Goal: Information Seeking & Learning: Learn about a topic

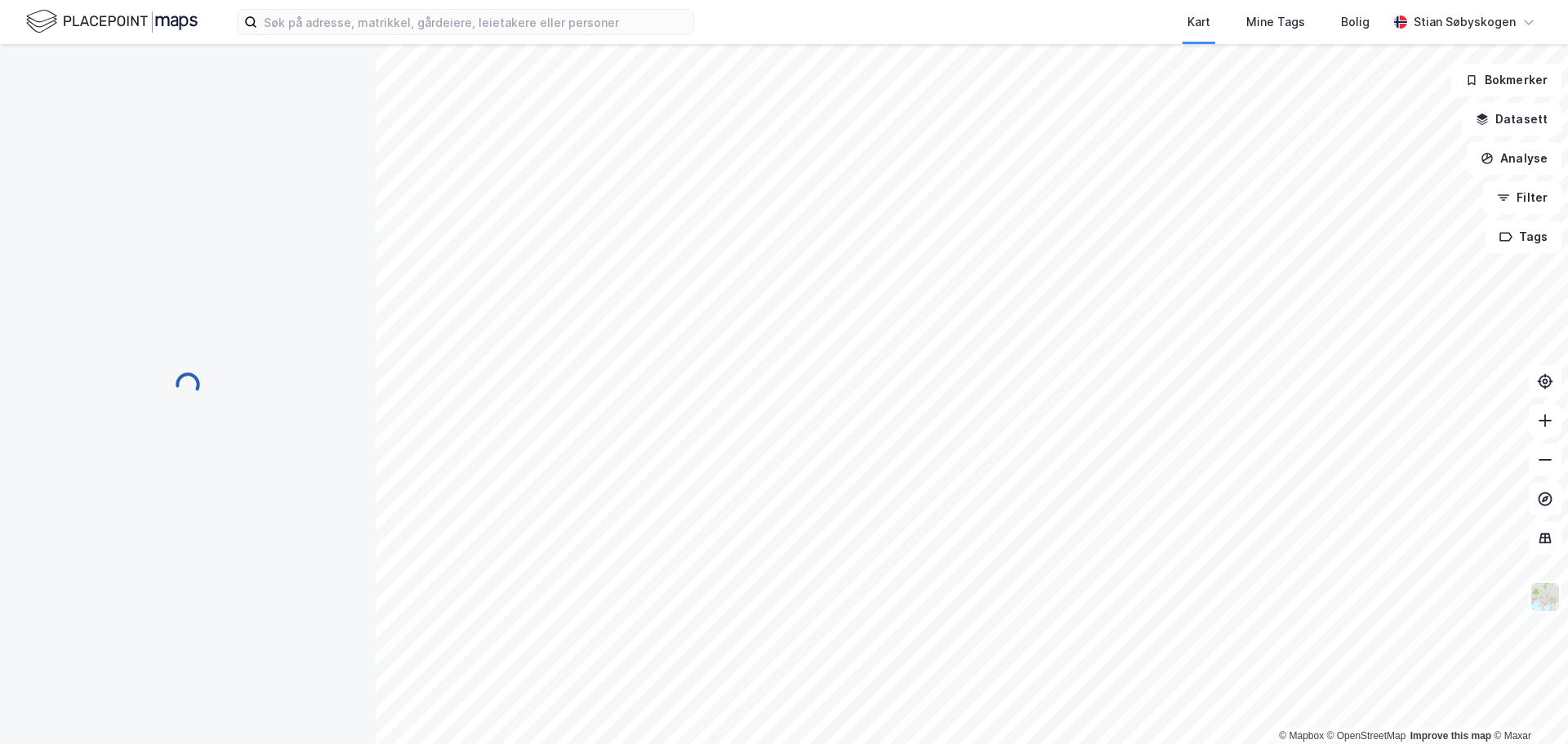
scroll to position [9, 0]
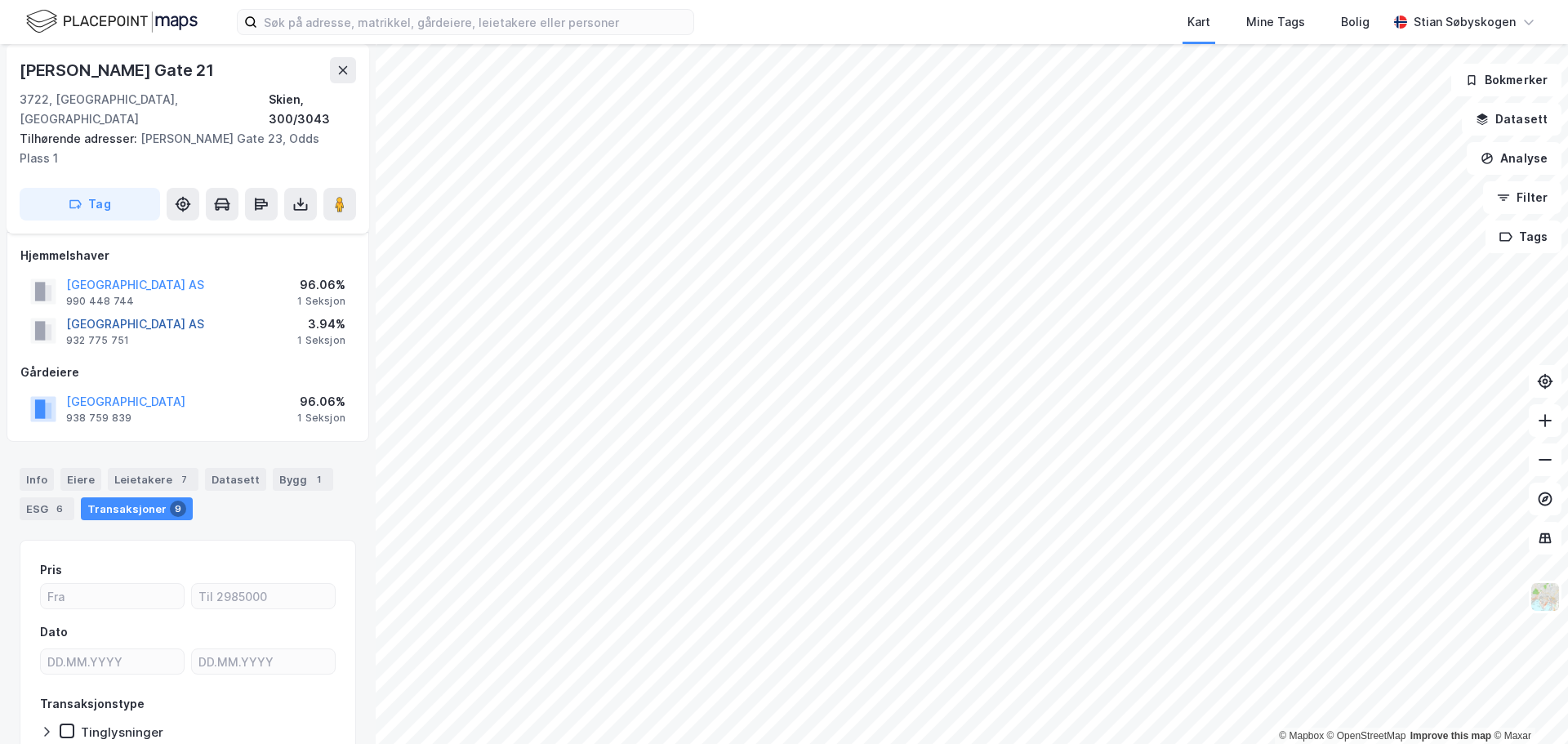
click at [0, 0] on button "[GEOGRAPHIC_DATA] AS" at bounding box center [0, 0] width 0 height 0
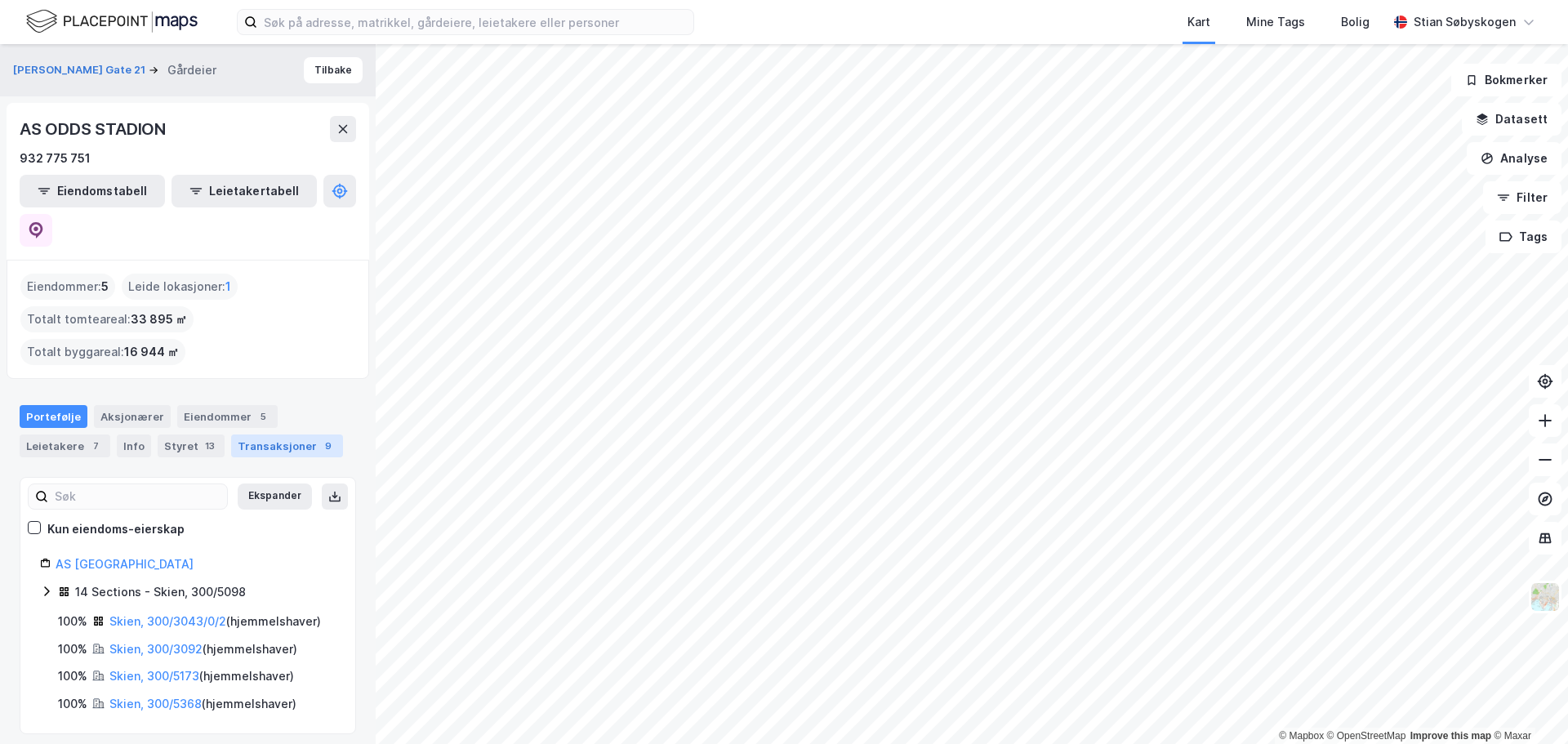
click at [236, 435] on div "Transaksjoner 9" at bounding box center [287, 446] width 112 height 23
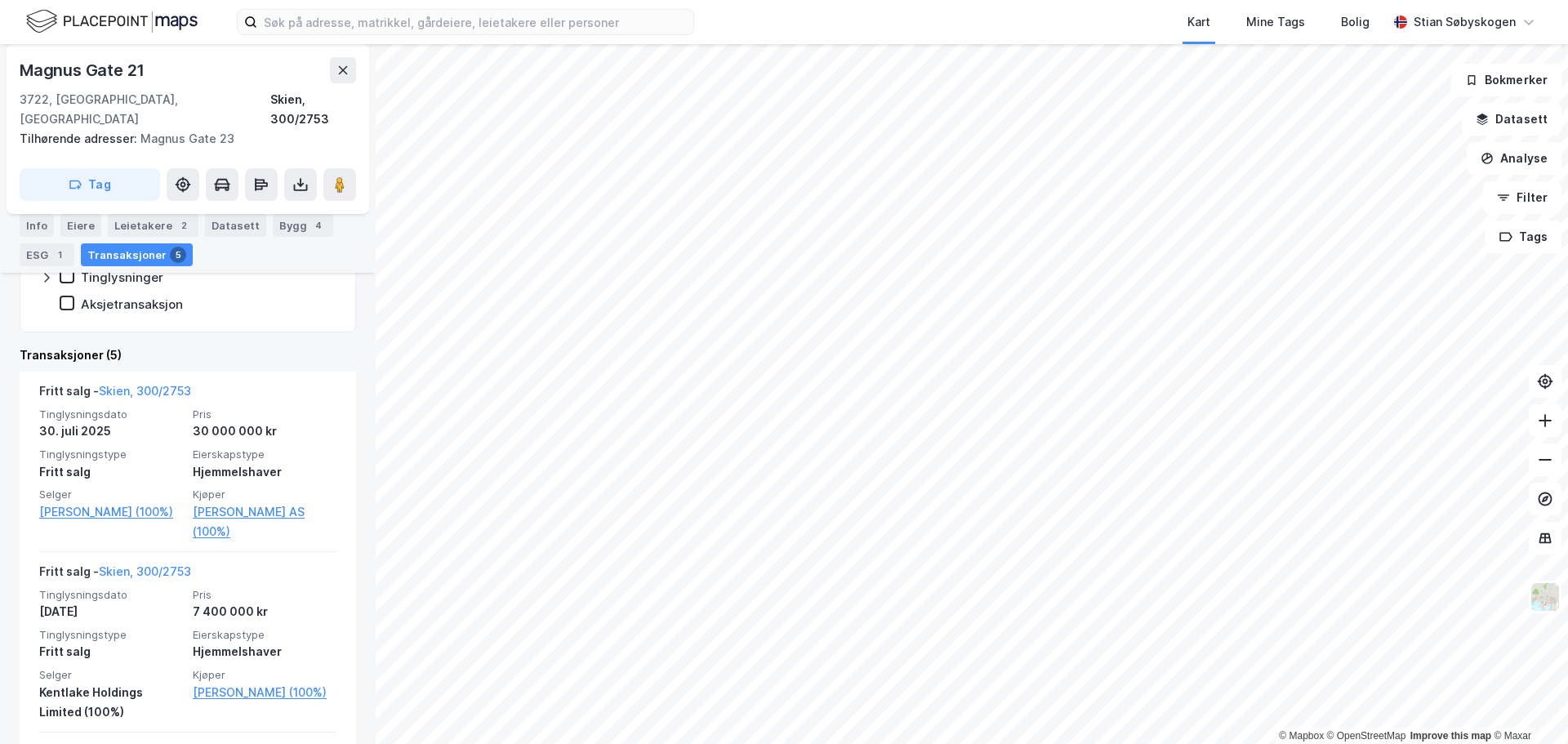
scroll to position [382, 0]
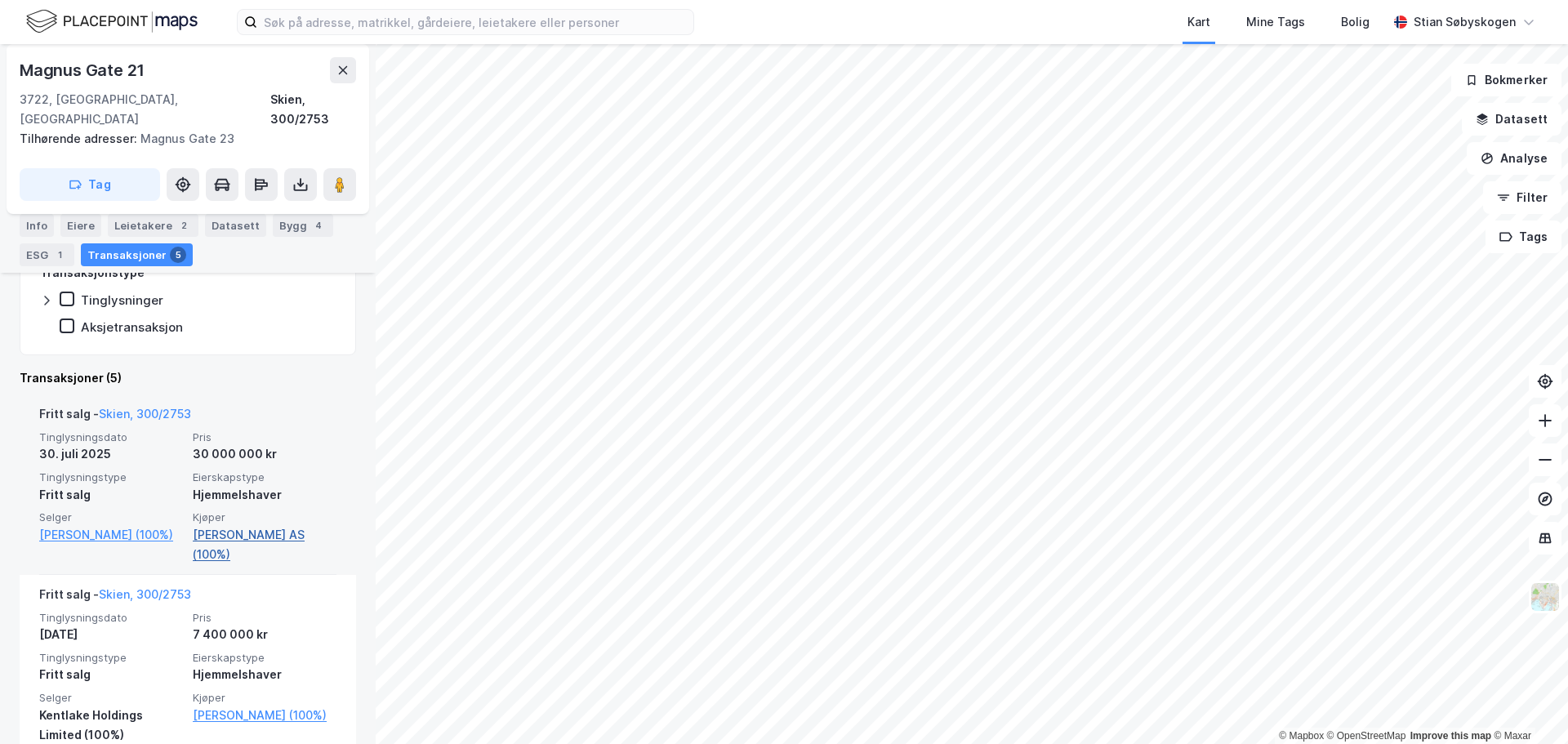
click at [277, 526] on link "[PERSON_NAME] AS (100%)" at bounding box center [265, 545] width 144 height 39
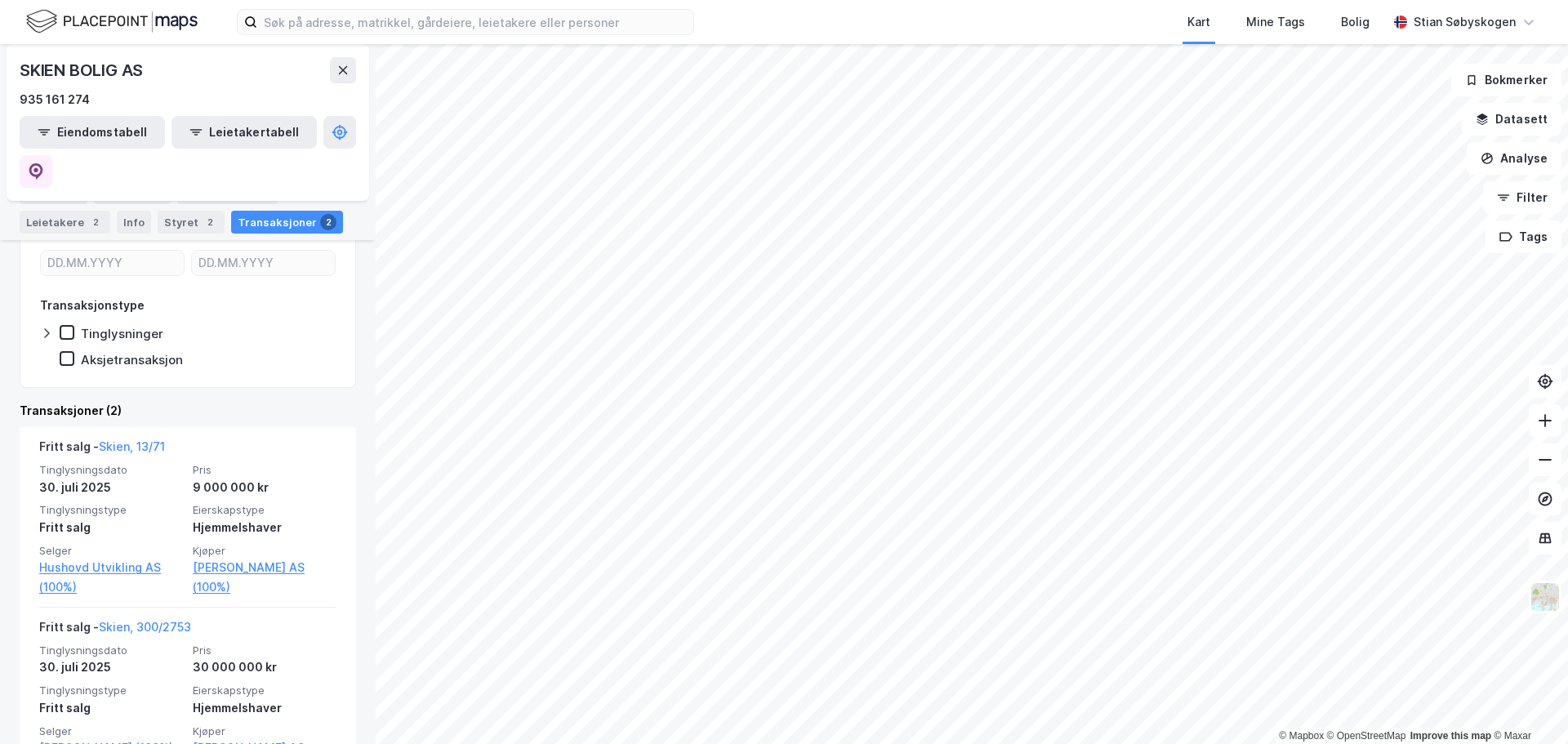
scroll to position [307, 0]
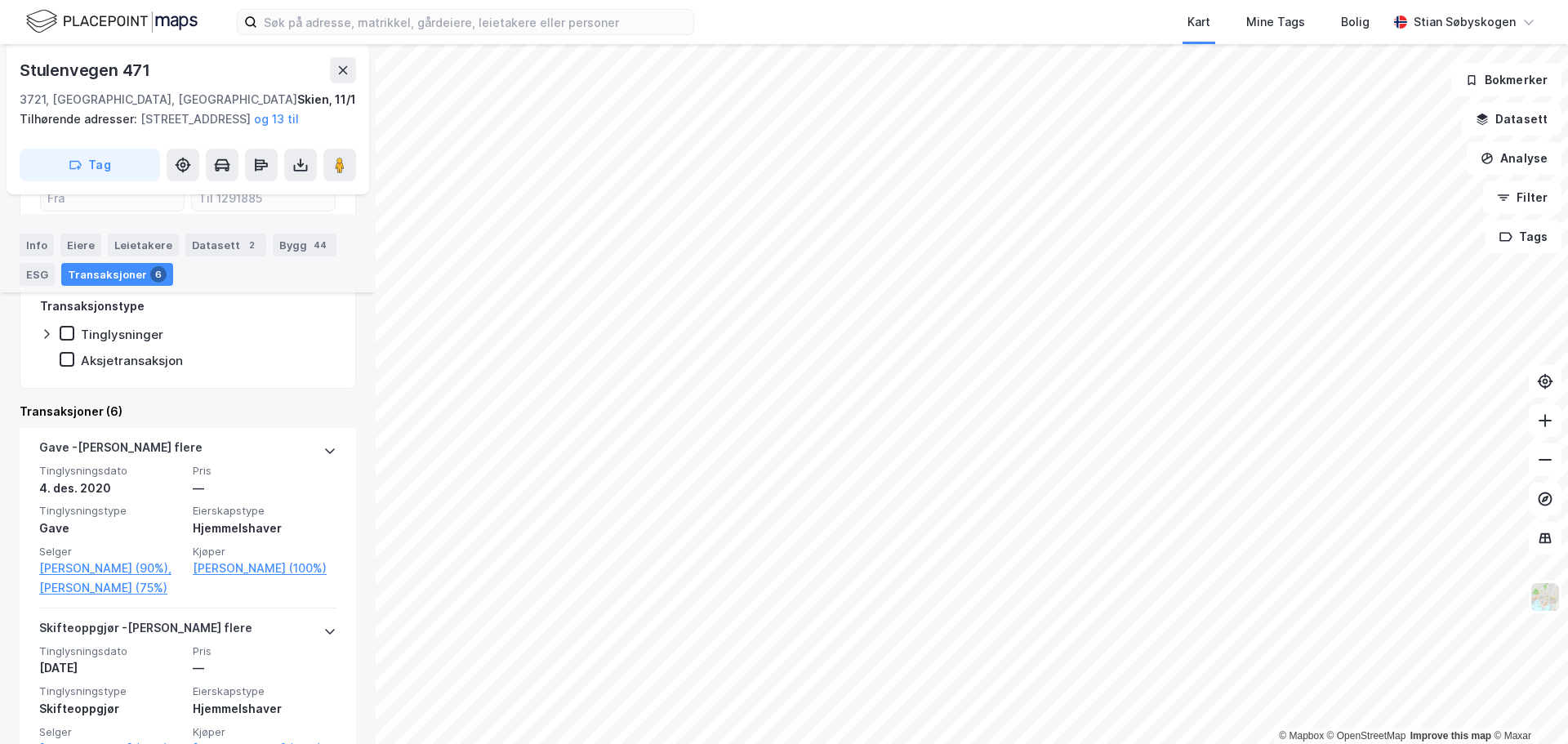
scroll to position [245, 0]
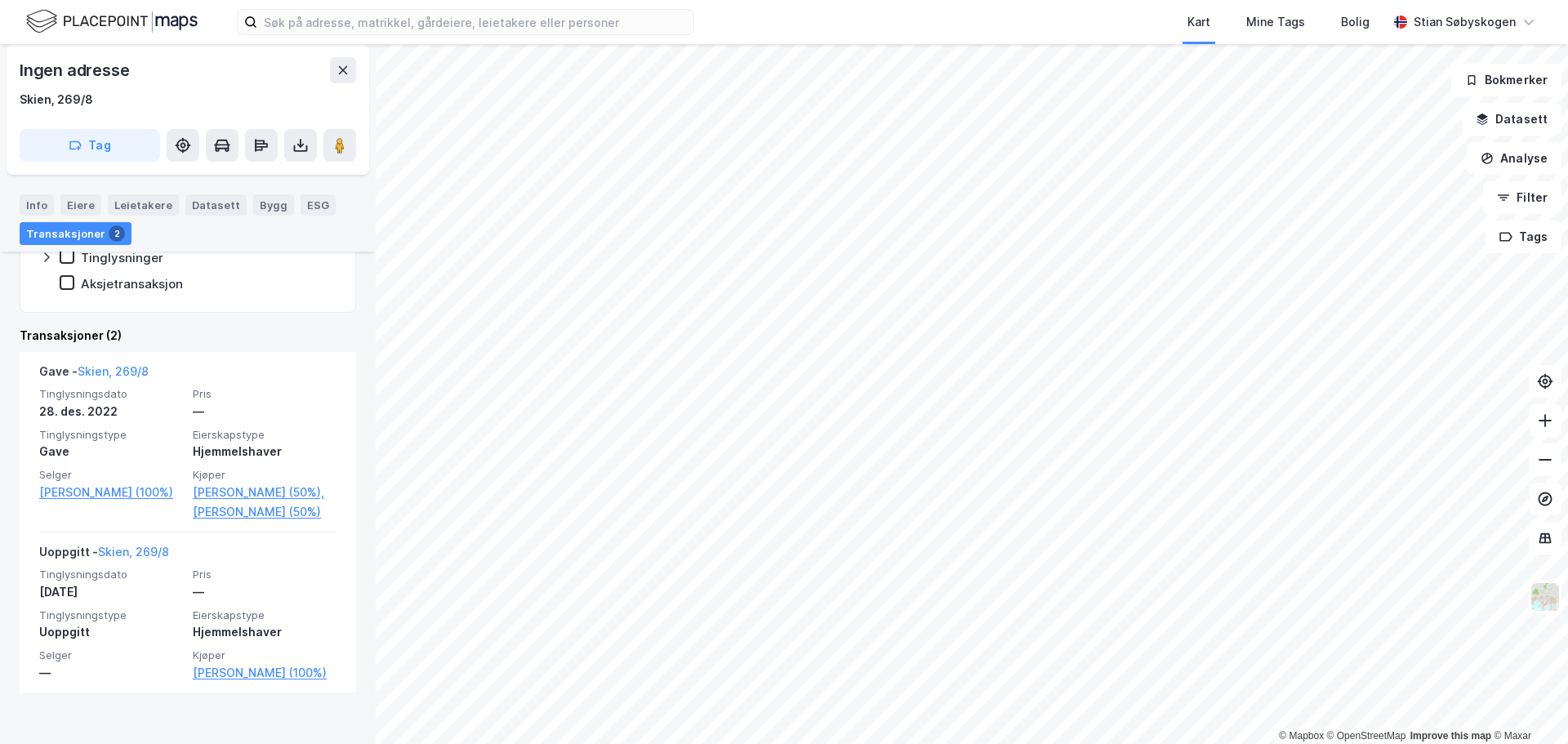
scroll to position [340, 0]
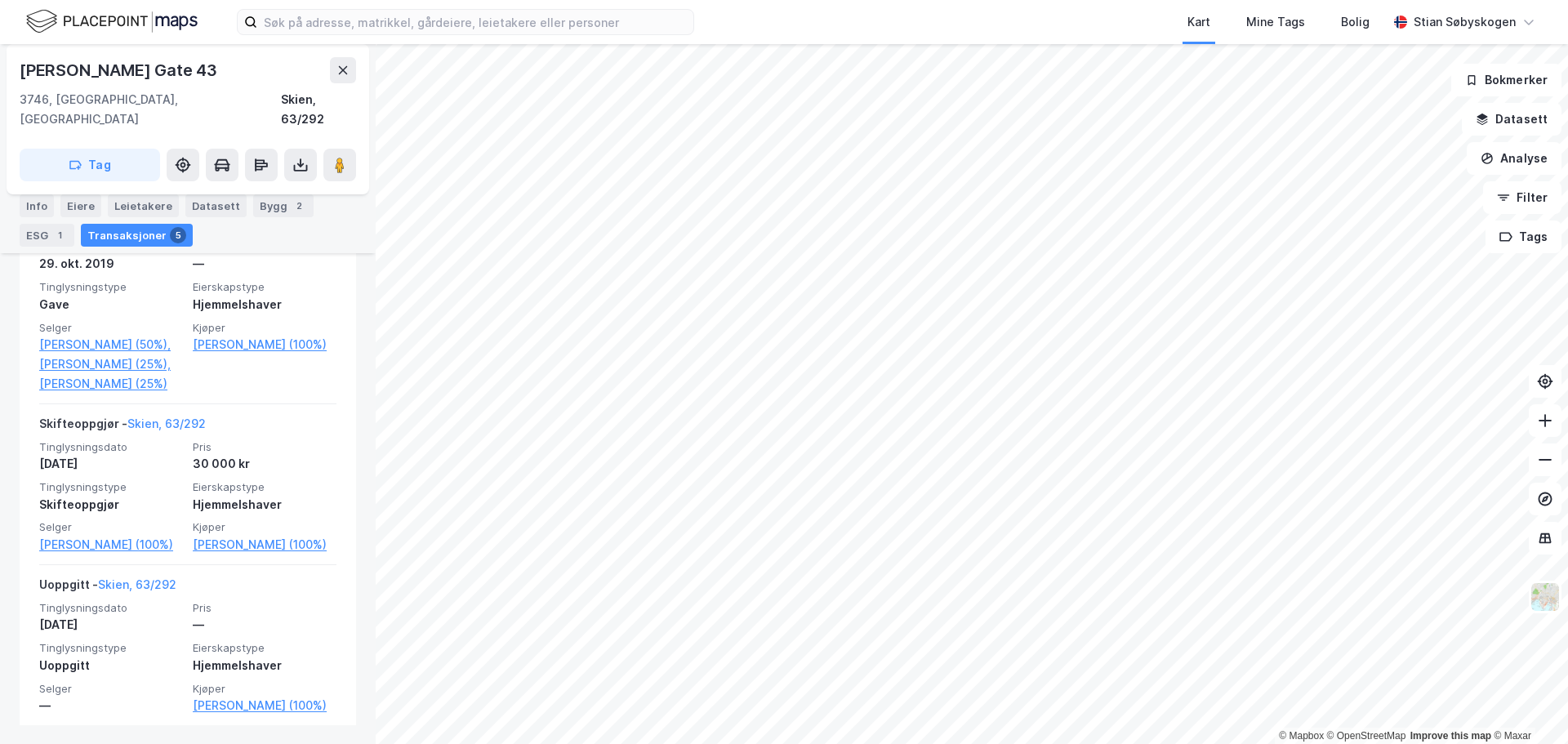
scroll to position [961, 0]
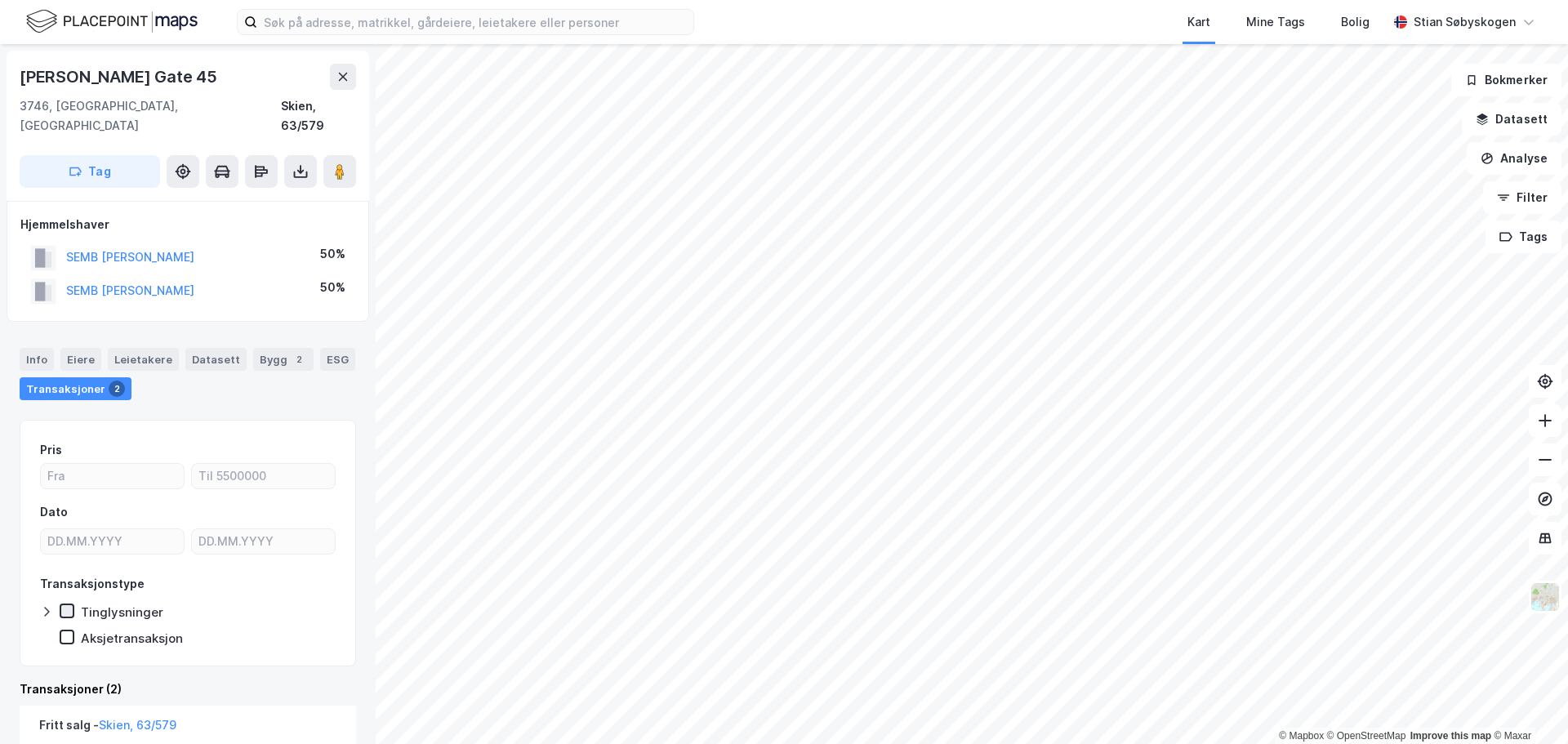
click at [66, 608] on icon at bounding box center [68, 611] width 9 height 6
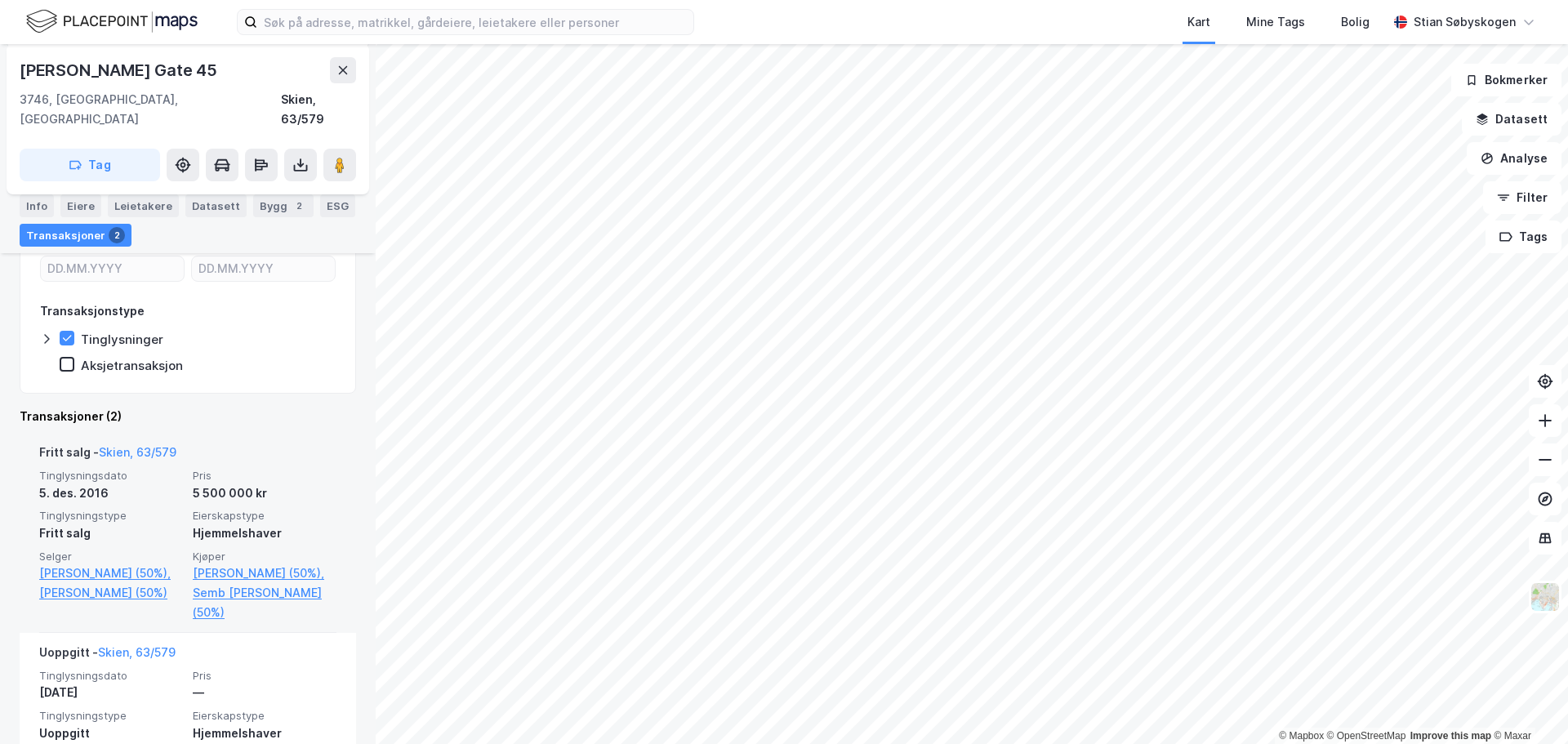
scroll to position [327, 0]
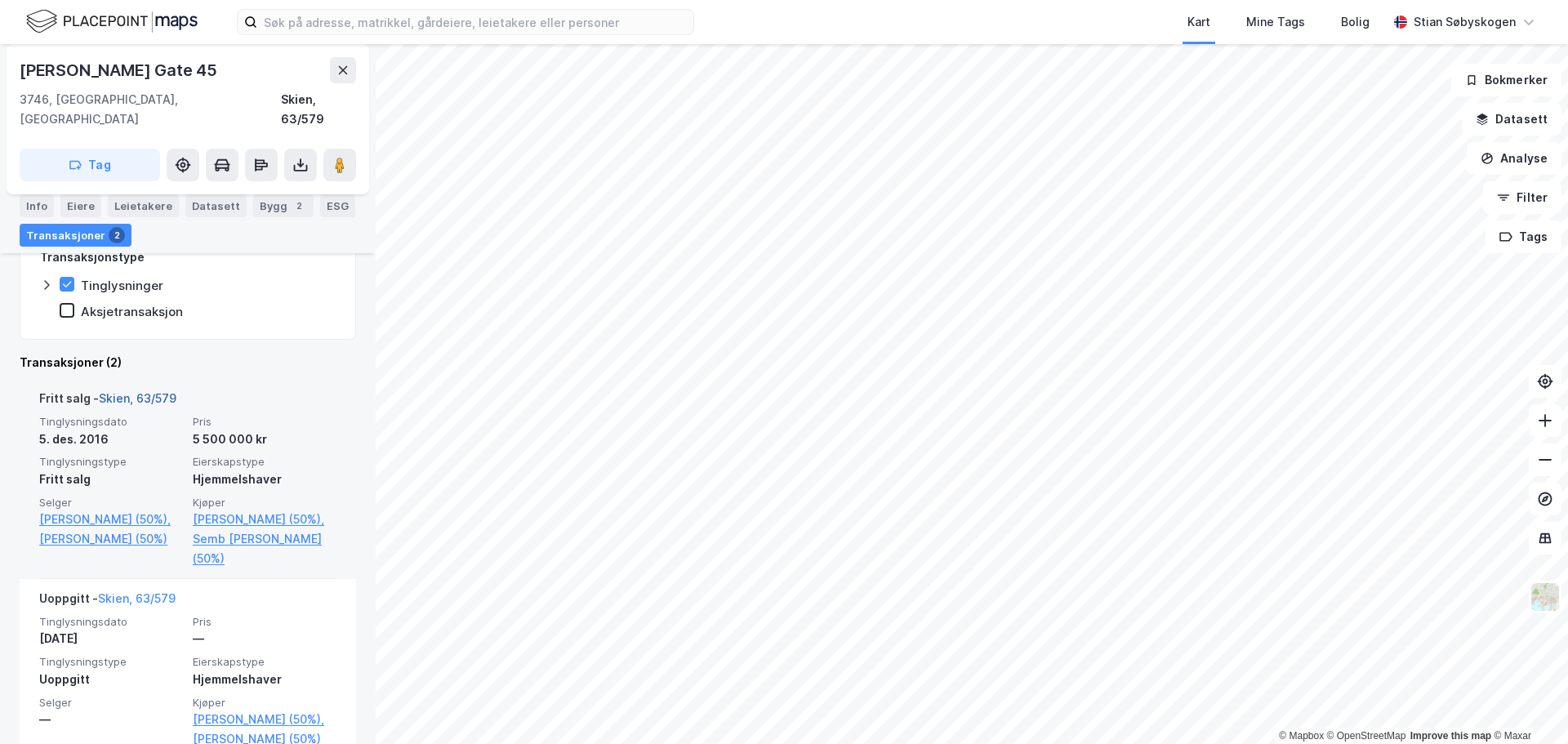
click at [116, 391] on link "Skien, 63/579" at bounding box center [138, 398] width 78 height 14
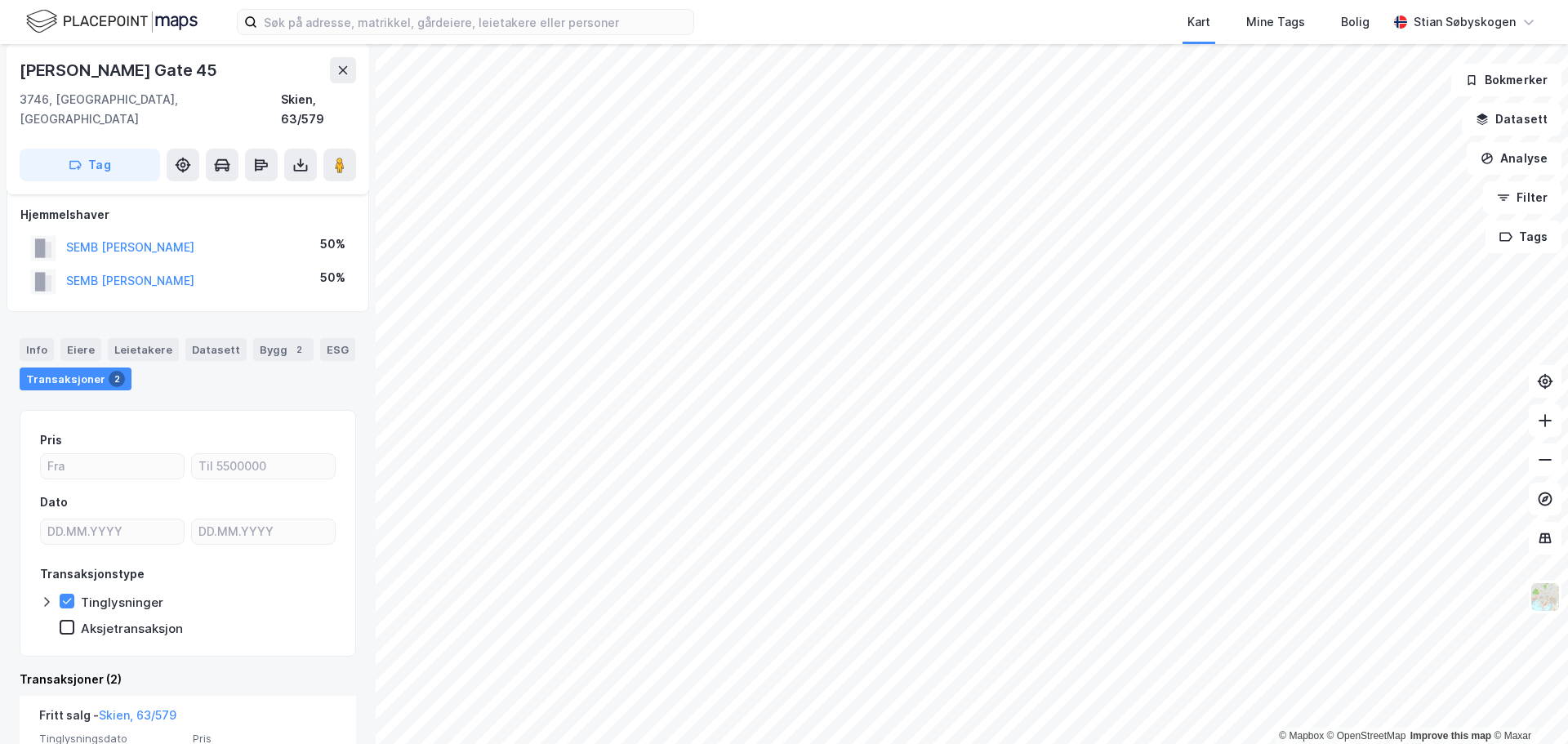
scroll to position [0, 0]
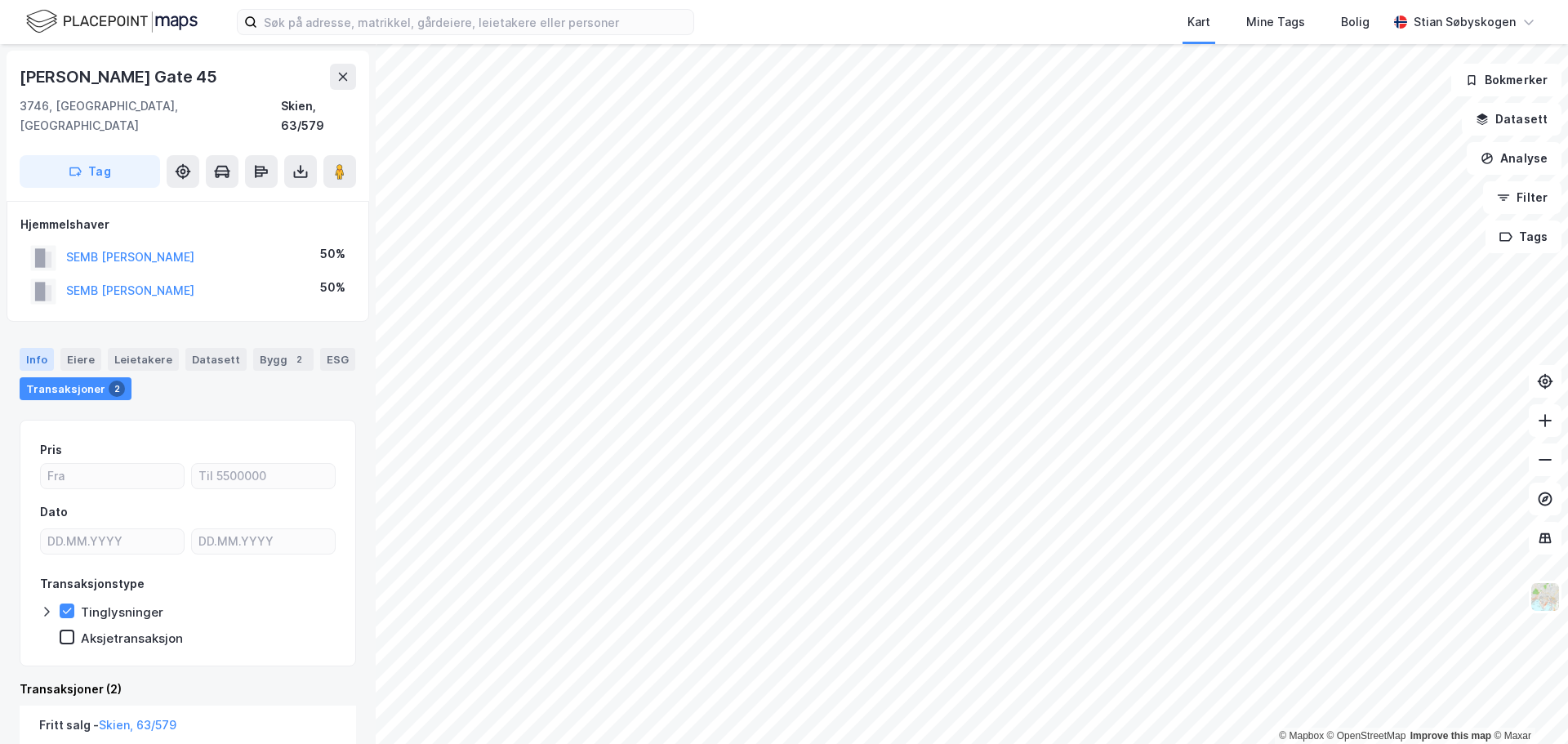
click at [44, 348] on div "Info" at bounding box center [37, 359] width 34 height 23
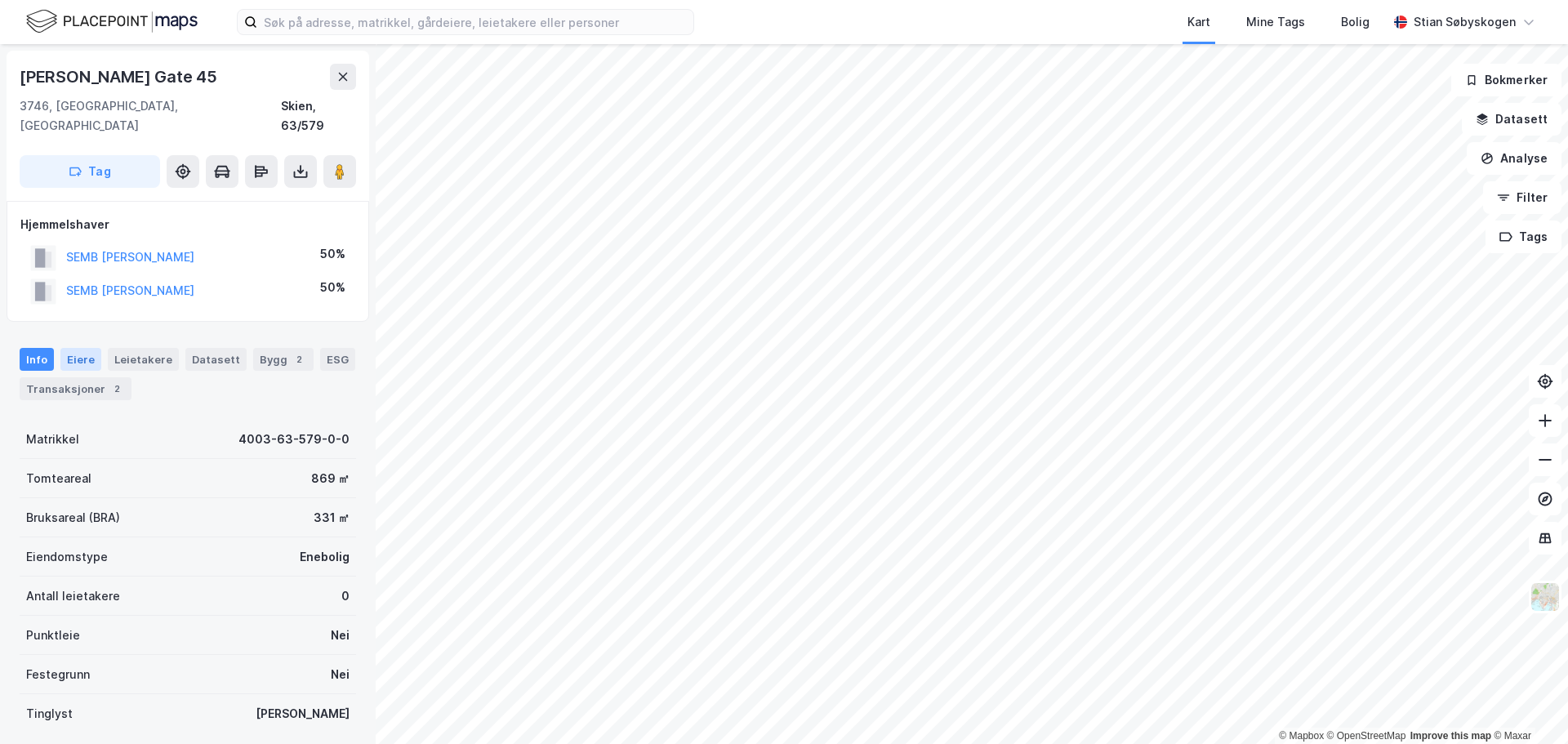
click at [67, 348] on div "Eiere" at bounding box center [80, 359] width 41 height 23
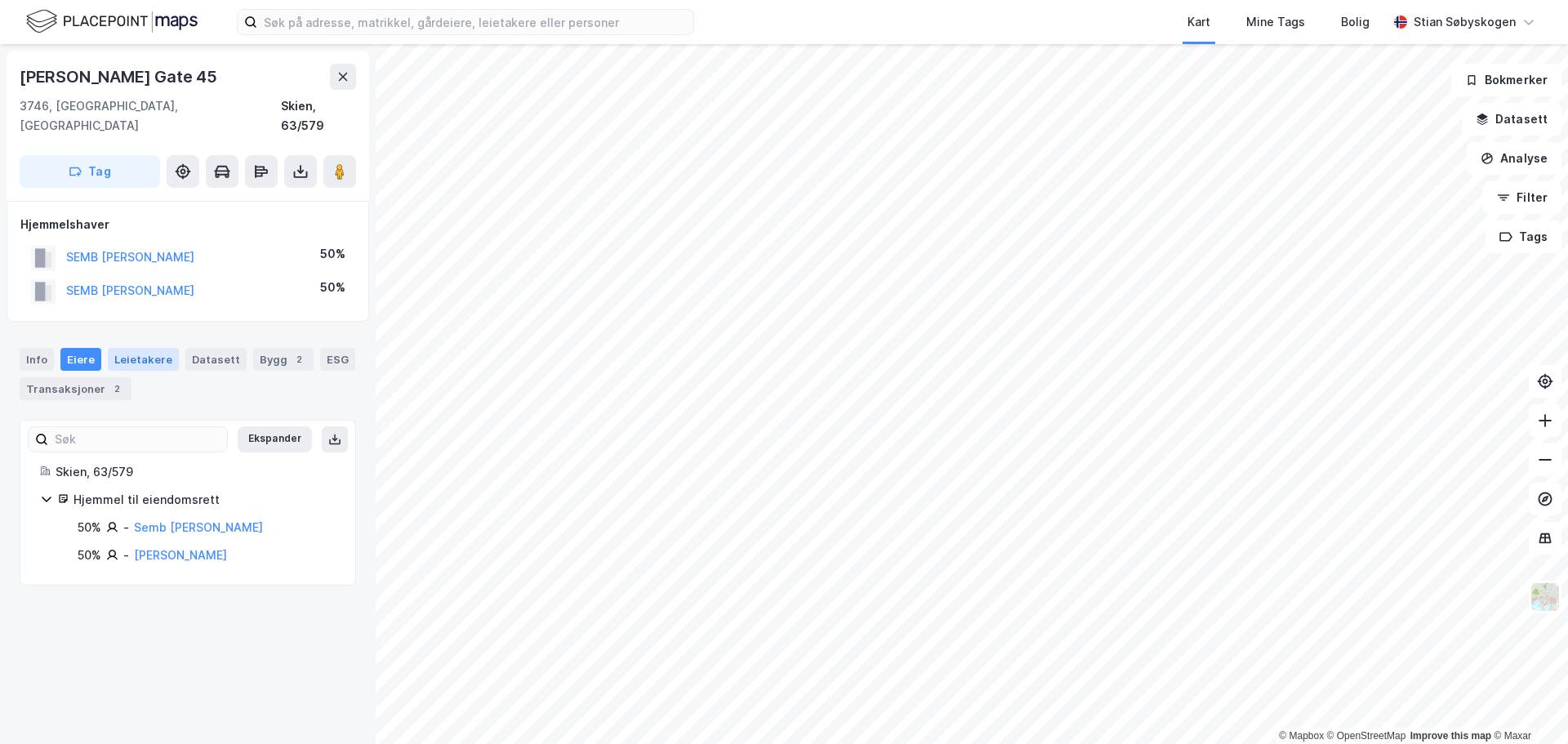
click at [140, 348] on div "Leietakere" at bounding box center [143, 359] width 71 height 23
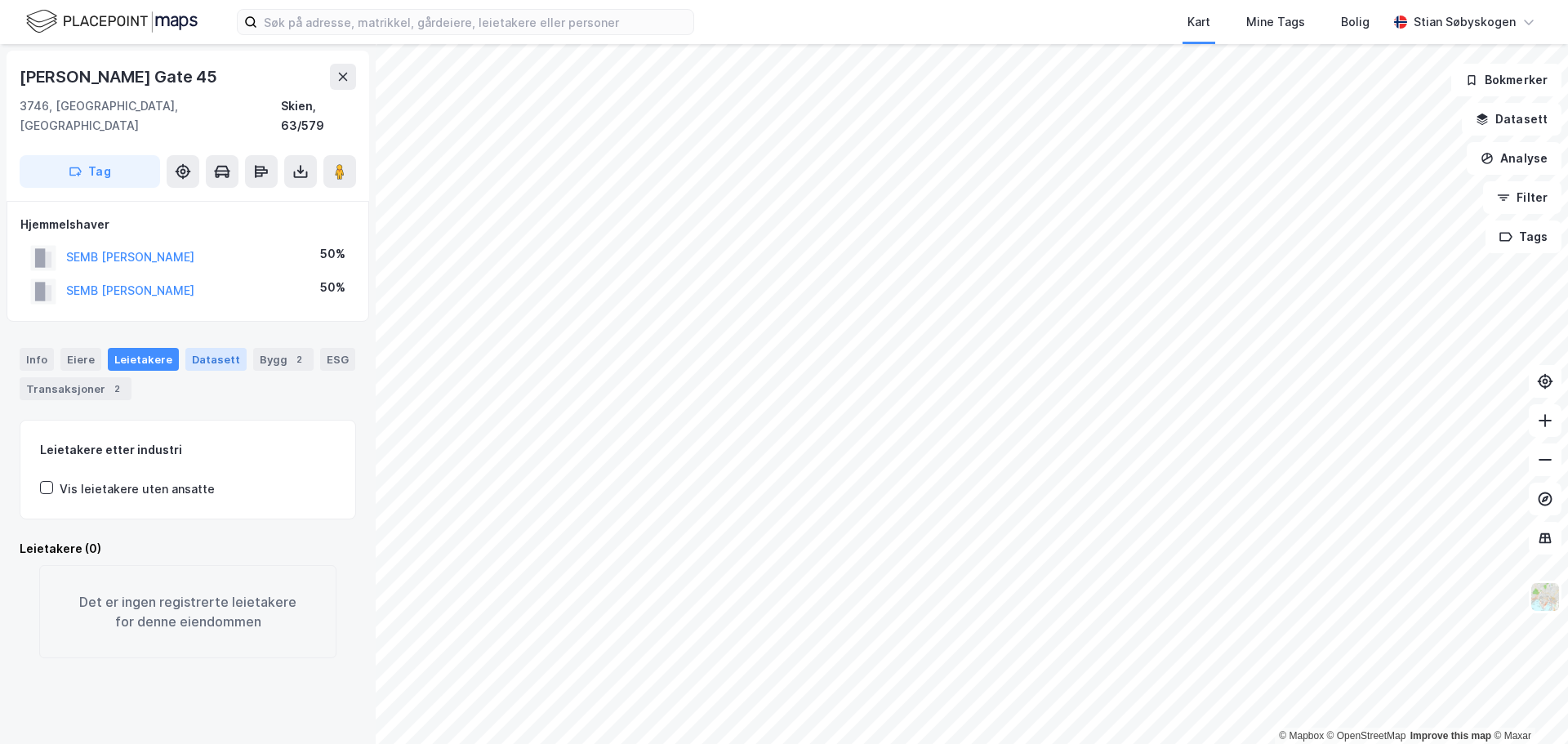
click at [221, 348] on div "Datasett" at bounding box center [215, 359] width 61 height 23
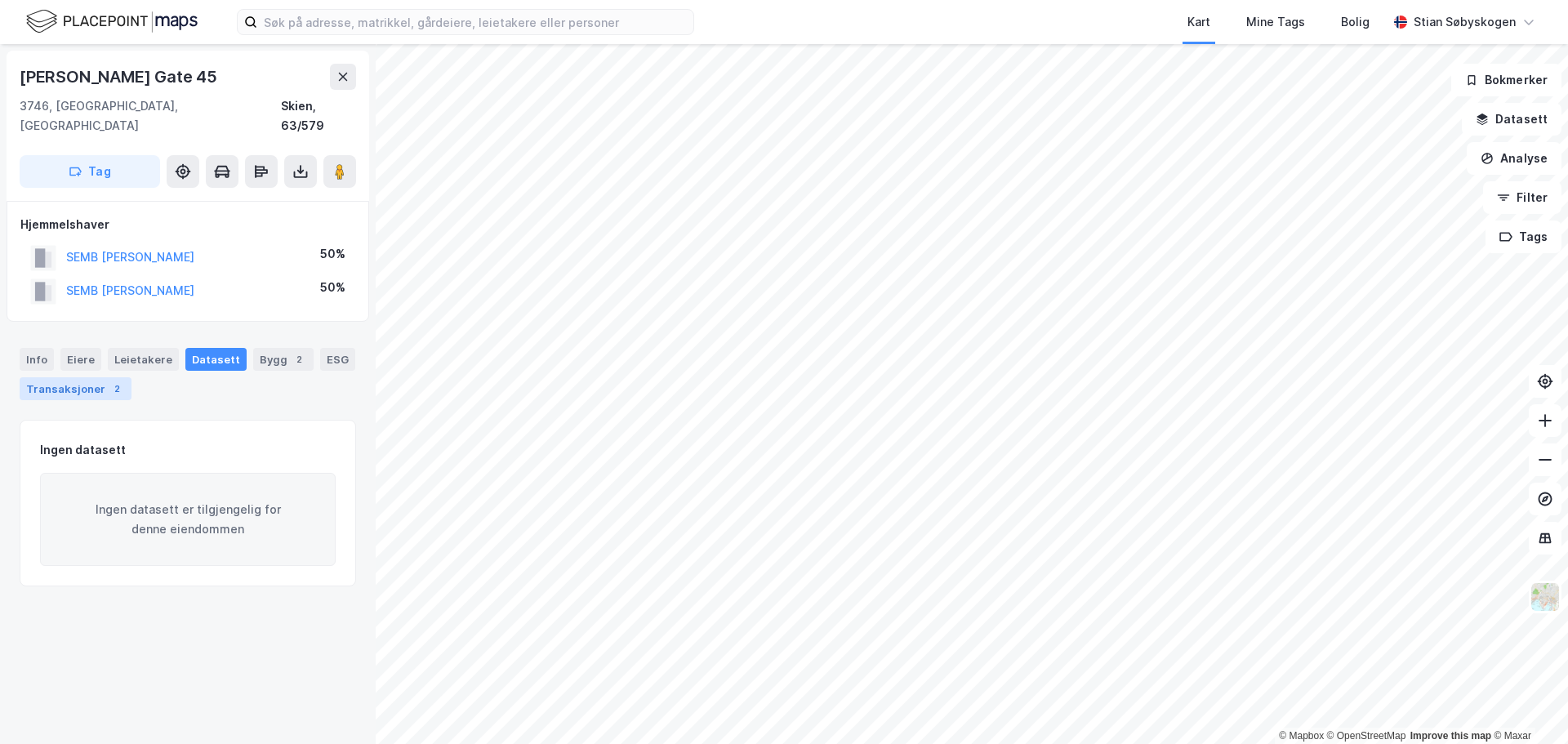
click at [94, 377] on div "Transaksjoner 2" at bounding box center [76, 389] width 112 height 23
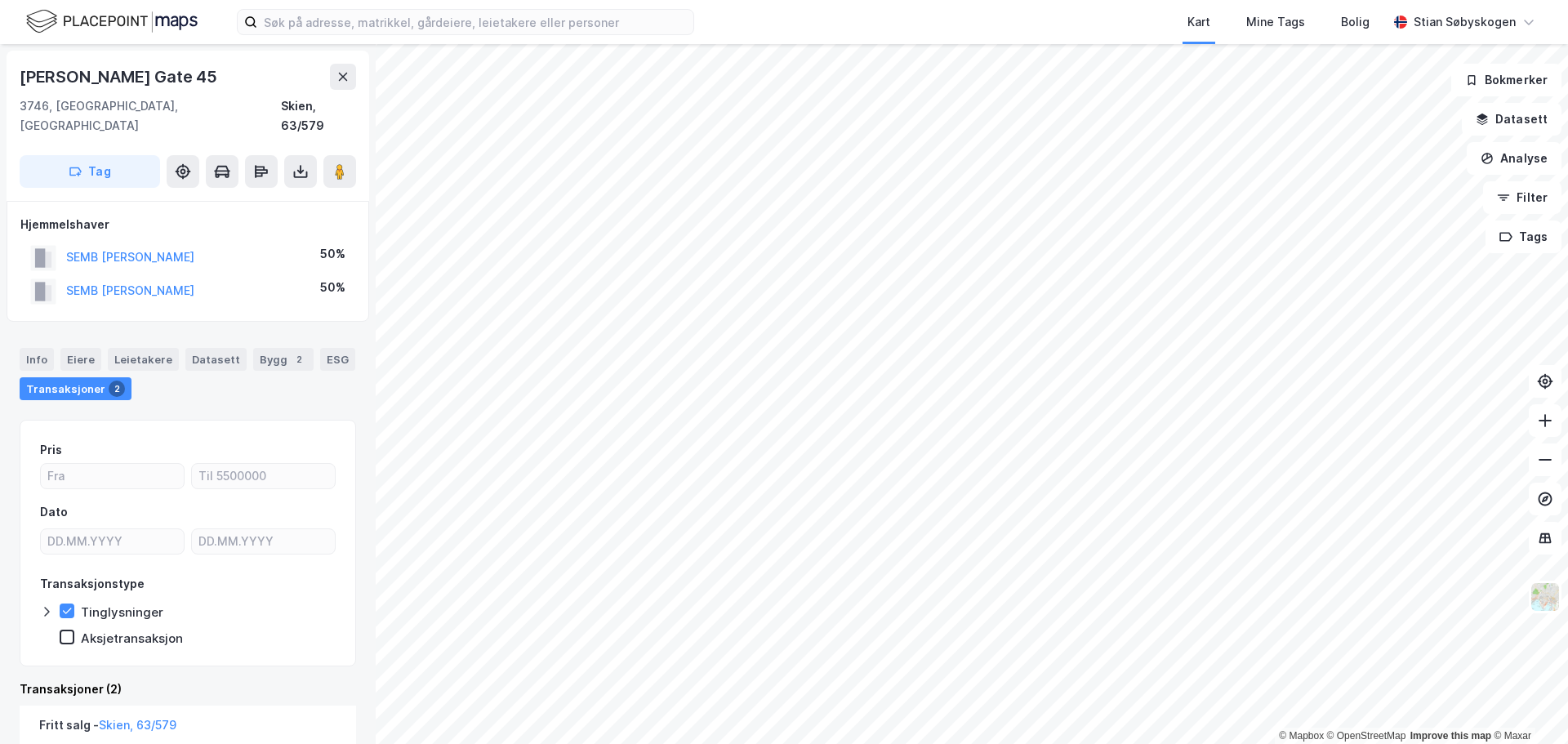
click at [46, 607] on icon at bounding box center [46, 612] width 5 height 9
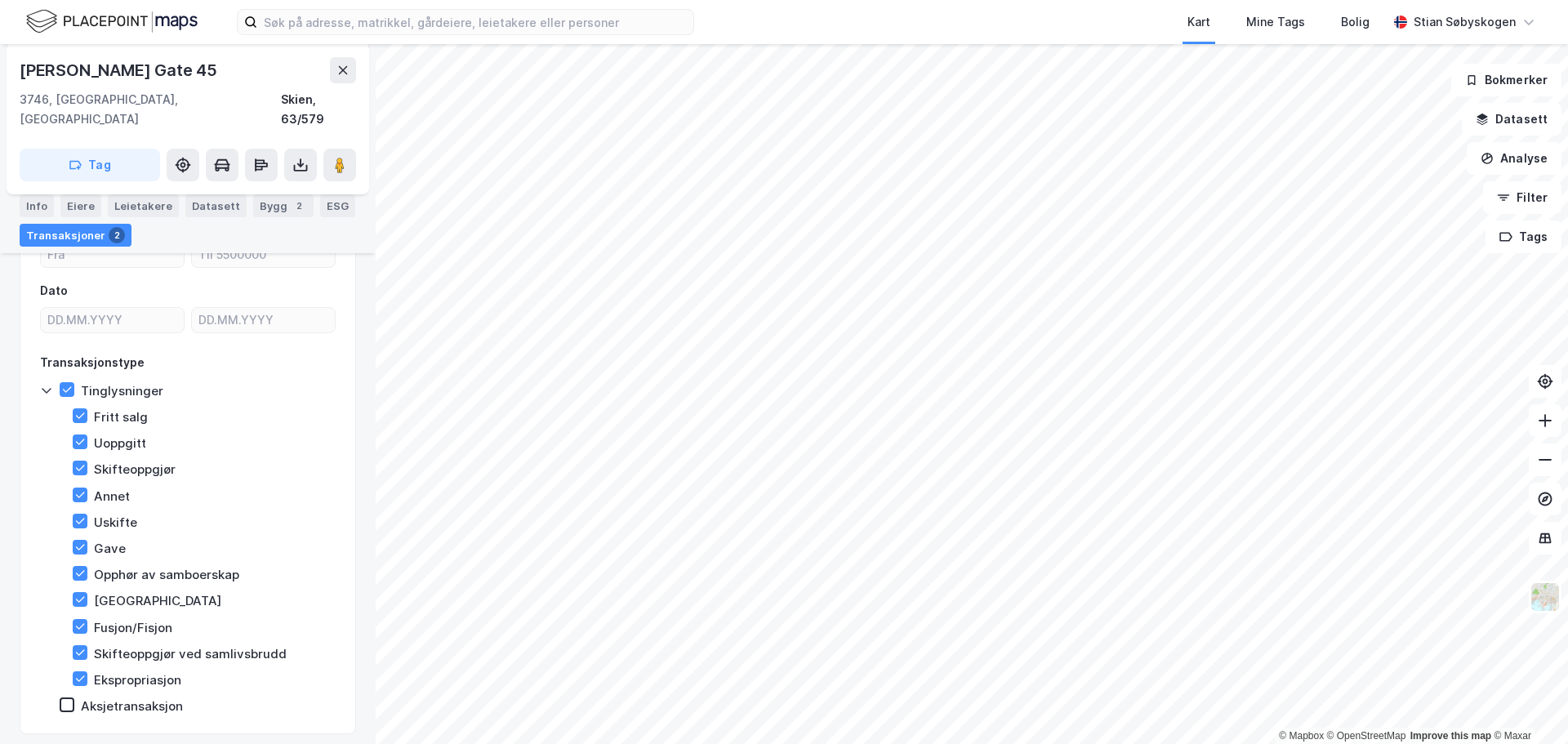
scroll to position [245, 0]
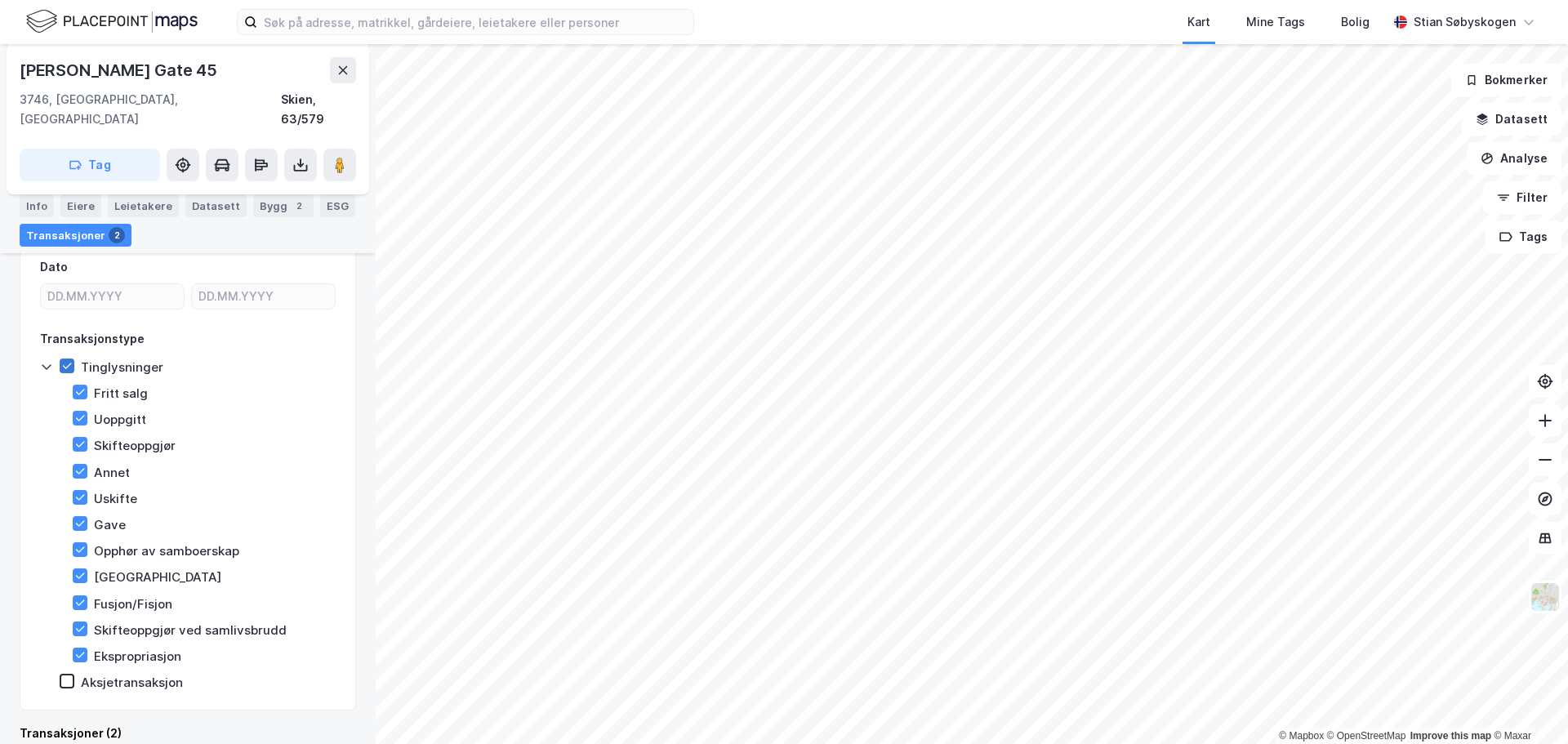
click at [65, 360] on icon at bounding box center [67, 366] width 11 height 11
click at [45, 360] on icon at bounding box center [46, 367] width 13 height 13
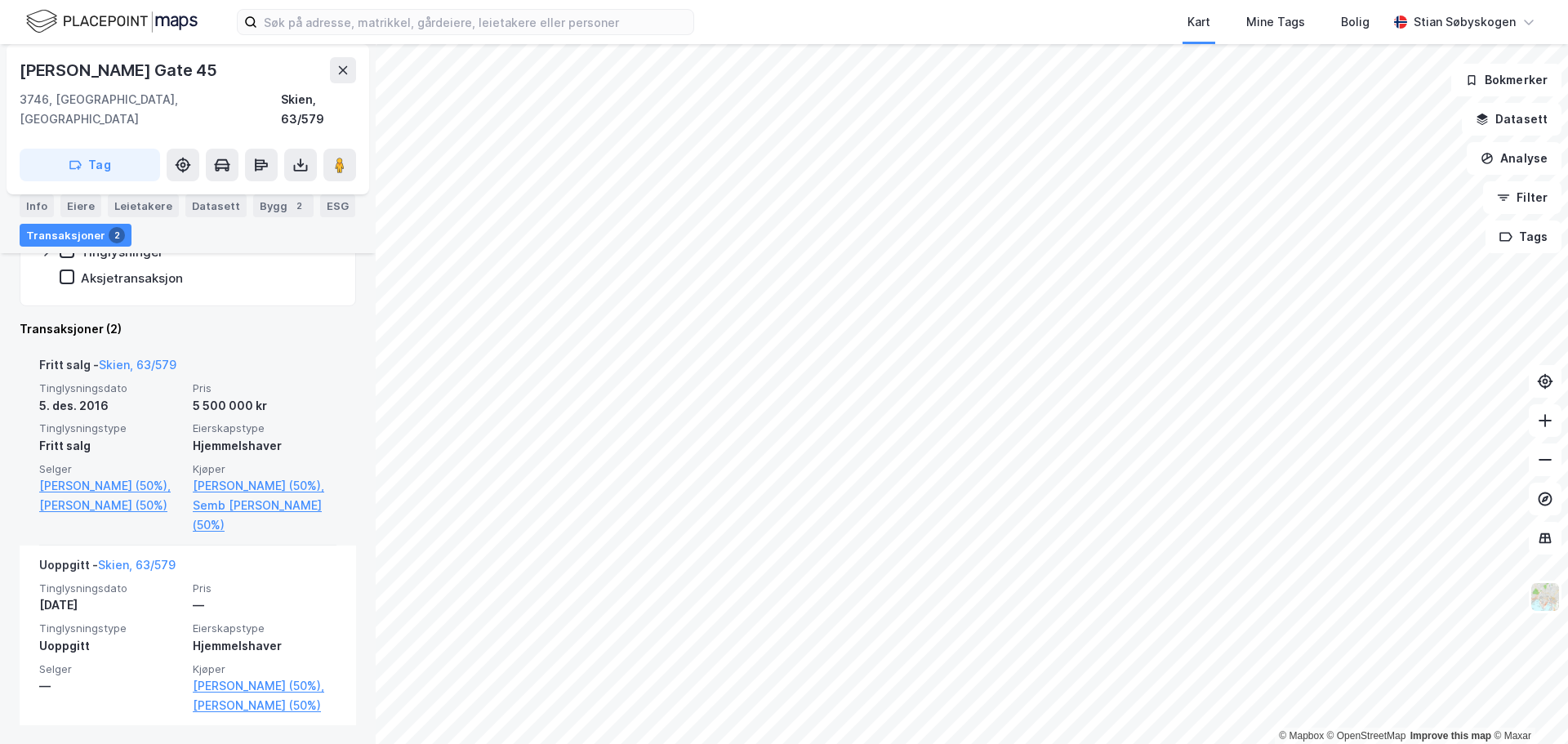
scroll to position [361, 0]
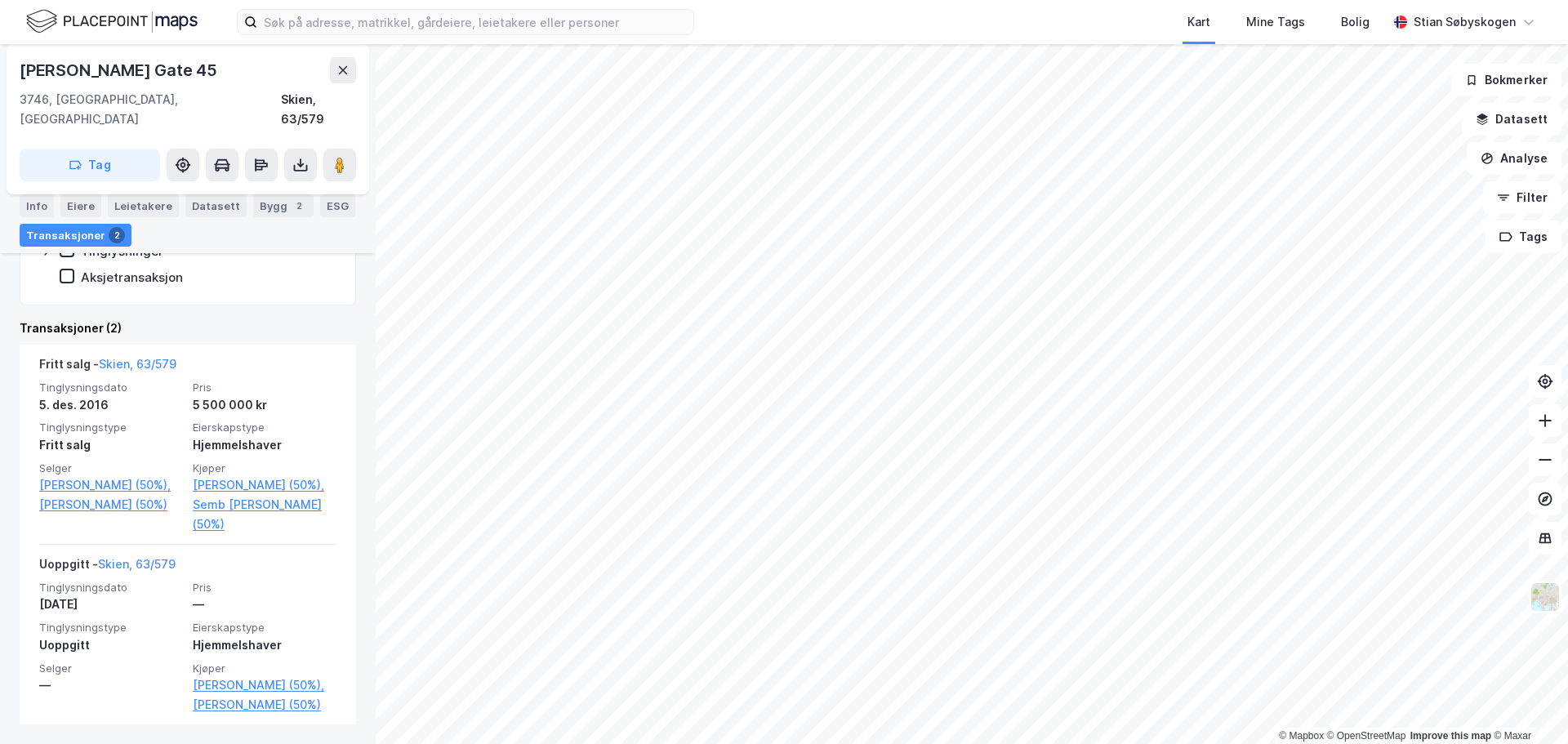
click at [803, 9] on div "Kart Mine Tags Bolig [PERSON_NAME] © Mapbox © OpenStreetMap Improve this map © …" at bounding box center [784, 372] width 1568 height 744
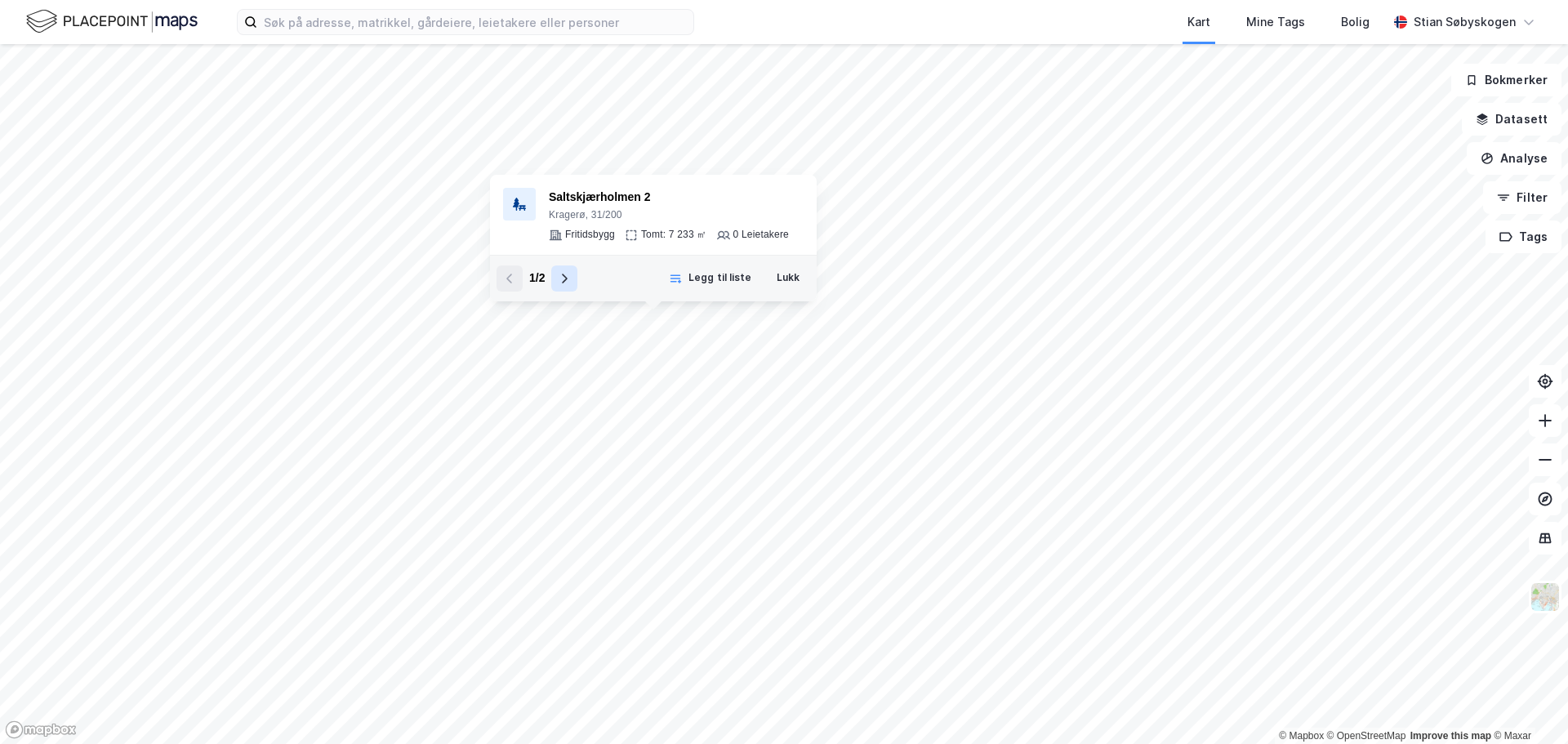
click at [561, 281] on icon at bounding box center [564, 279] width 13 height 13
click at [512, 280] on icon at bounding box center [509, 279] width 13 height 13
click at [563, 275] on icon at bounding box center [565, 279] width 6 height 9
click at [517, 281] on button at bounding box center [509, 279] width 26 height 26
click at [619, 201] on div "Saltskjærholmen 2" at bounding box center [669, 198] width 240 height 20
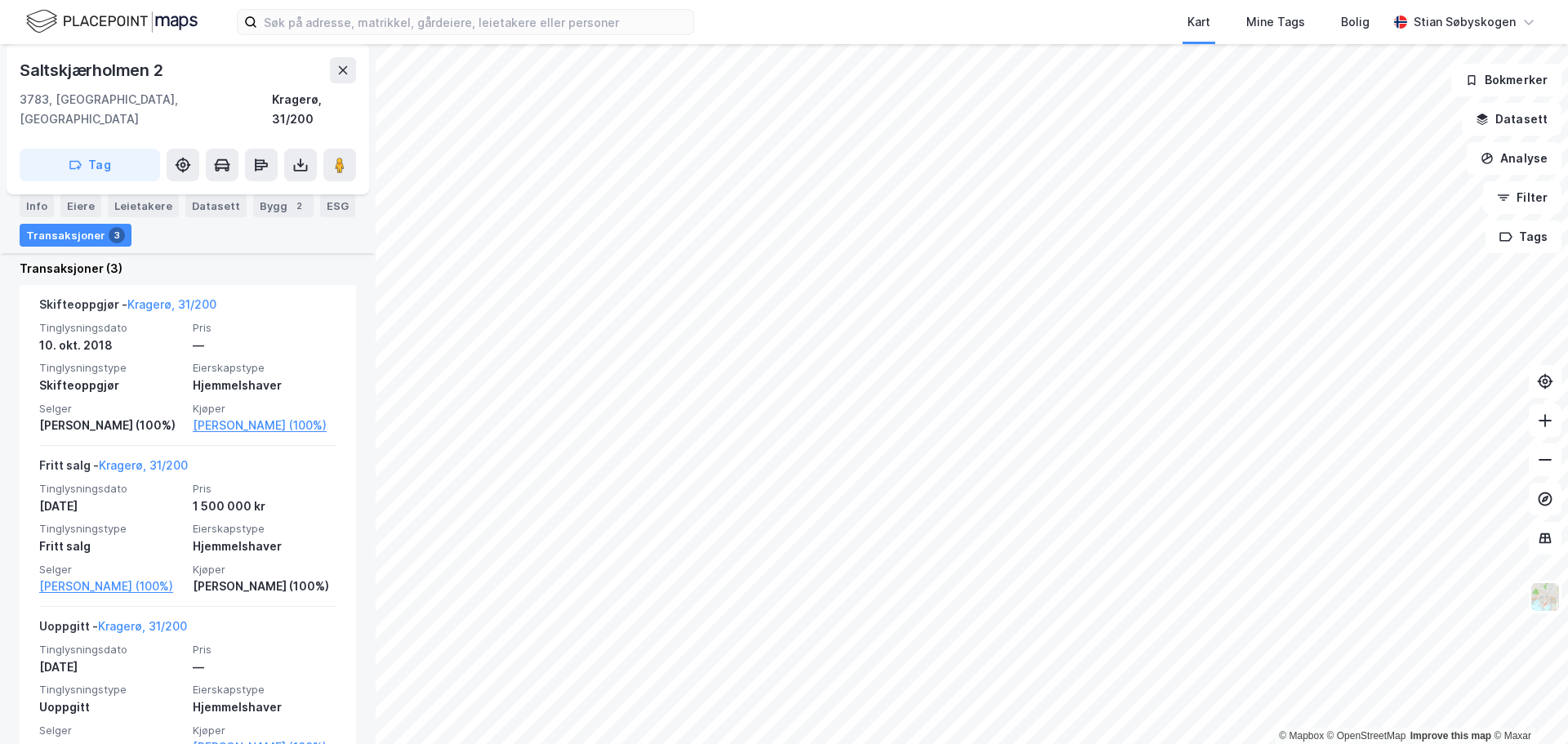
scroll to position [305, 0]
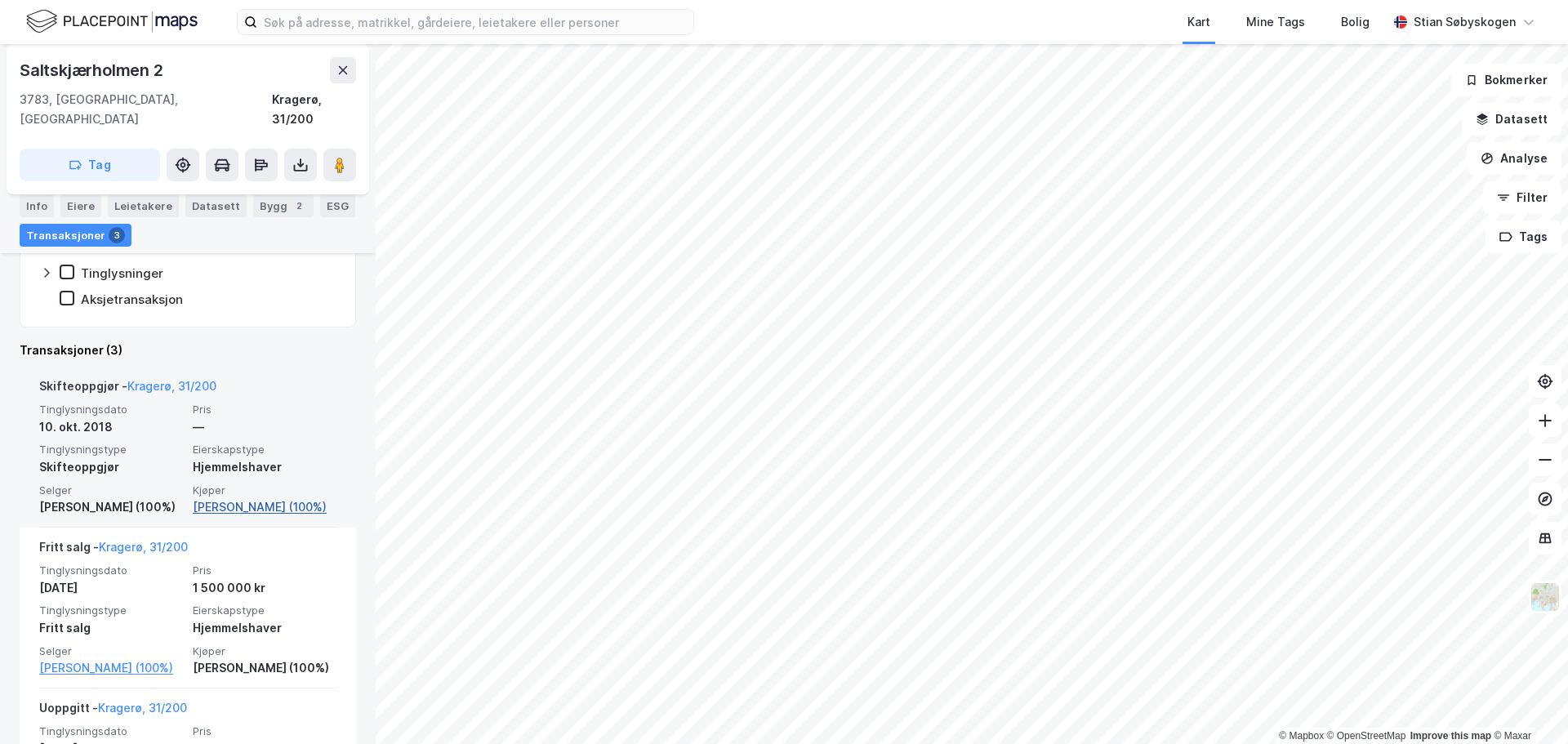
drag, startPoint x: 328, startPoint y: 488, endPoint x: 188, endPoint y: 487, distance: 140.0
click at [188, 487] on div "Skifteoppgjør - [GEOGRAPHIC_DATA], 31/200 Tinglysningsdato [DATE] Pris — Tingly…" at bounding box center [188, 447] width 336 height 161
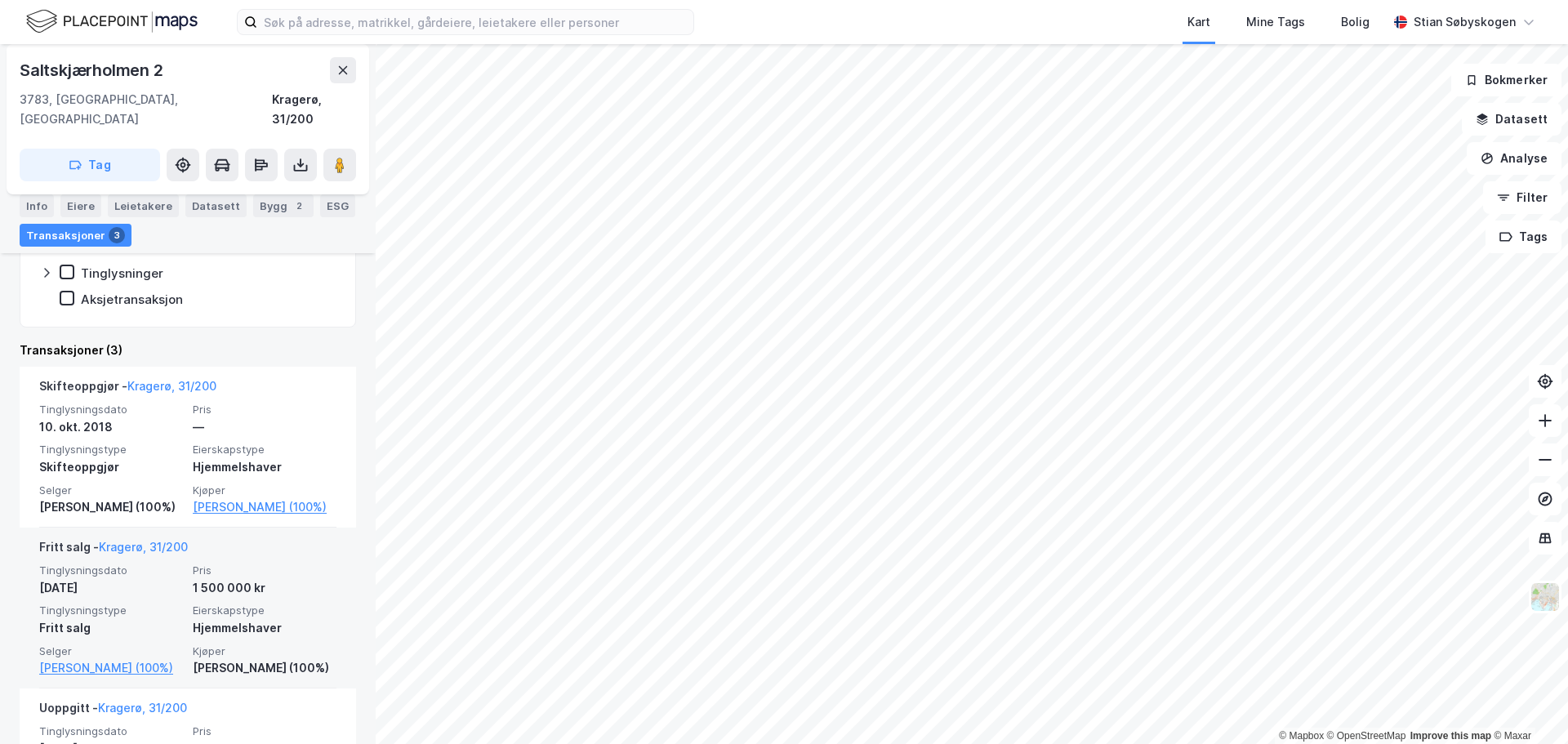
copy link "[PERSON_NAME]"
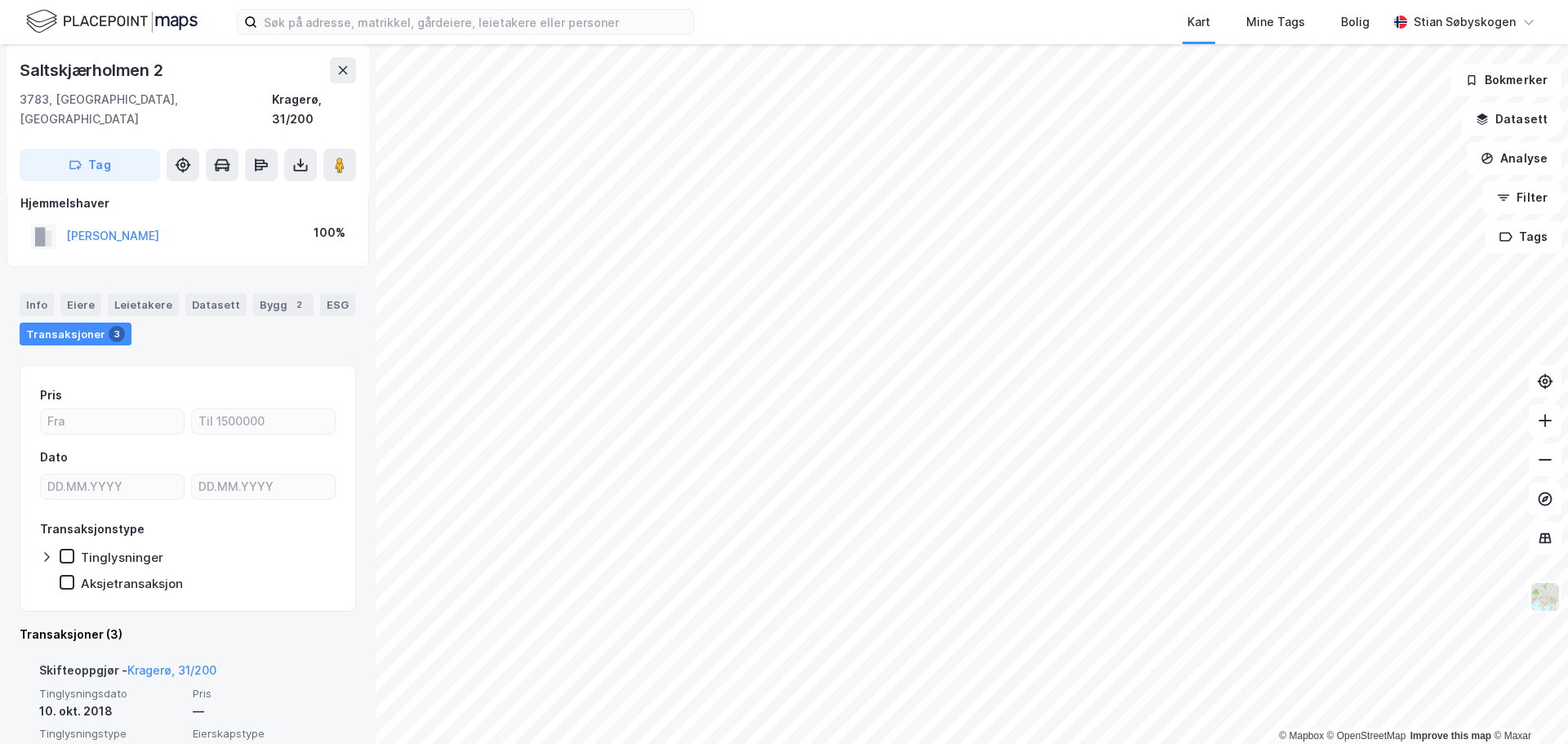
scroll to position [0, 0]
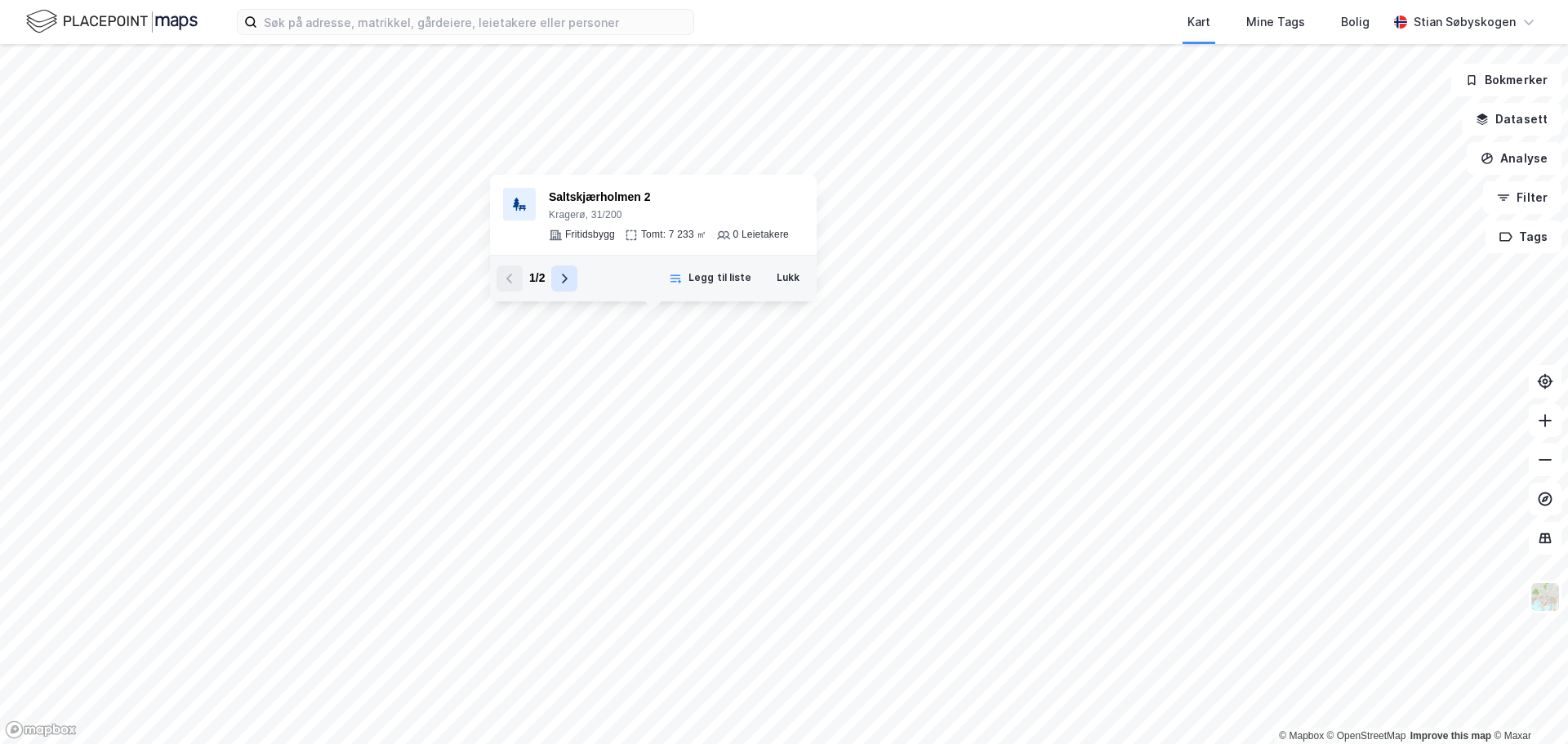
click at [562, 281] on icon at bounding box center [564, 279] width 13 height 13
click at [590, 202] on div "Saltskjærholmen 1" at bounding box center [669, 198] width 240 height 20
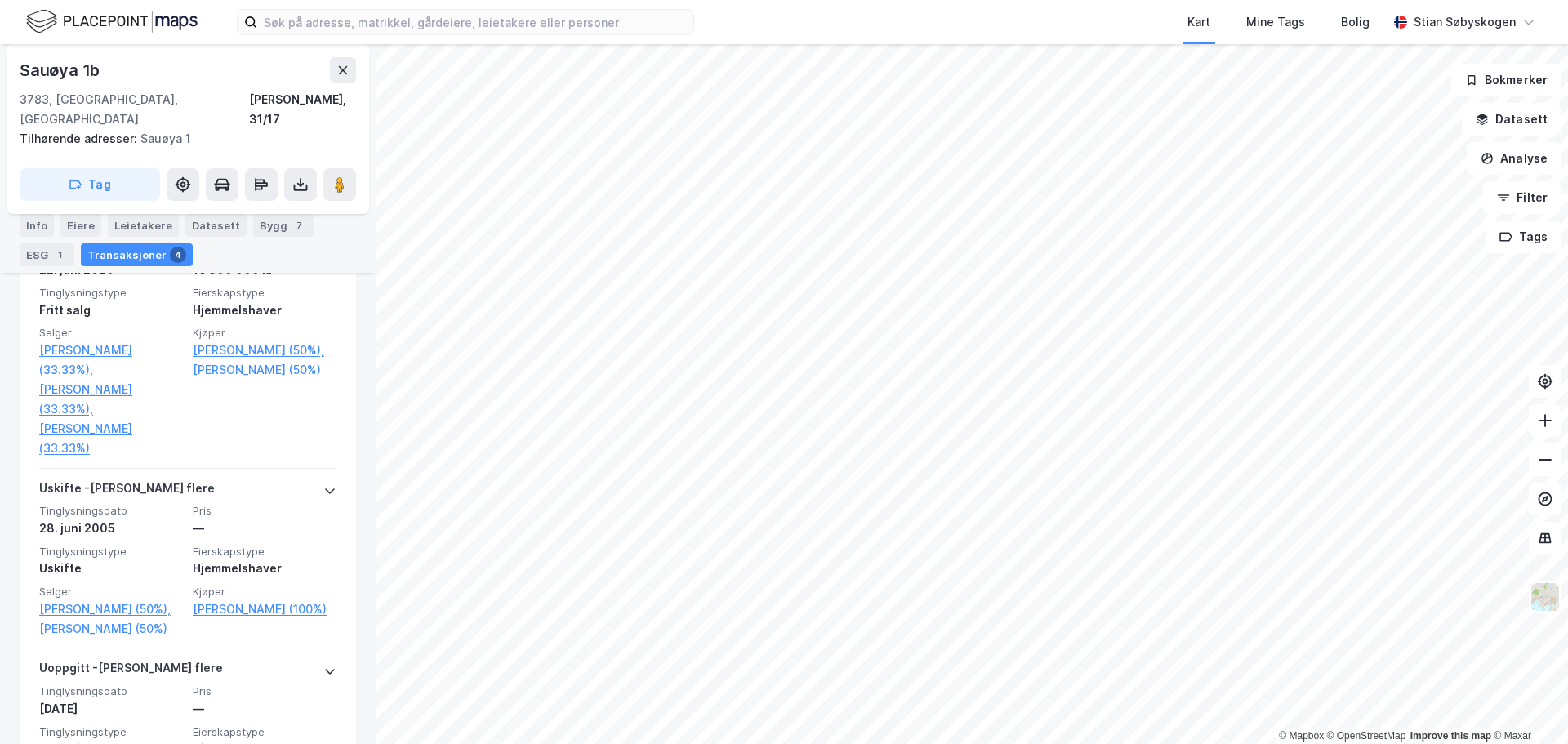
scroll to position [693, 0]
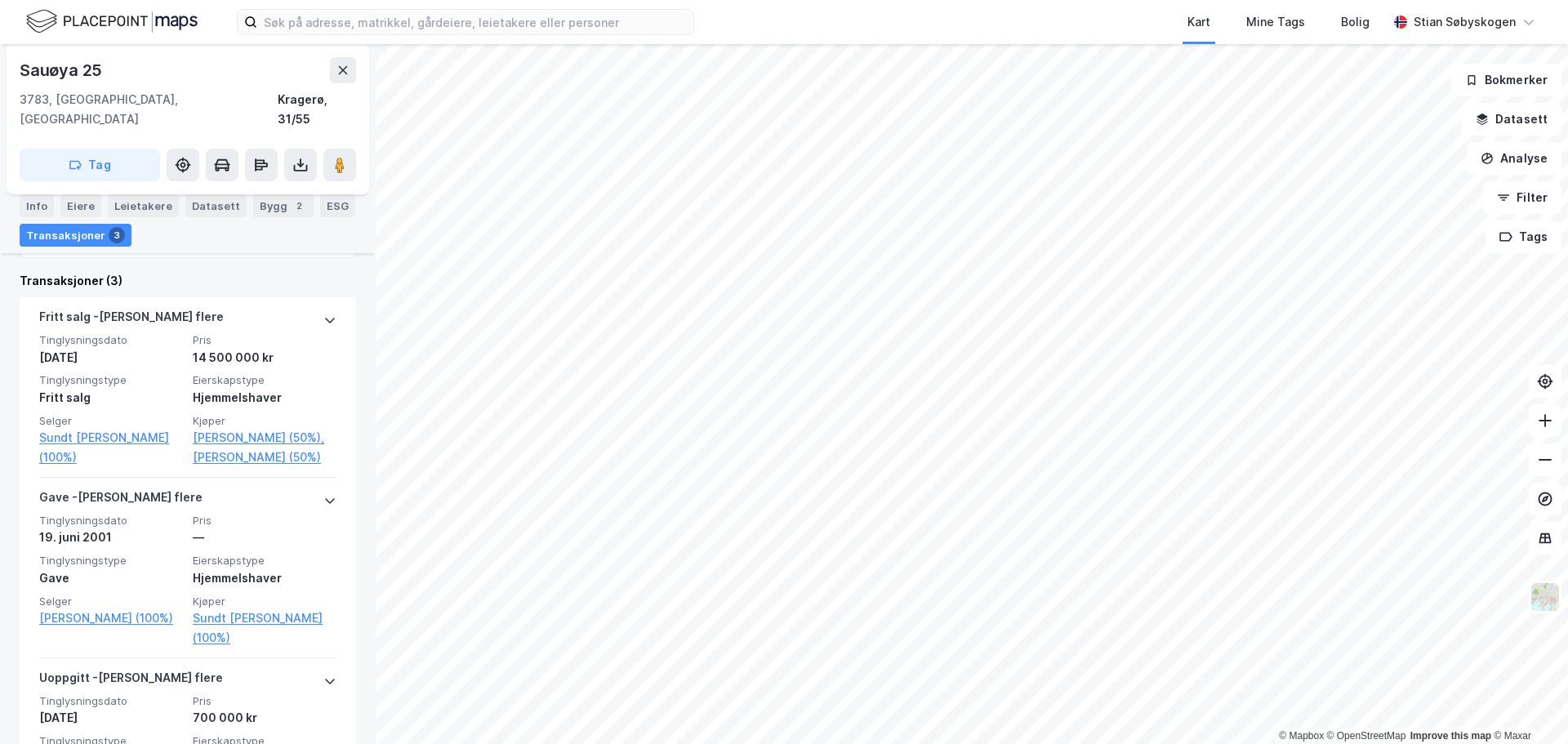
scroll to position [327, 0]
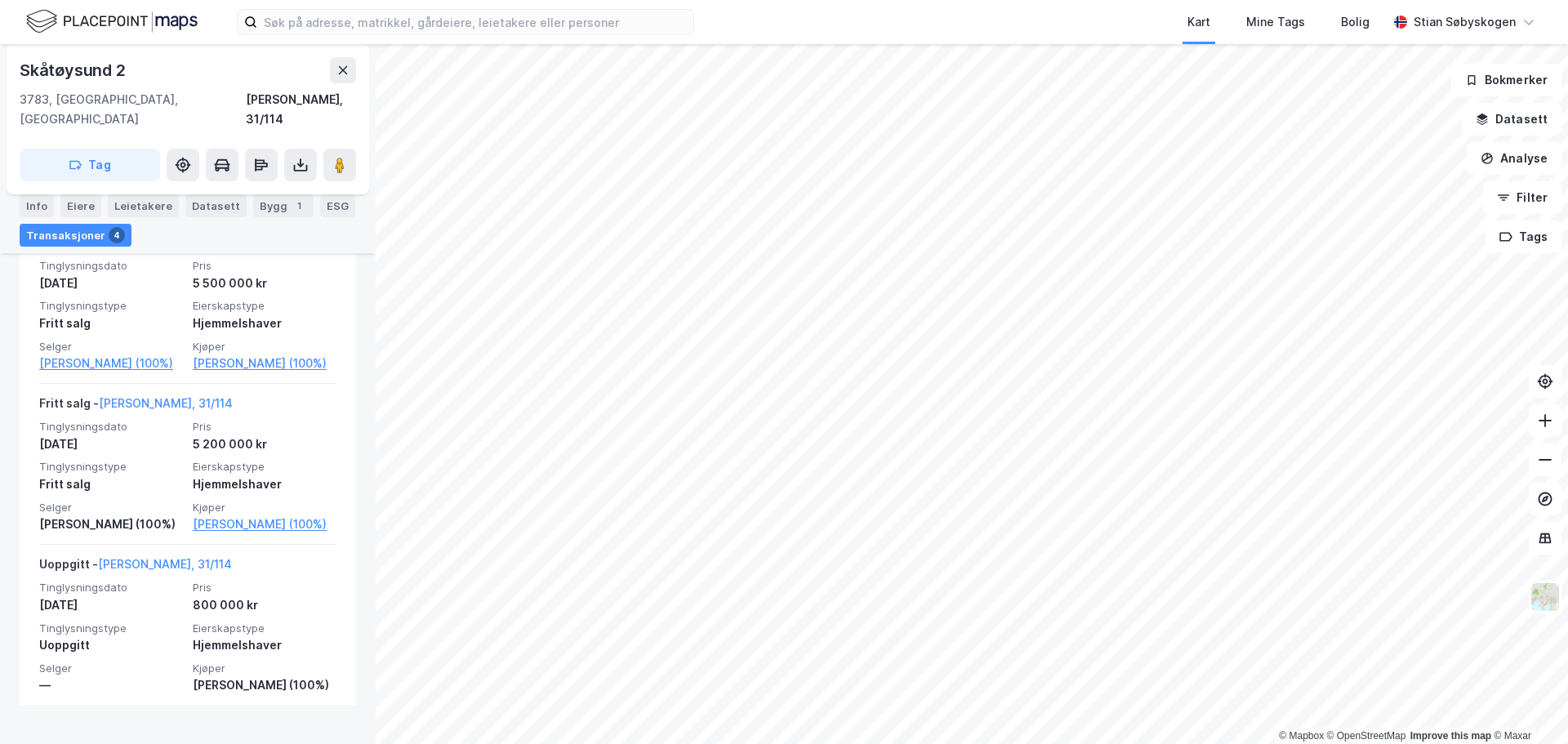
scroll to position [630, 0]
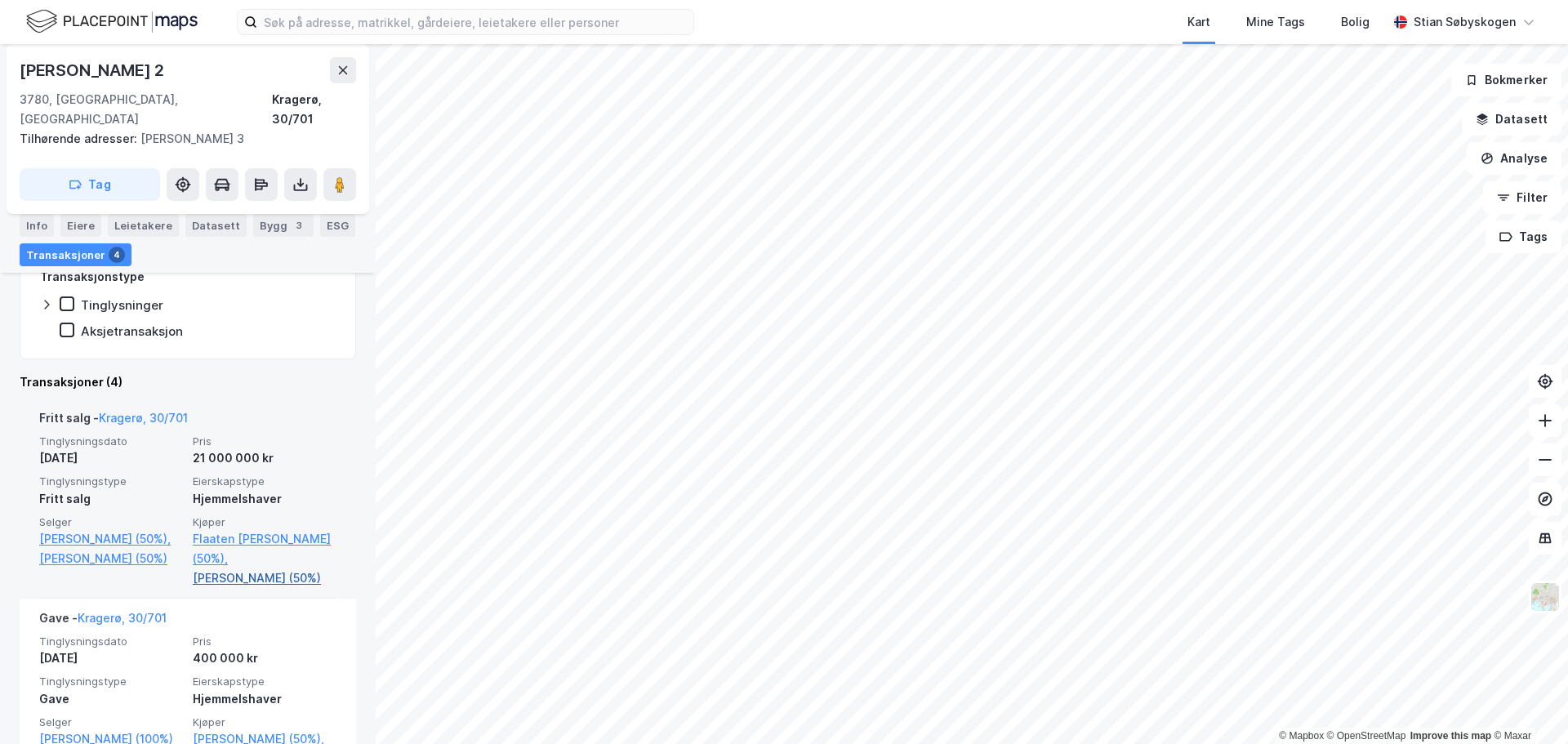
scroll to position [408, 0]
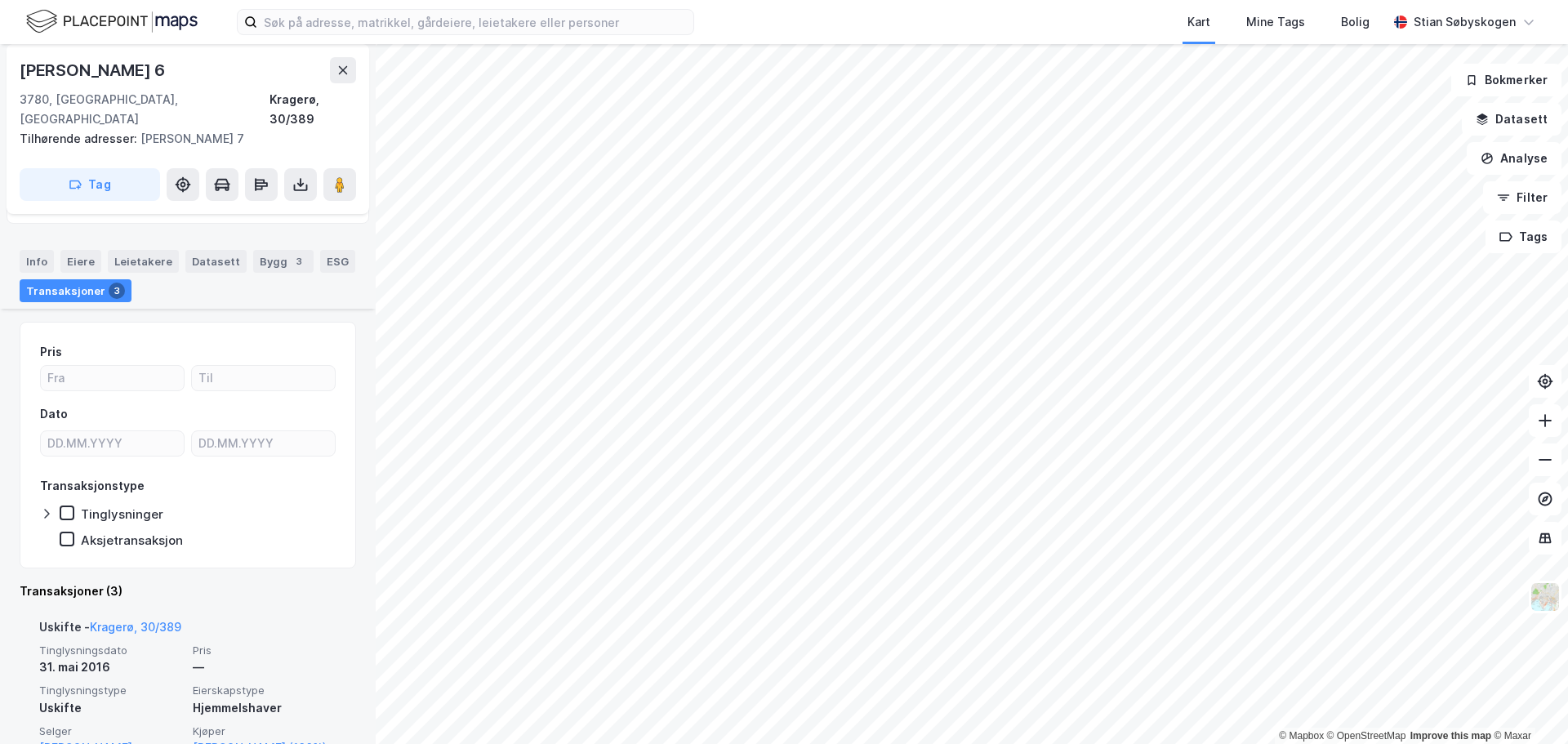
scroll to position [192, 0]
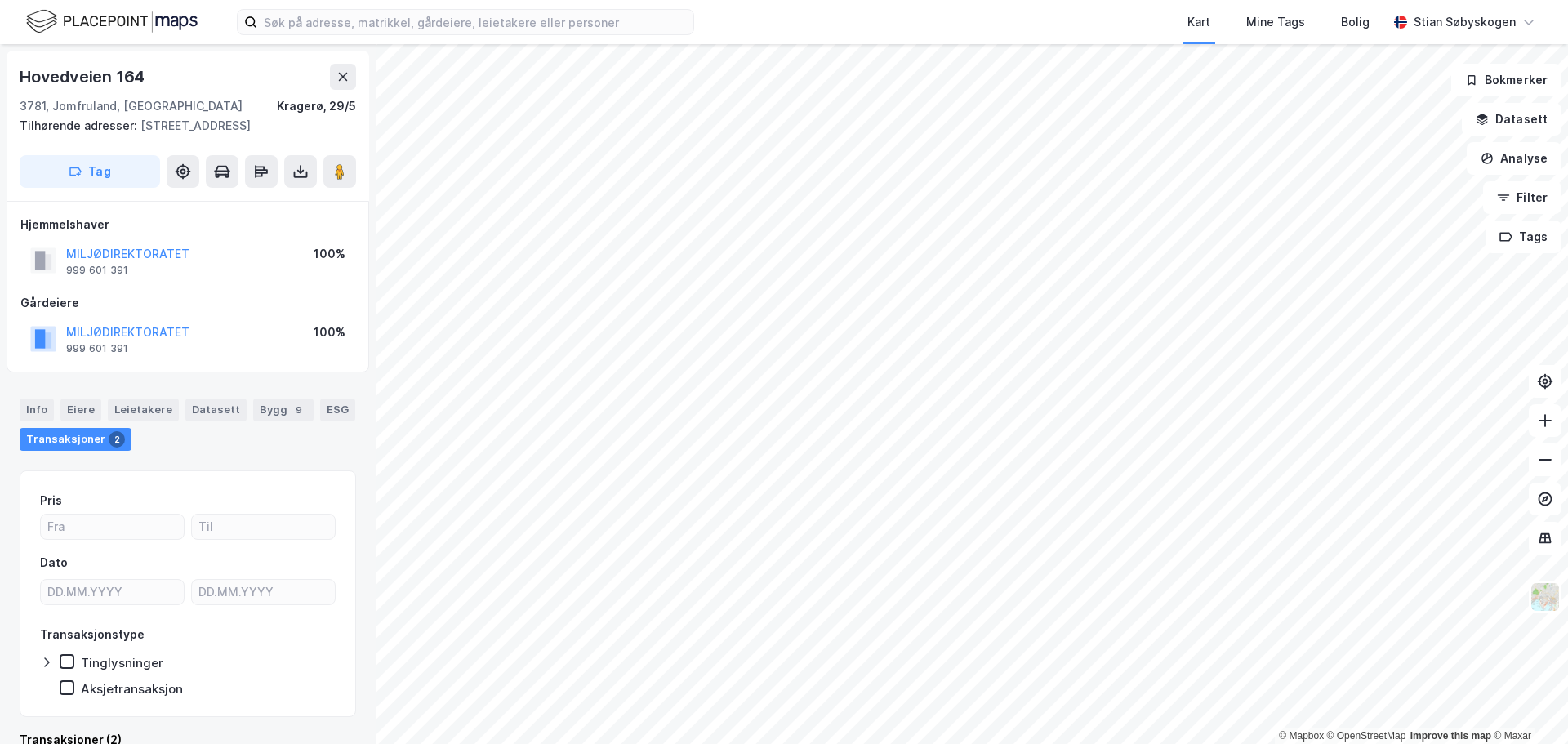
scroll to position [3, 0]
click at [1494, 153] on icon "button" at bounding box center [1488, 159] width 13 height 13
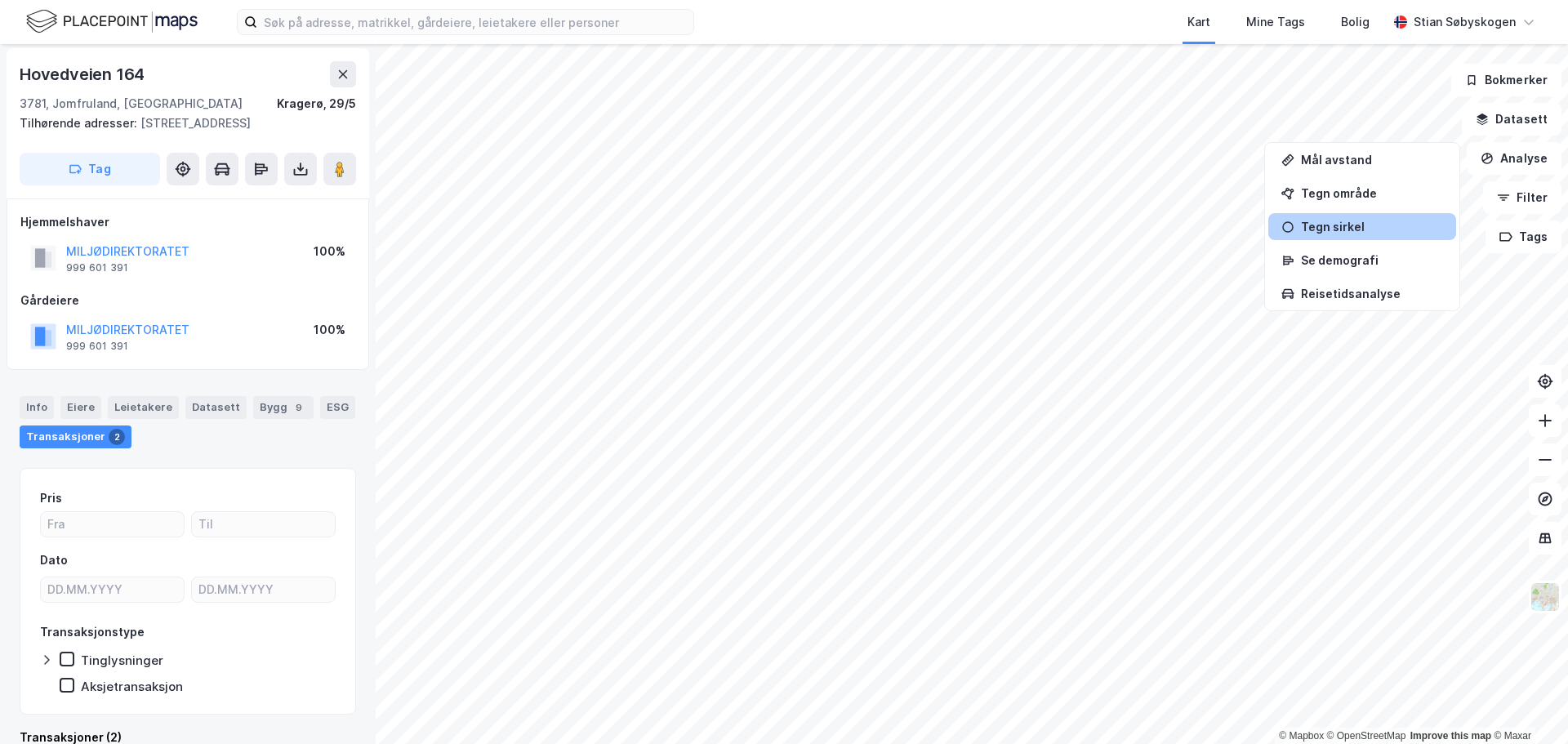
click at [1326, 226] on div "Tegn sirkel" at bounding box center [1372, 226] width 142 height 14
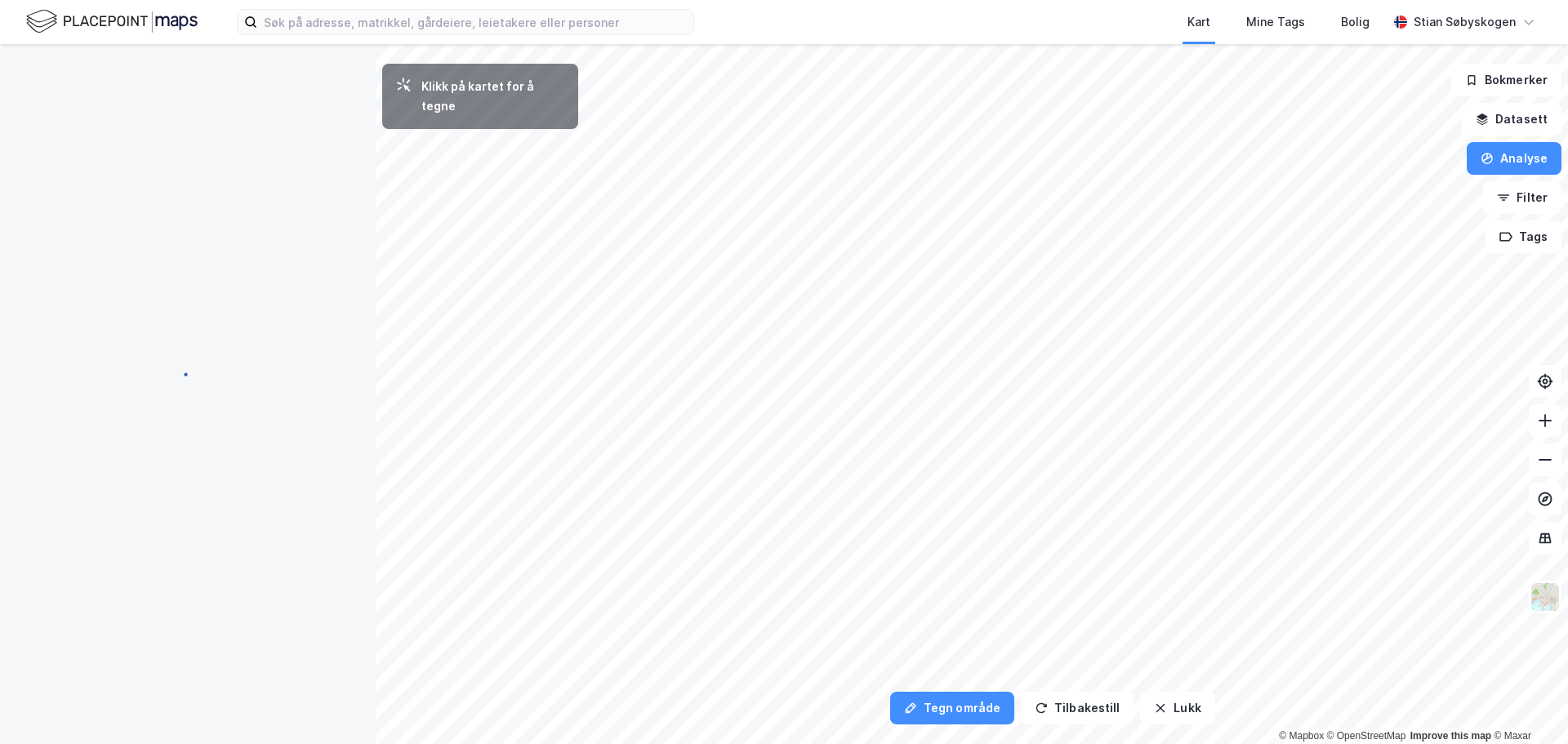
scroll to position [0, 0]
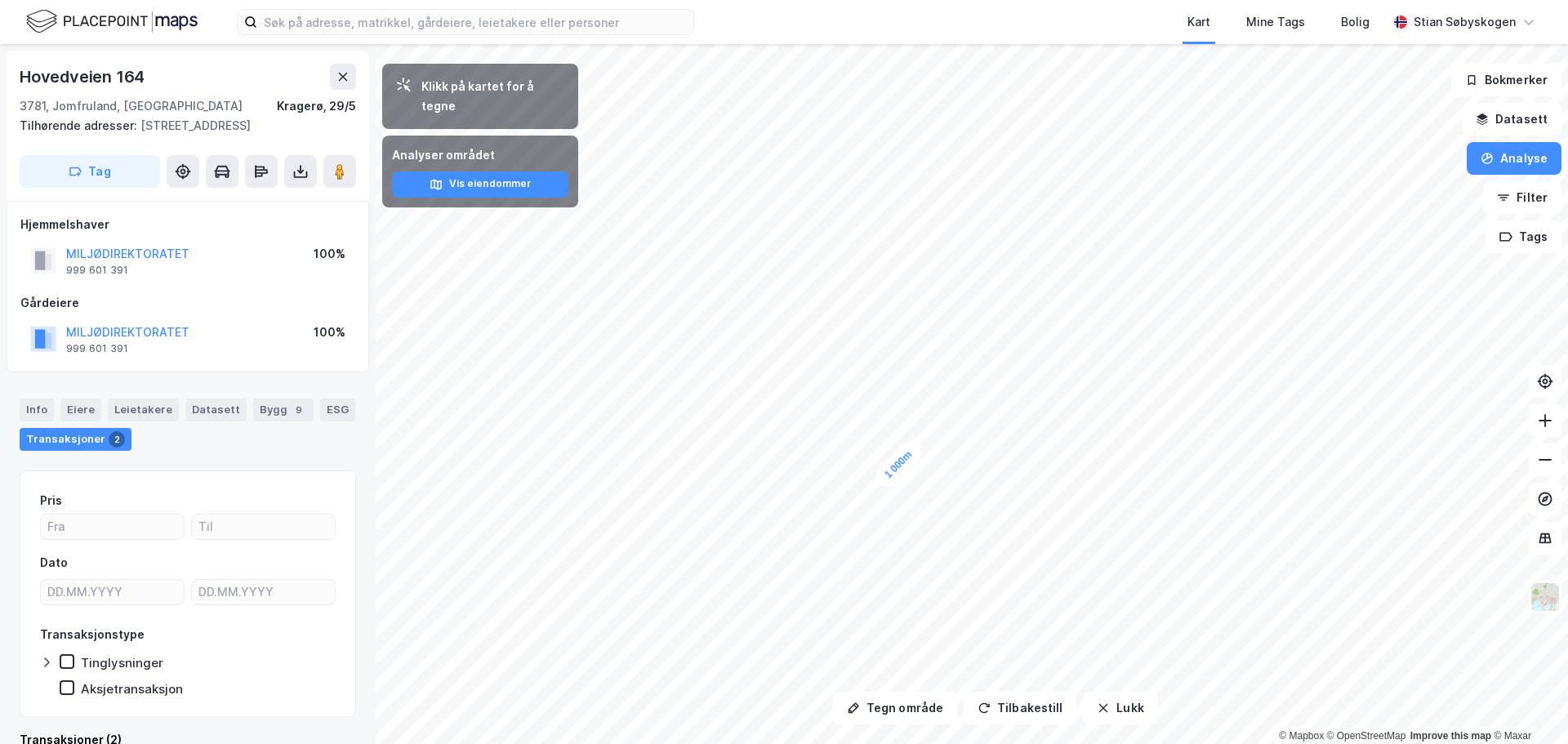
click at [889, 44] on div "1 000m" at bounding box center [784, 44] width 1568 height 0
click at [890, 466] on div "1 000m" at bounding box center [898, 464] width 54 height 54
click at [1119, 718] on button "Lukk" at bounding box center [1120, 708] width 75 height 33
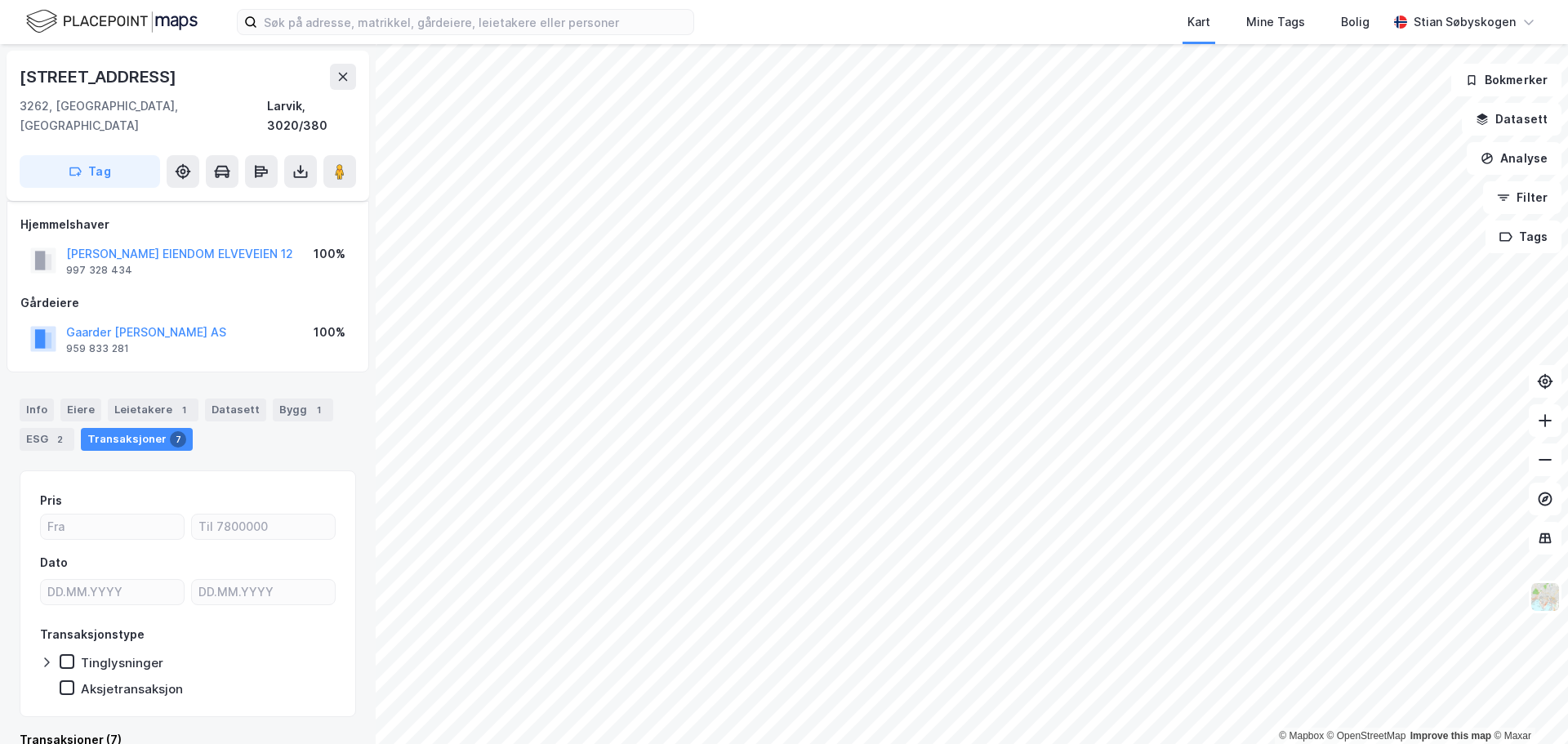
scroll to position [7, 0]
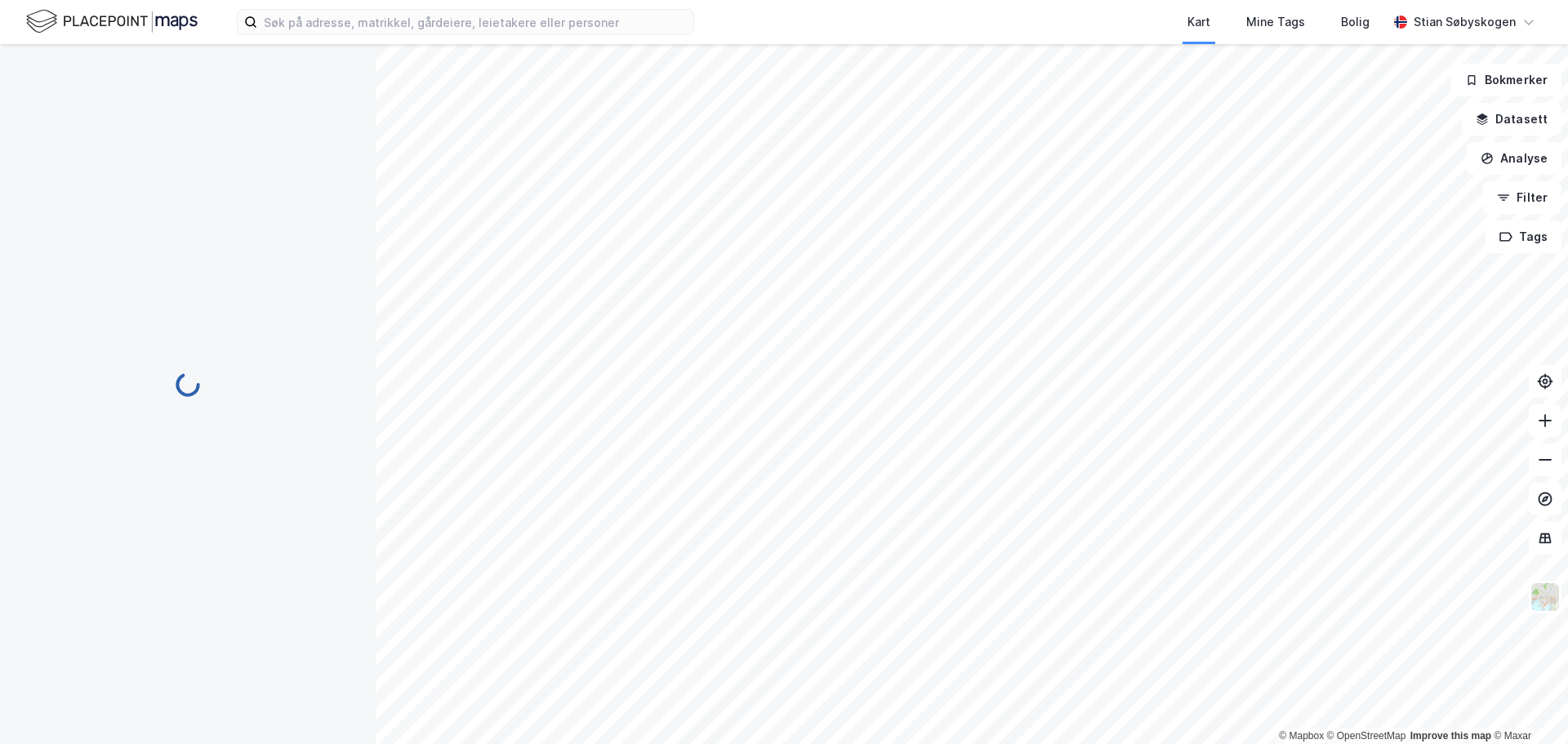
scroll to position [7, 0]
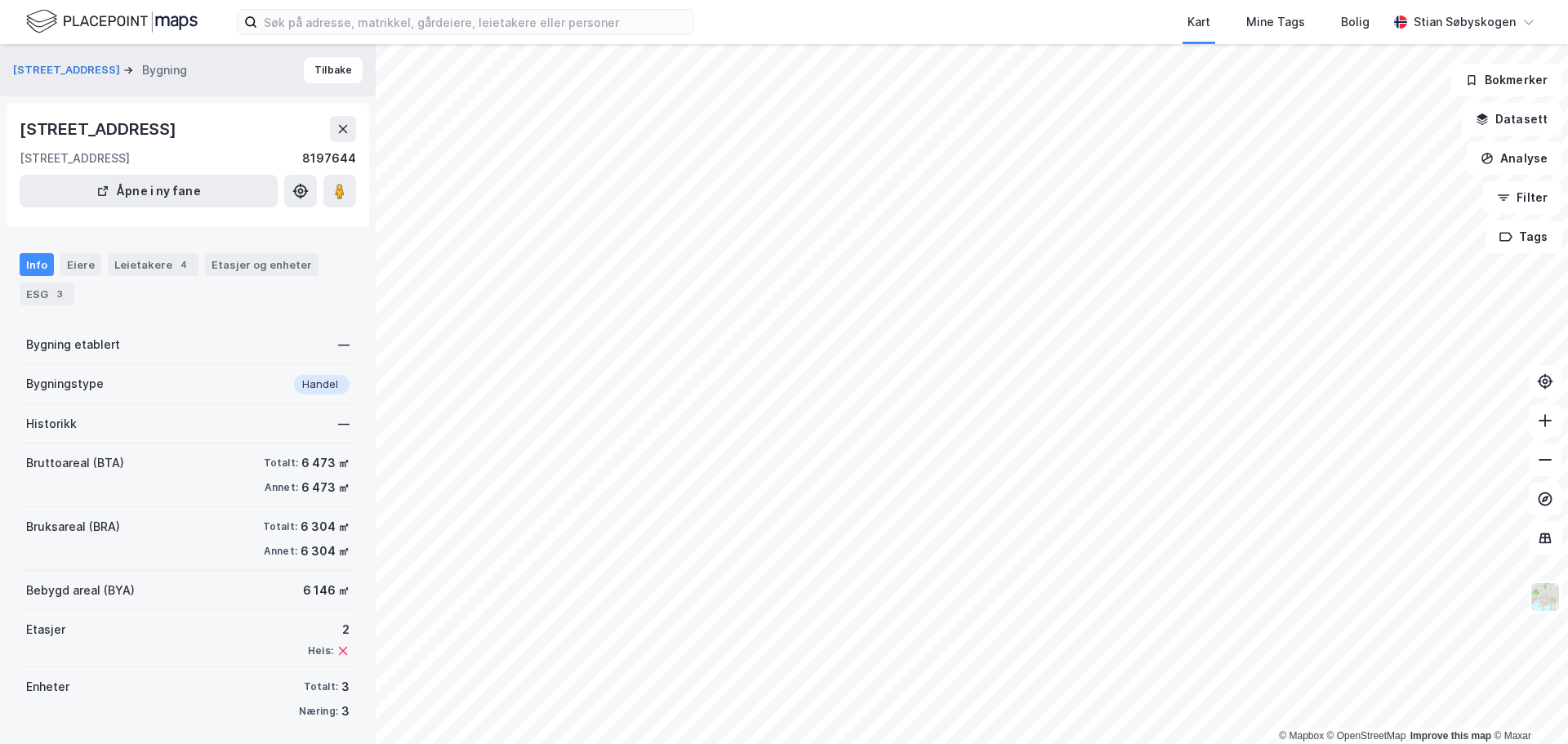
scroll to position [6, 0]
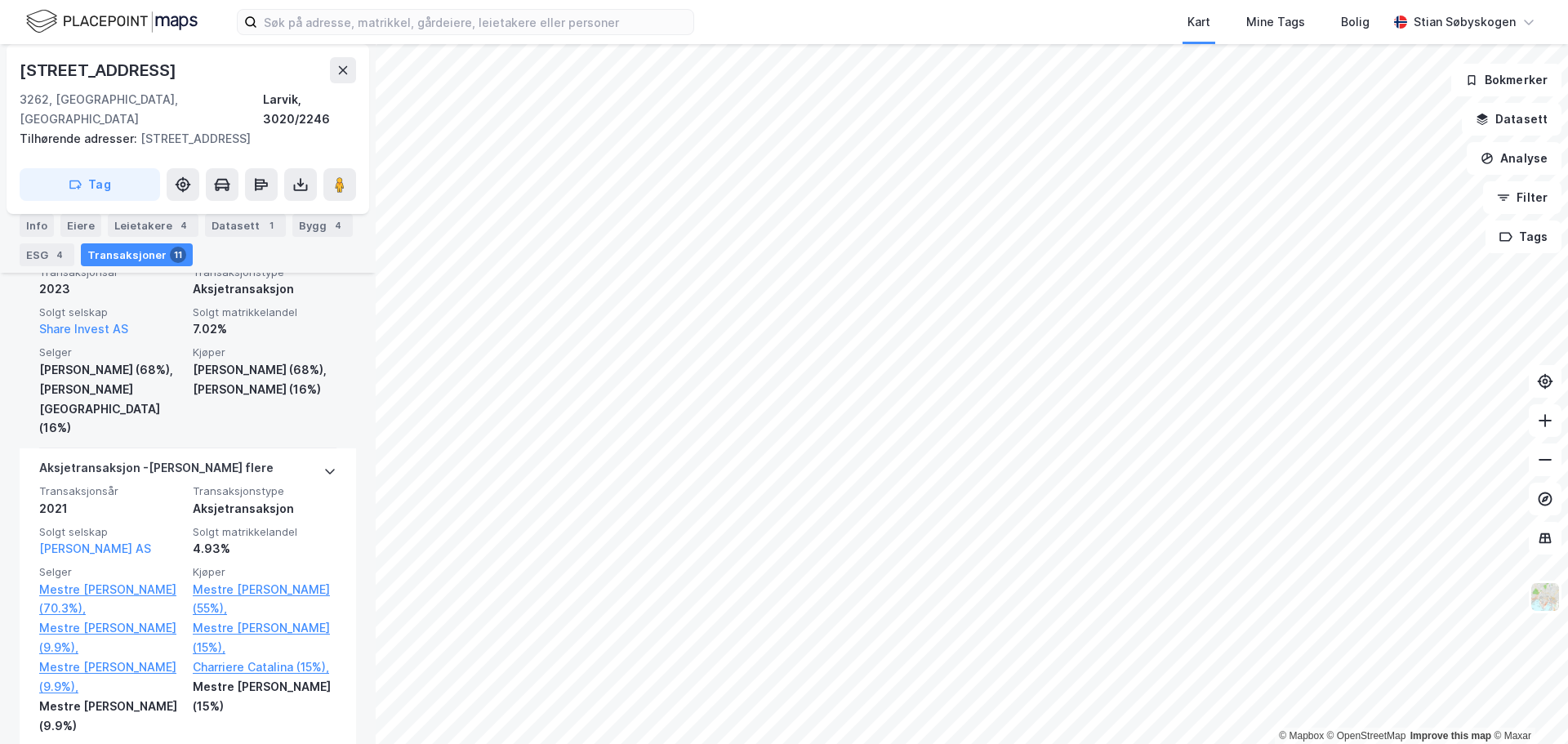
scroll to position [600, 0]
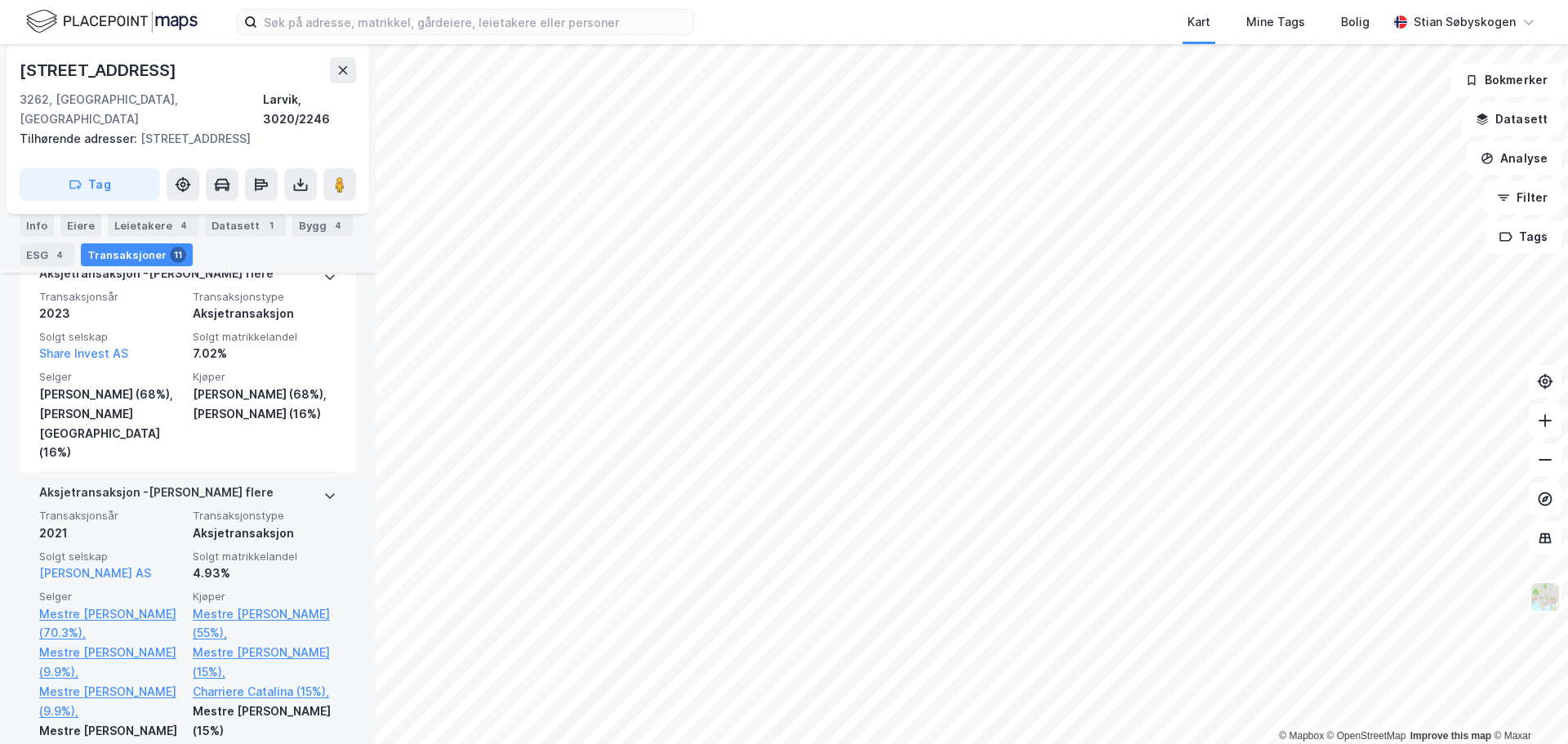
click at [274, 483] on div "Aksjetransaksjon - Gjelder flere" at bounding box center [187, 496] width 298 height 26
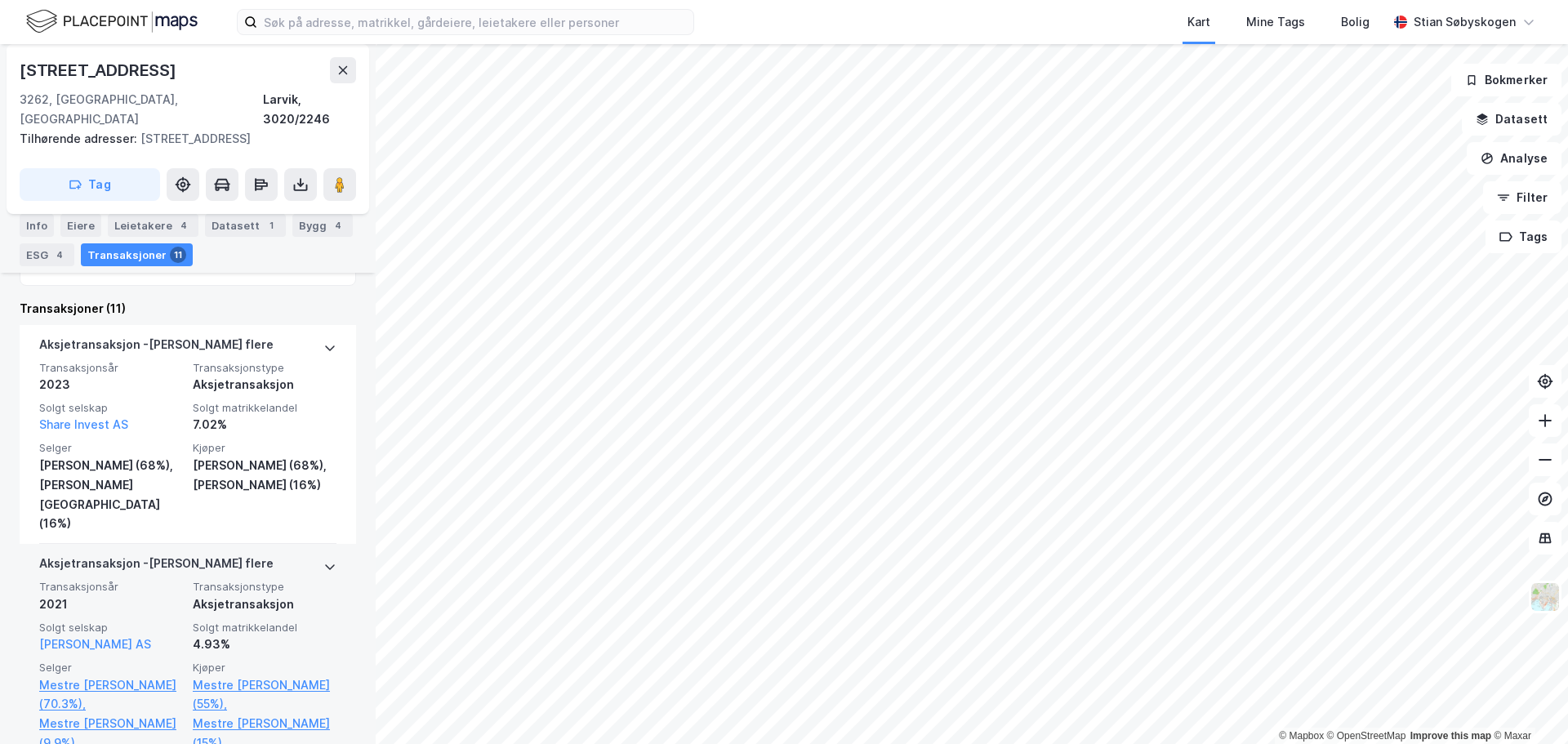
scroll to position [519, 0]
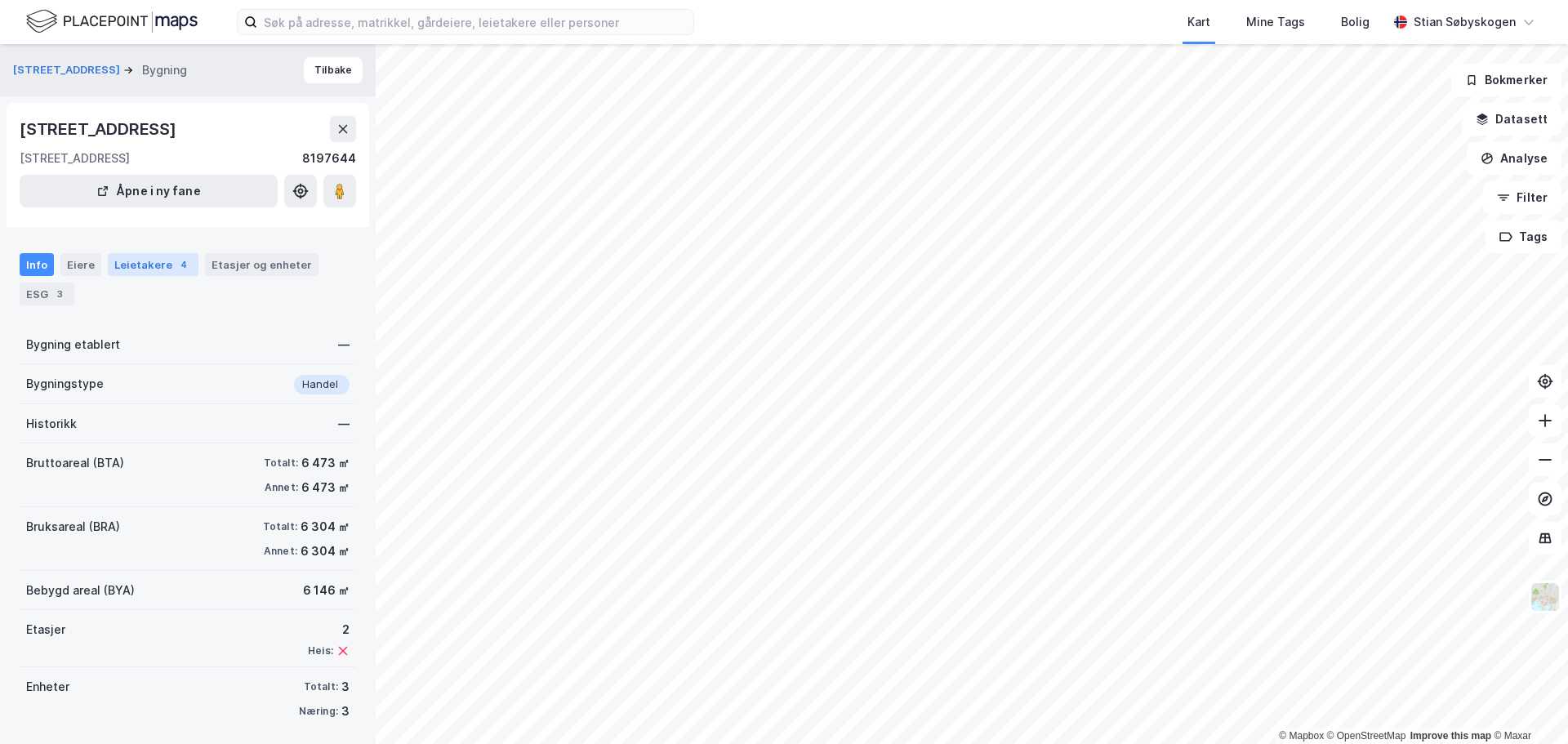
click at [132, 265] on div "Leietakere 4" at bounding box center [153, 265] width 91 height 23
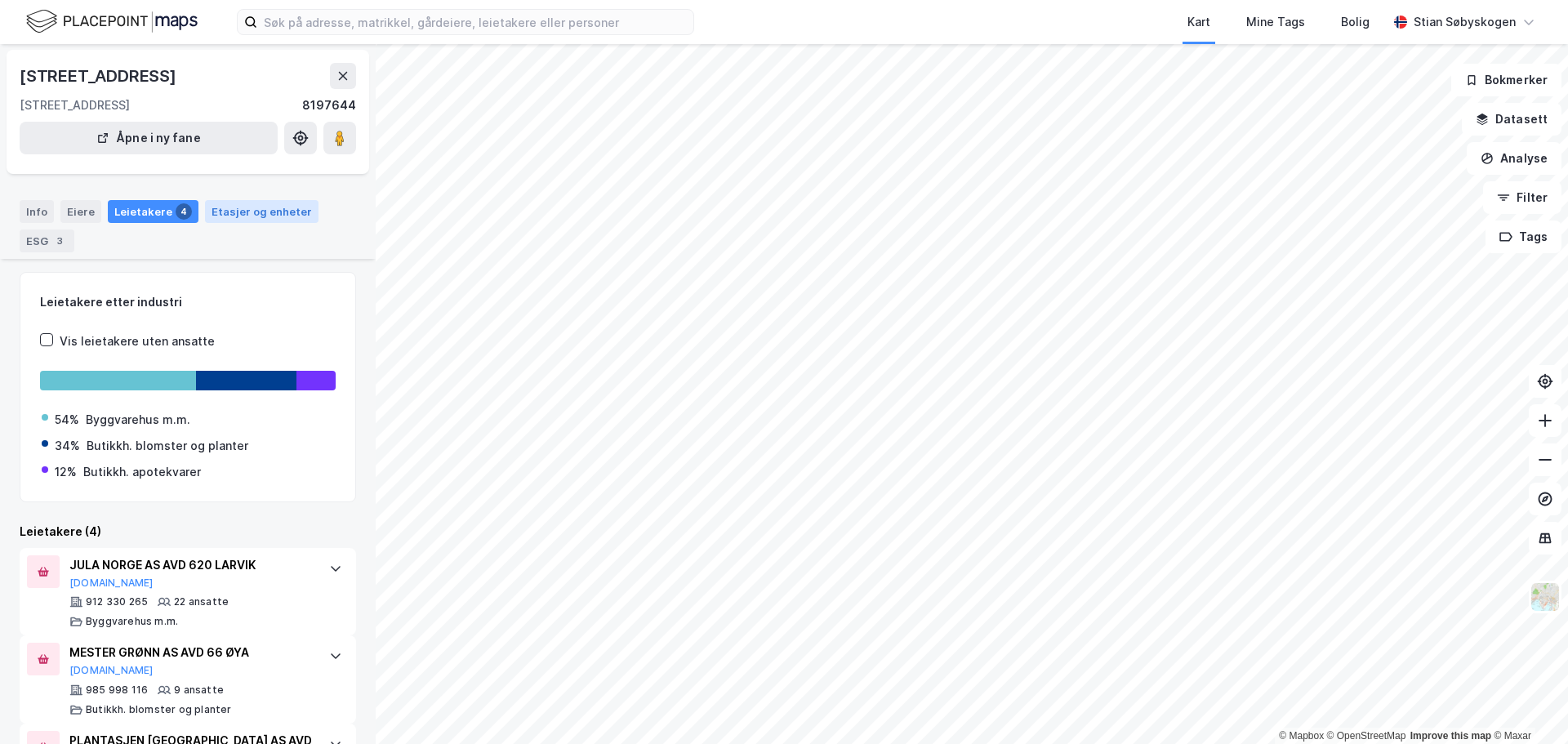
scroll to position [81, 0]
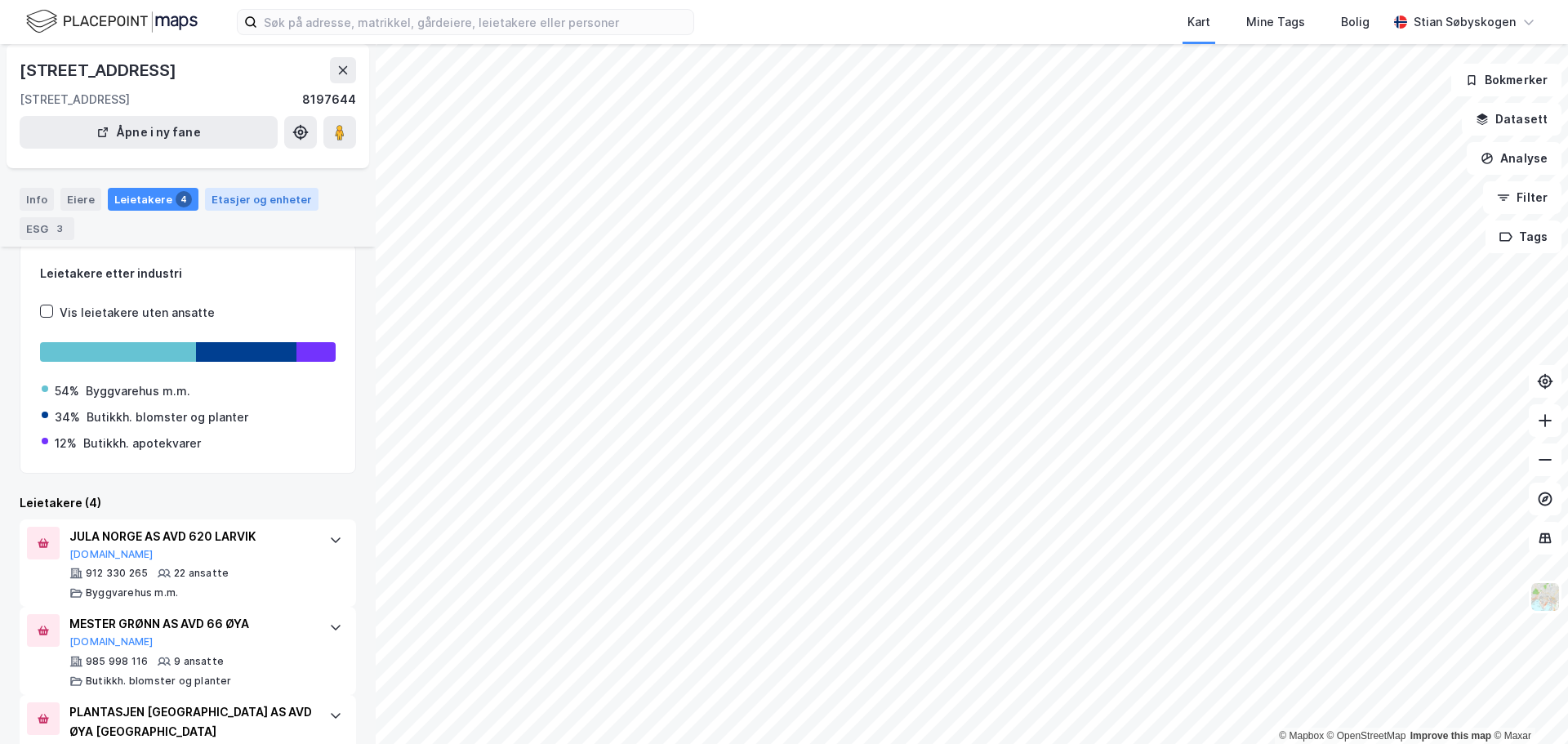
click at [243, 206] on div "Etasjer og enheter" at bounding box center [262, 199] width 100 height 15
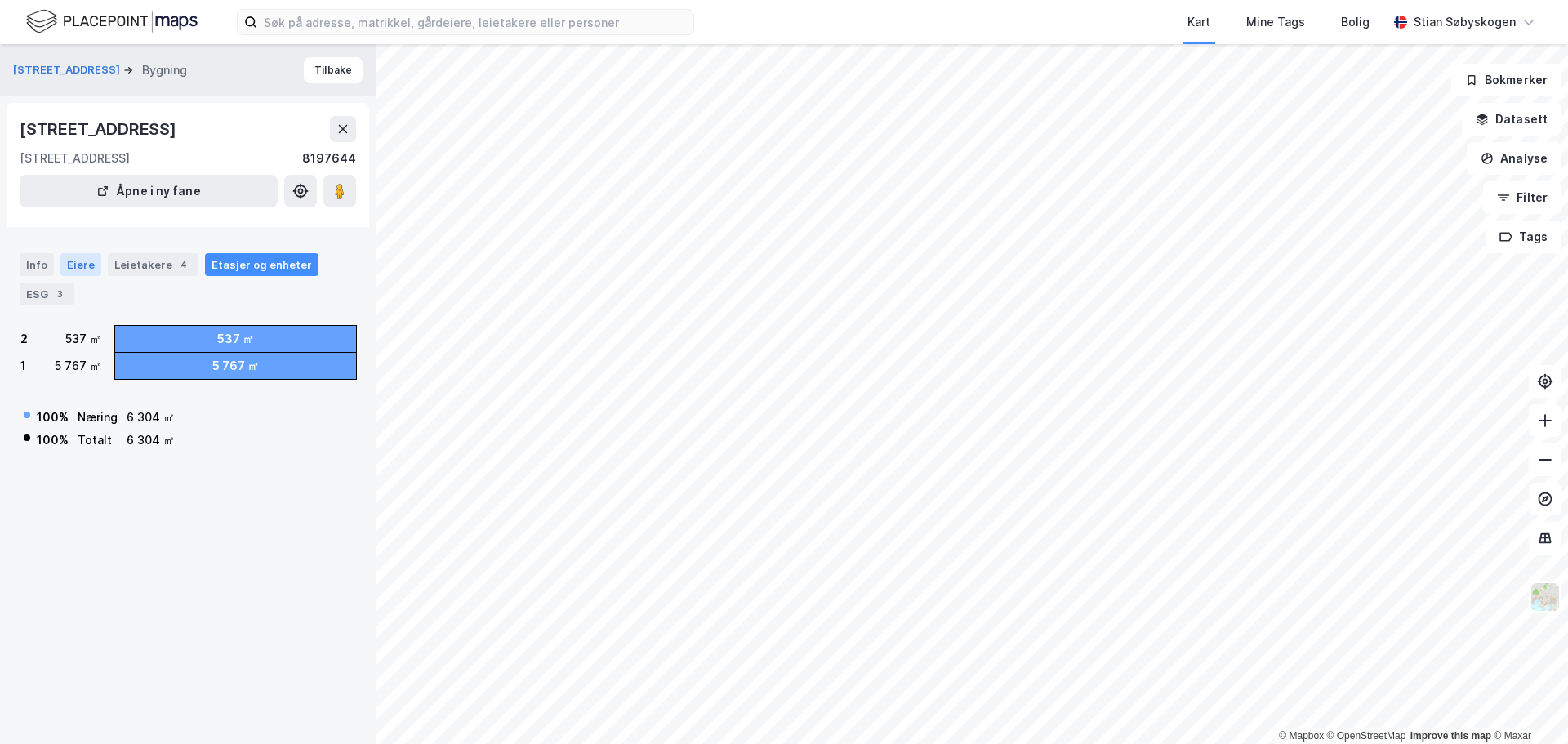
click at [66, 266] on div "Eiere" at bounding box center [80, 265] width 41 height 23
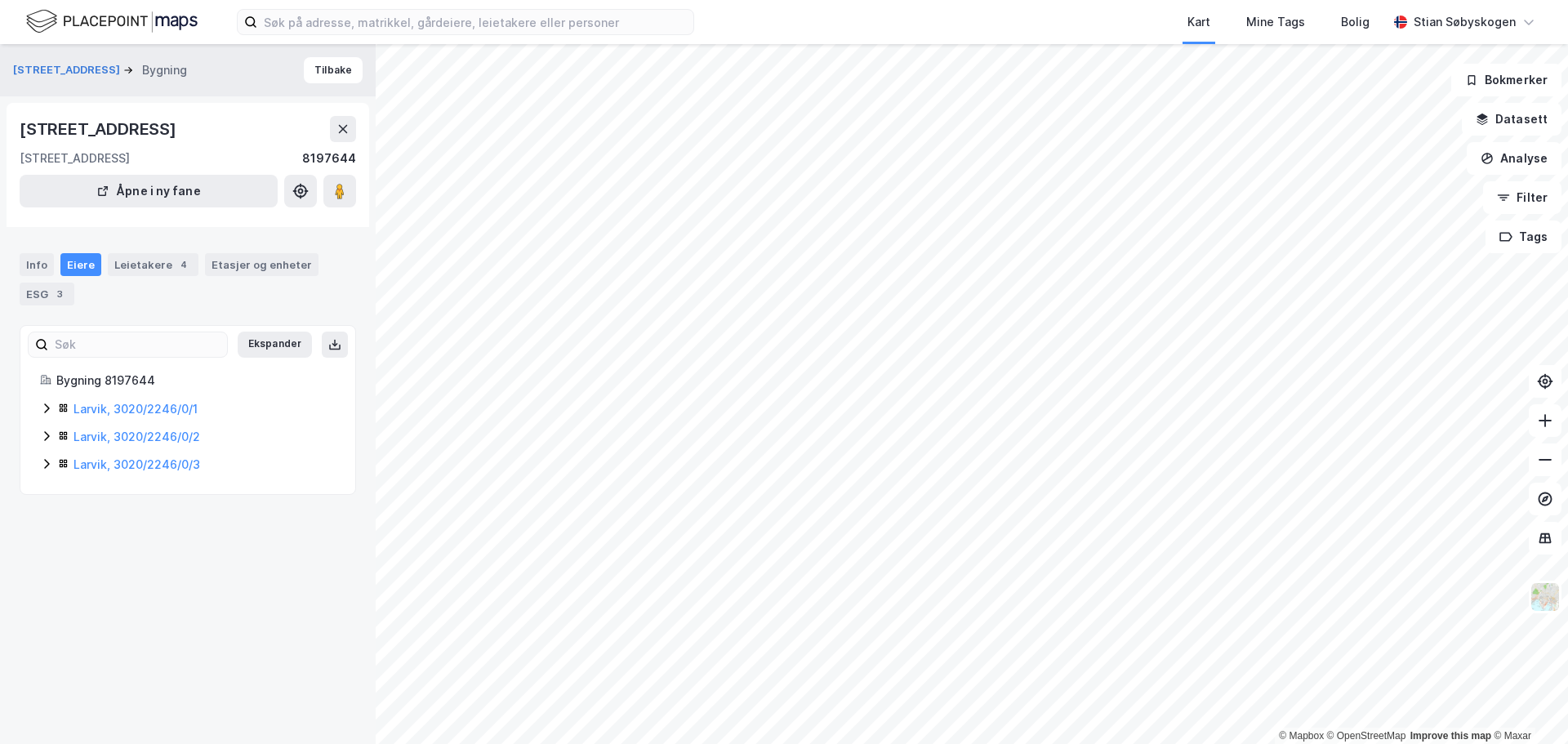
click at [46, 406] on icon at bounding box center [46, 408] width 5 height 9
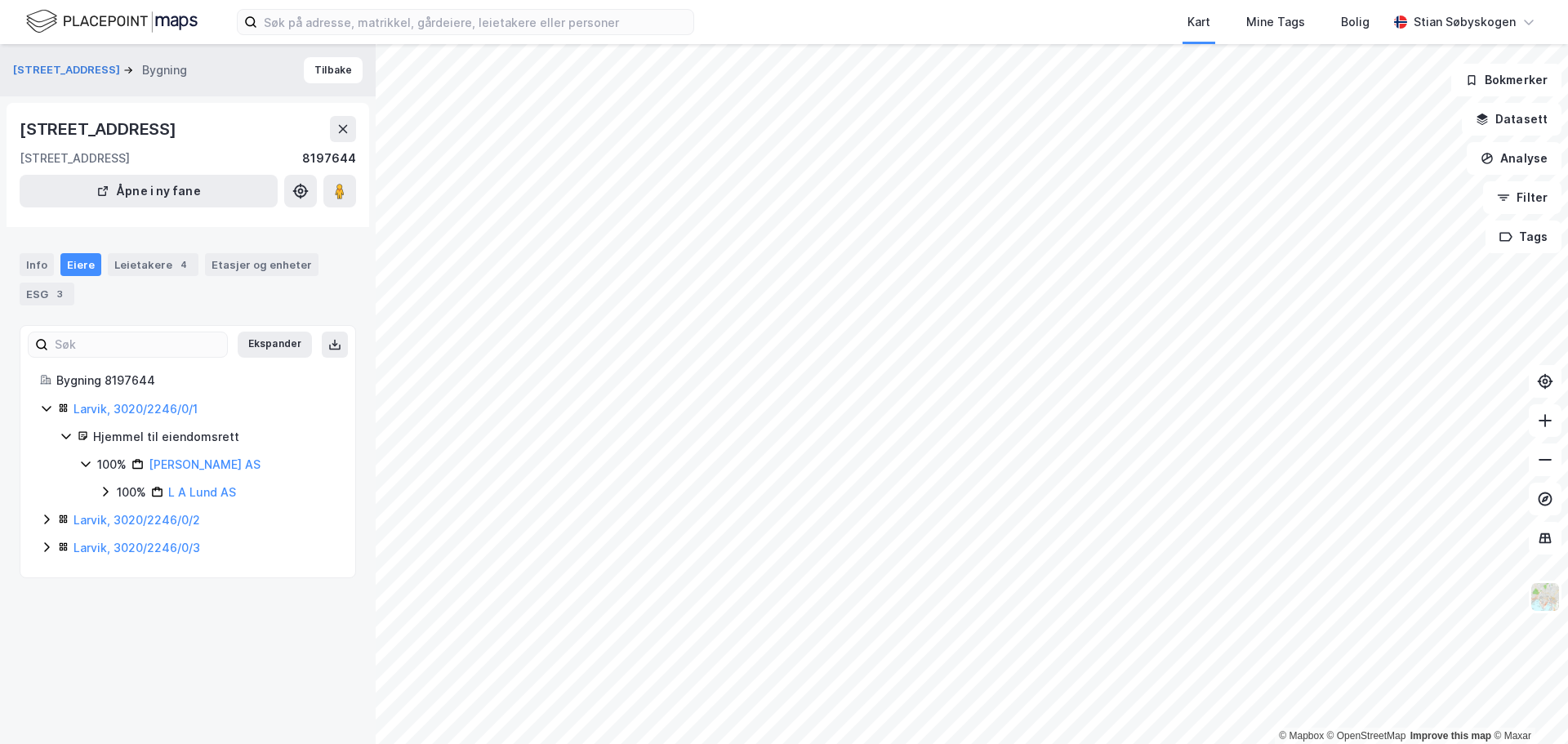
click at [40, 526] on icon at bounding box center [46, 520] width 13 height 13
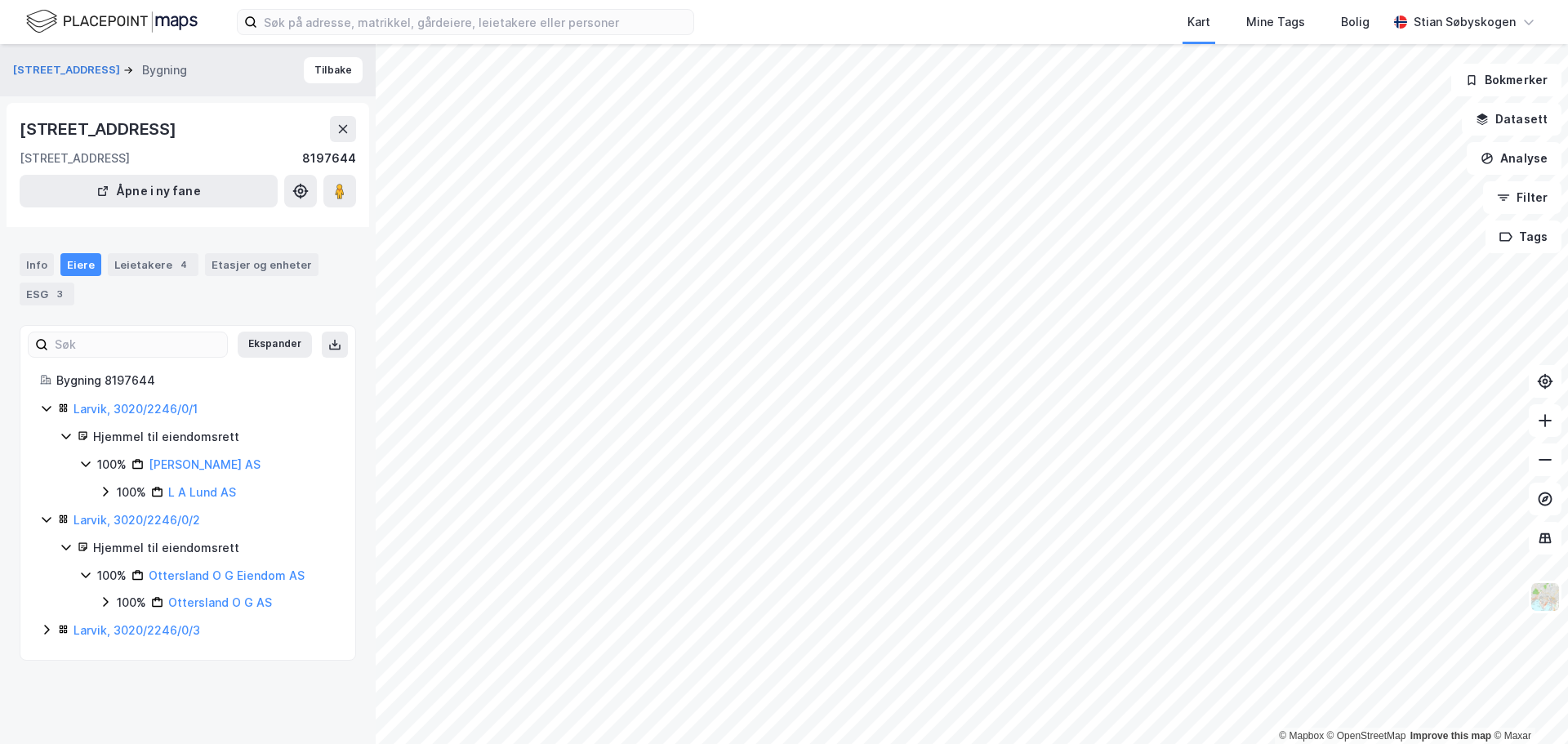
click at [42, 634] on icon at bounding box center [46, 630] width 13 height 13
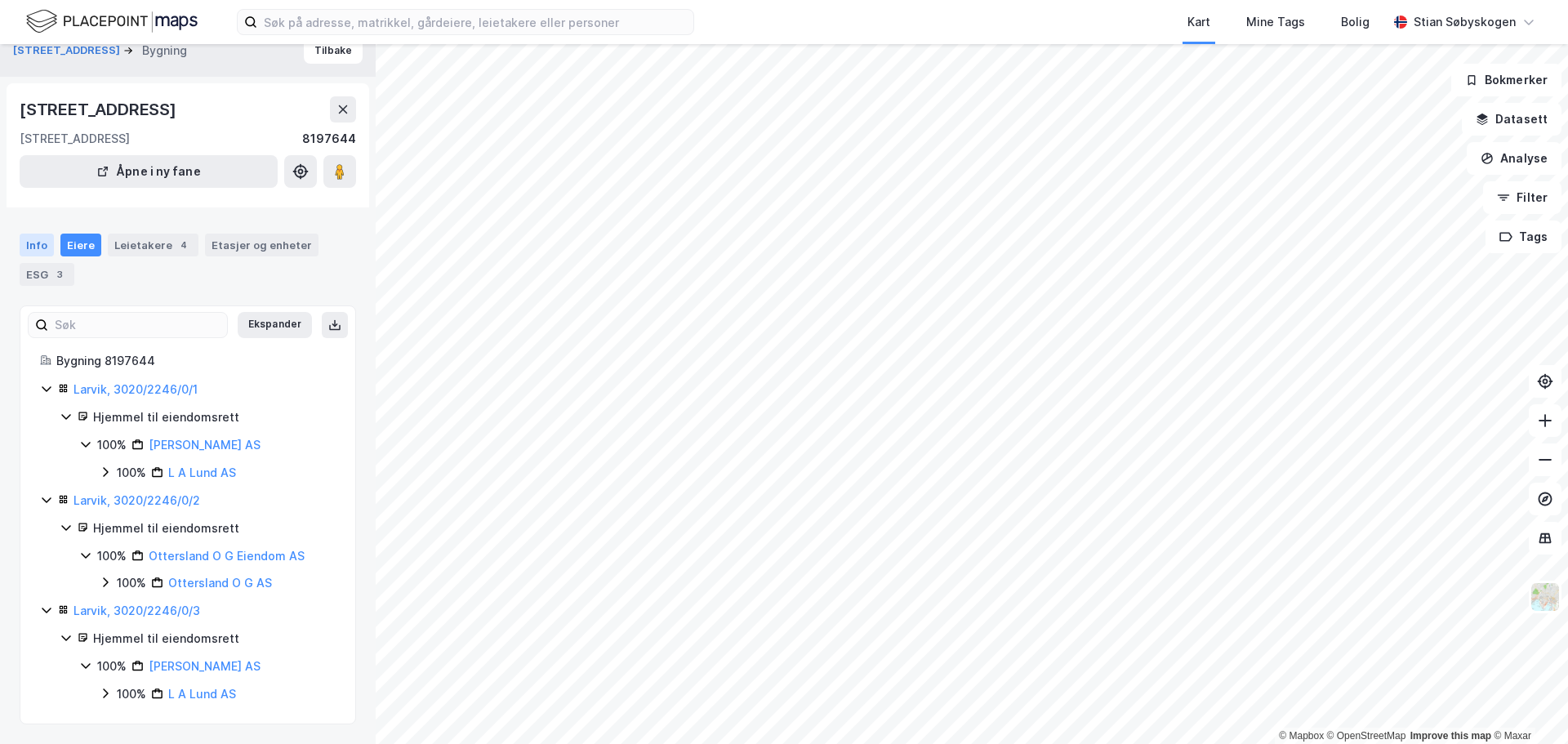
click at [33, 246] on div "Info" at bounding box center [37, 245] width 34 height 23
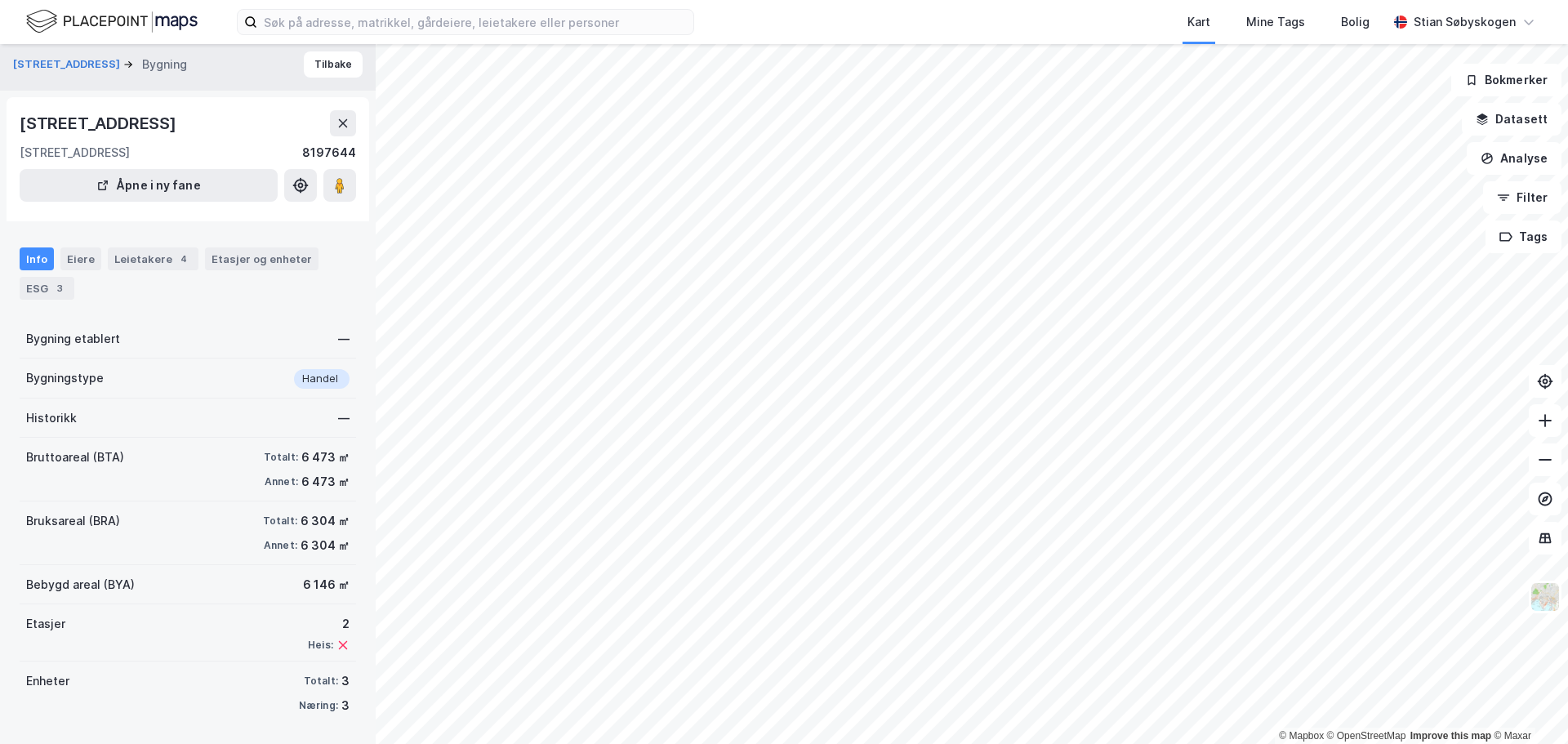
scroll to position [6, 0]
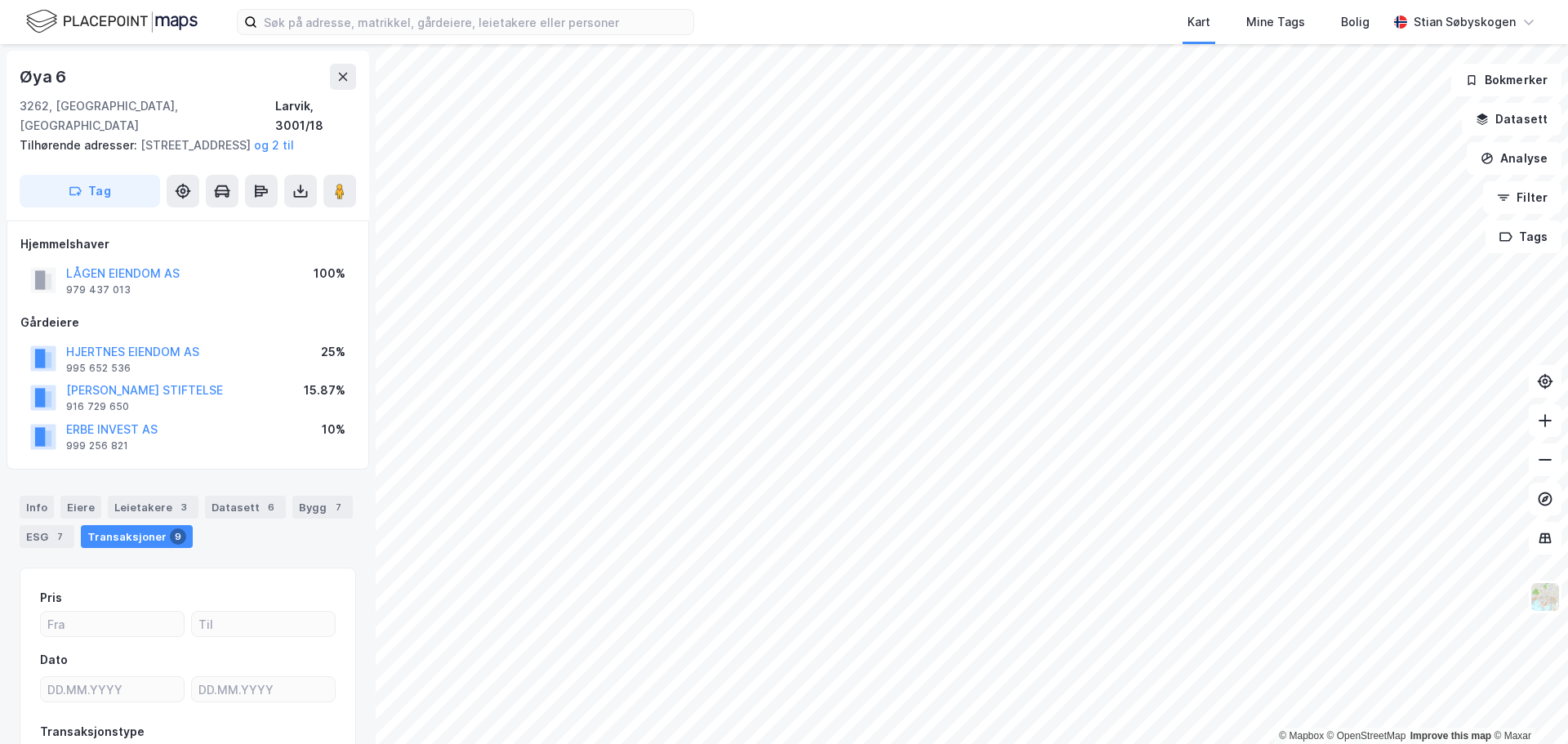
scroll to position [6, 0]
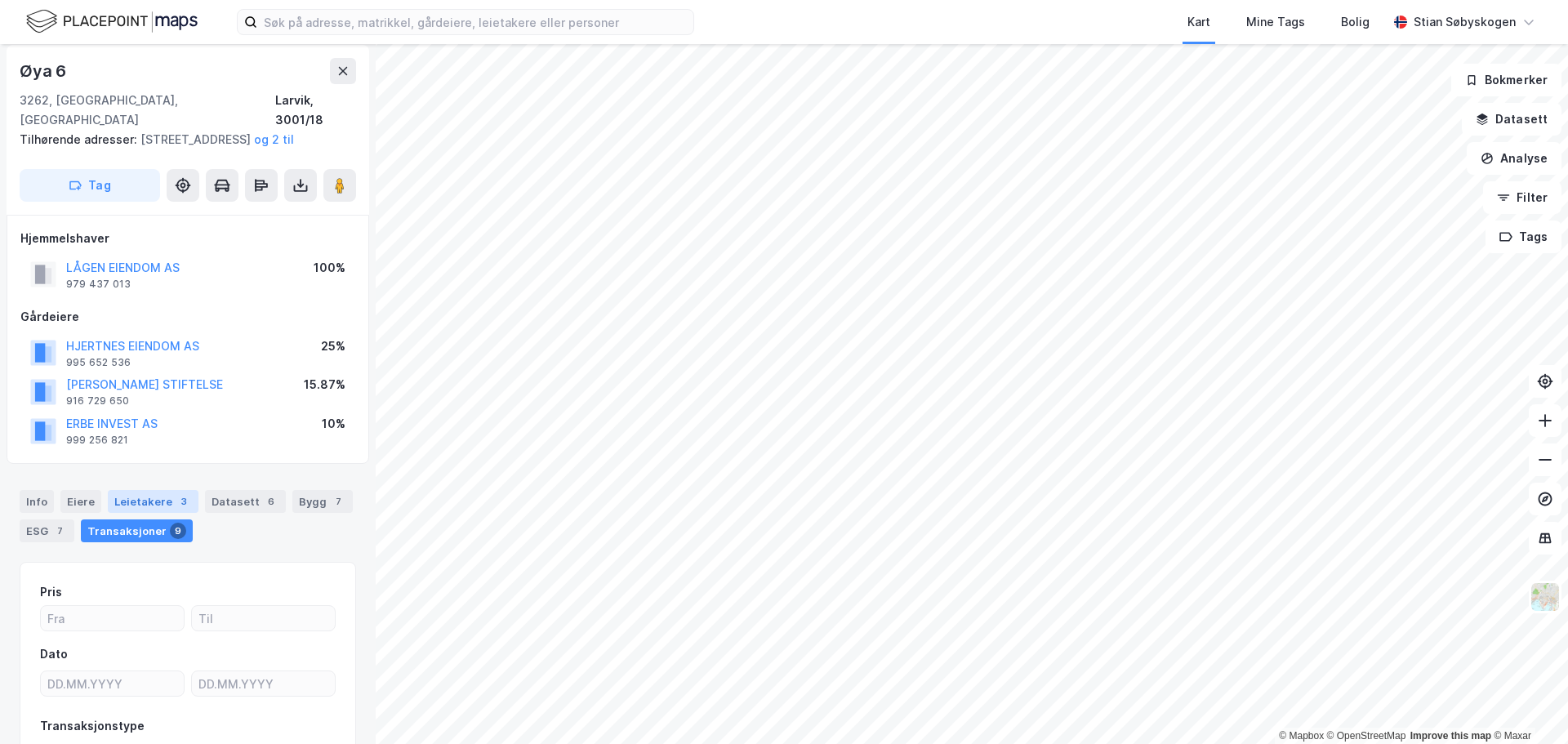
click at [159, 491] on div "Leietakere 3" at bounding box center [153, 502] width 91 height 23
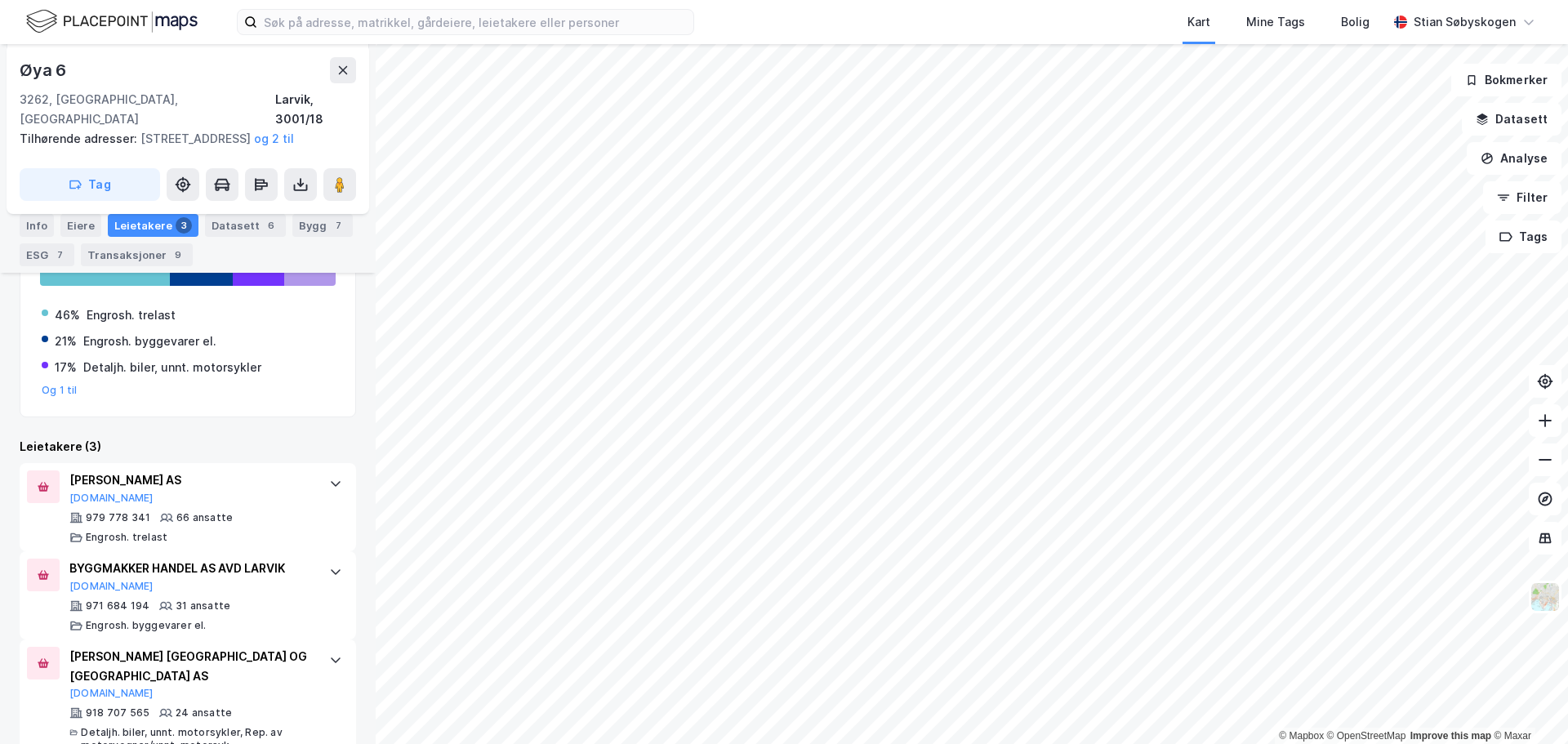
scroll to position [417, 0]
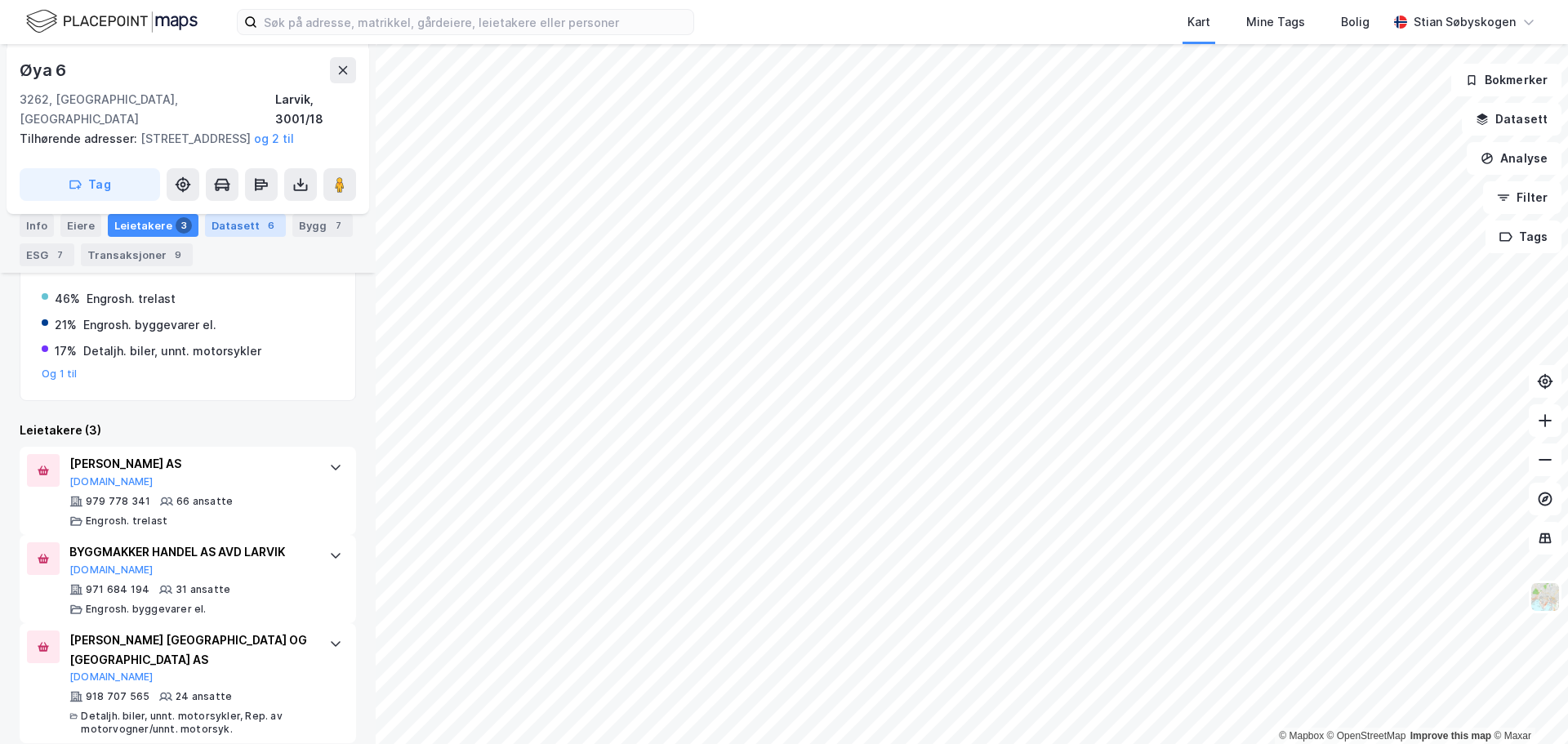
click at [224, 234] on div "Datasett 6" at bounding box center [246, 225] width 81 height 23
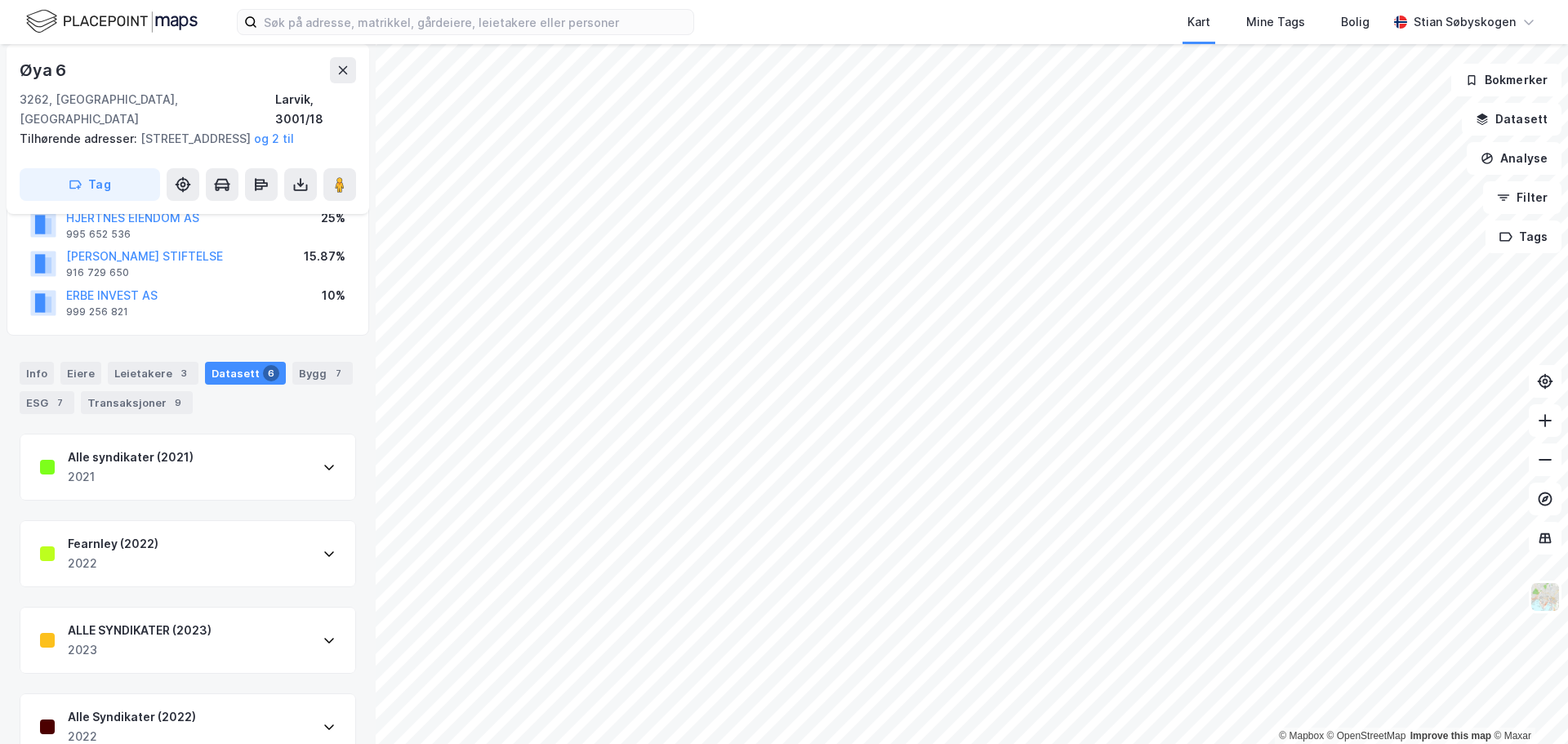
scroll to position [164, 0]
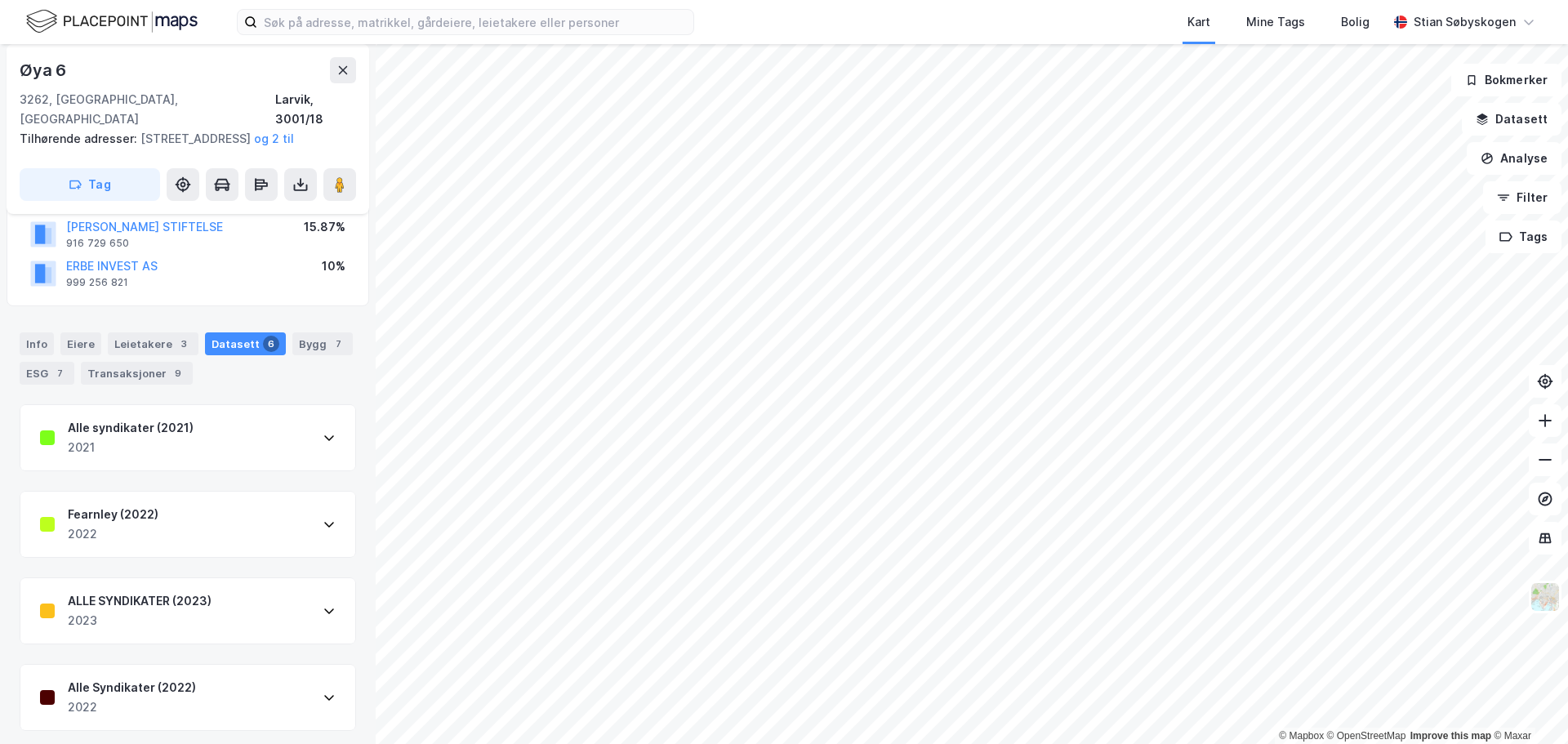
click at [322, 518] on icon at bounding box center [329, 525] width 13 height 13
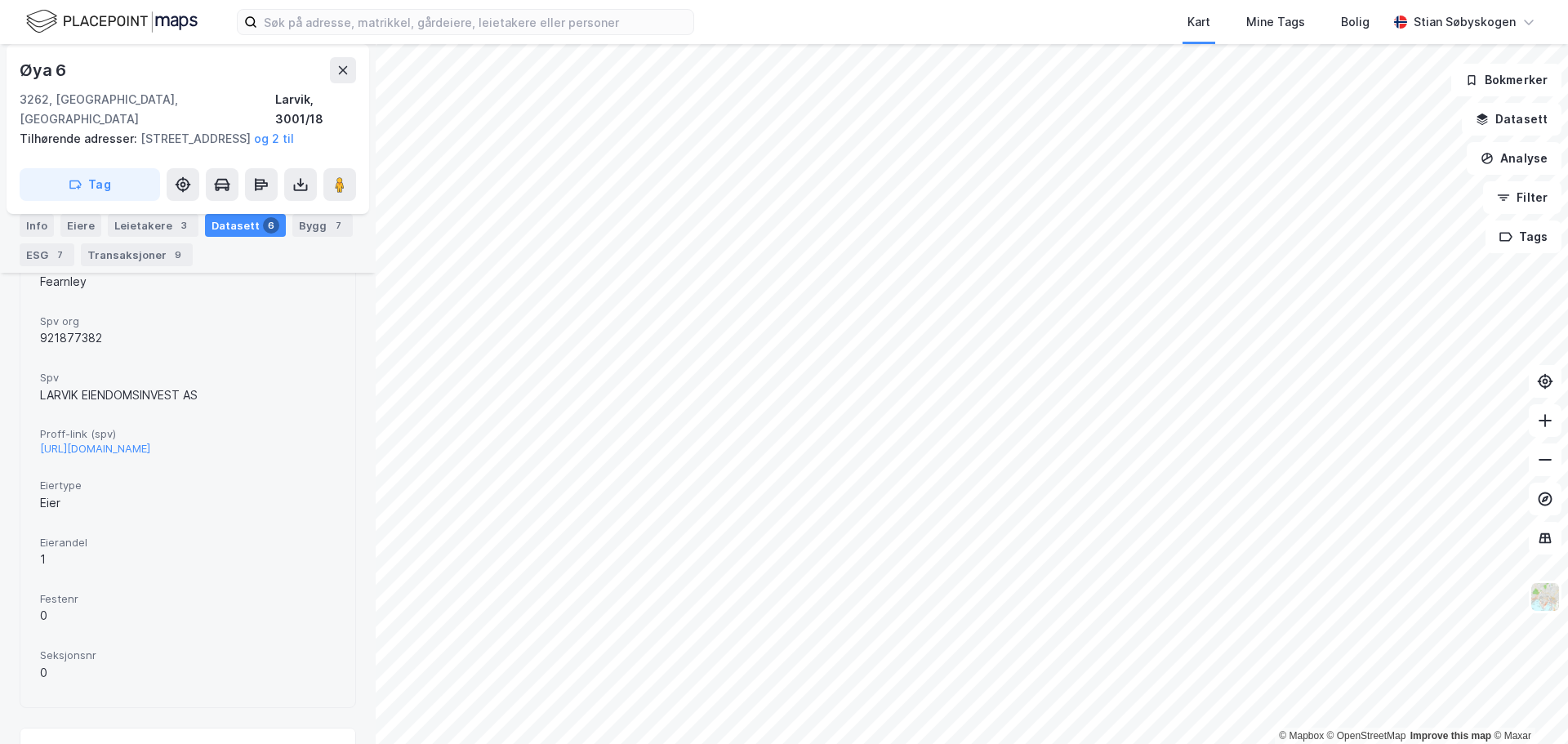
scroll to position [572, 0]
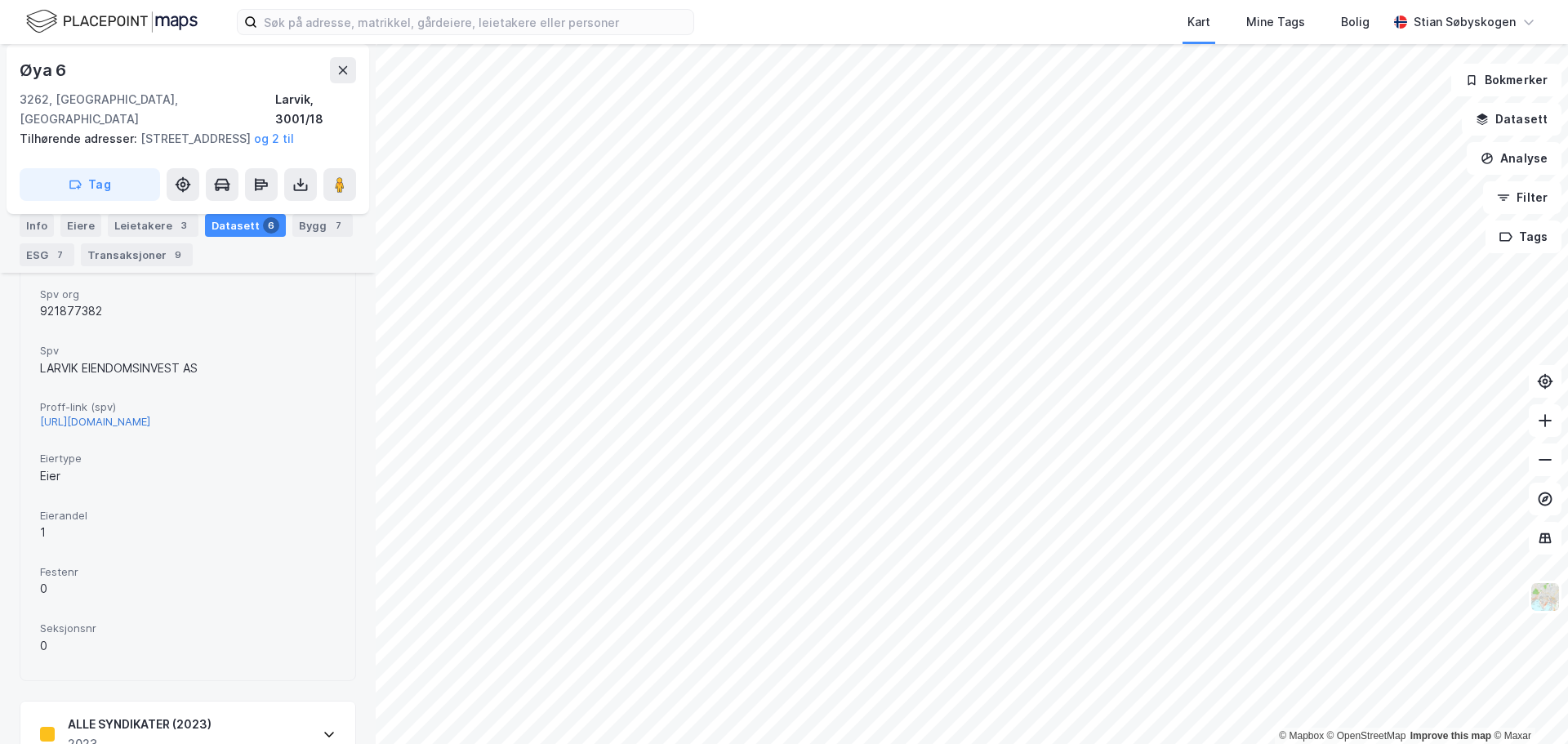
click at [150, 415] on div "[URL][DOMAIN_NAME]" at bounding box center [95, 422] width 111 height 14
